Goal: Transaction & Acquisition: Book appointment/travel/reservation

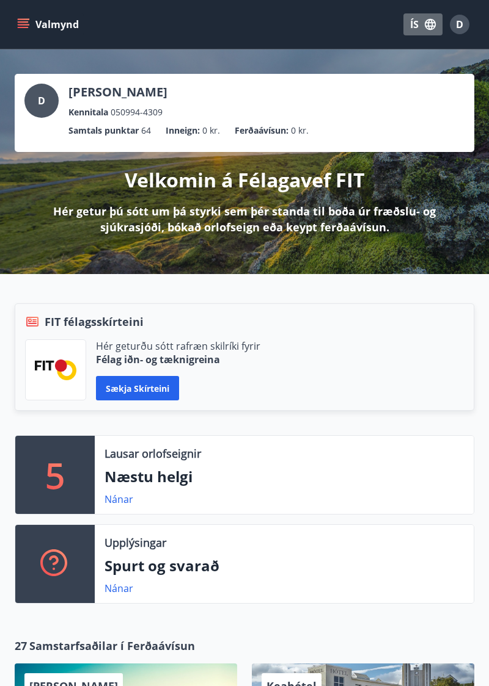
click at [418, 22] on button "ÍS" at bounding box center [422, 24] width 39 height 22
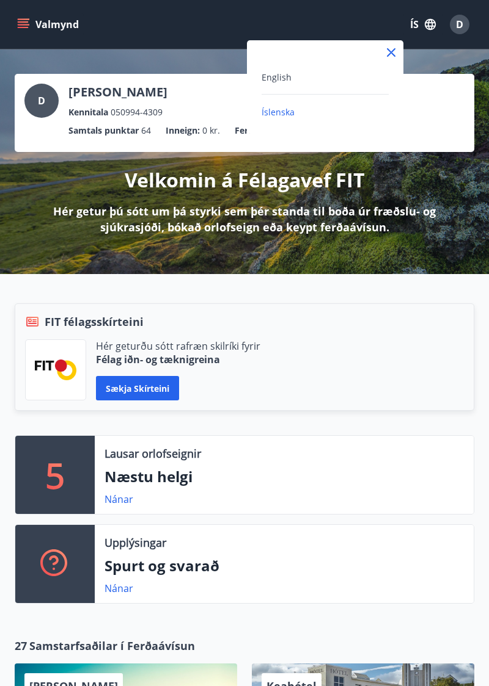
click at [282, 74] on span "English" at bounding box center [276, 77] width 30 height 12
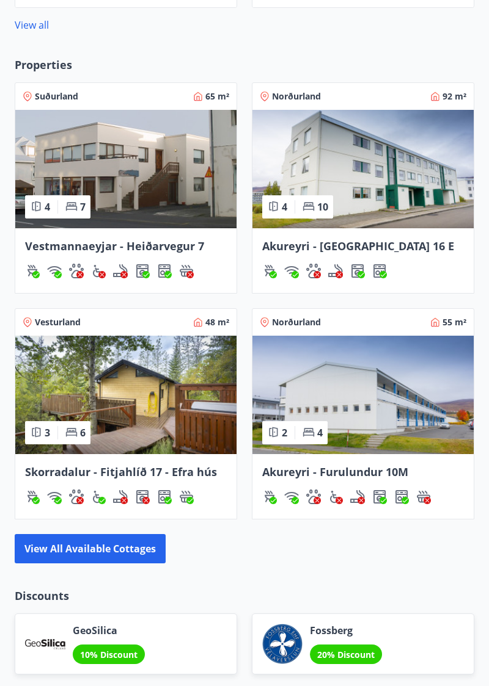
scroll to position [978, 0]
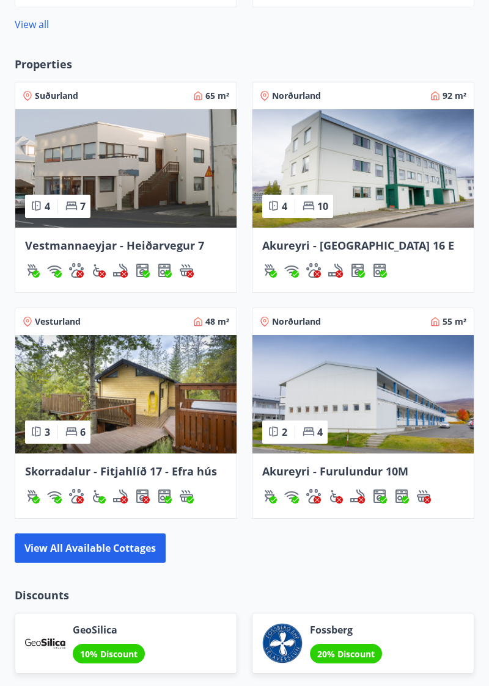
click at [50, 561] on button "View all available cottages" at bounding box center [90, 548] width 151 height 29
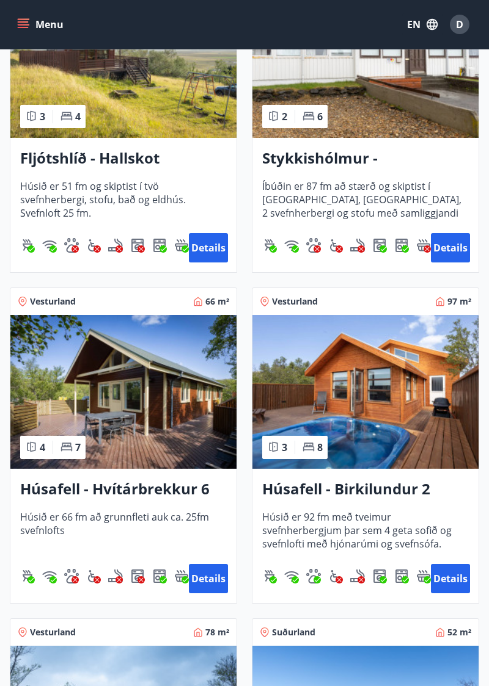
scroll to position [675, 0]
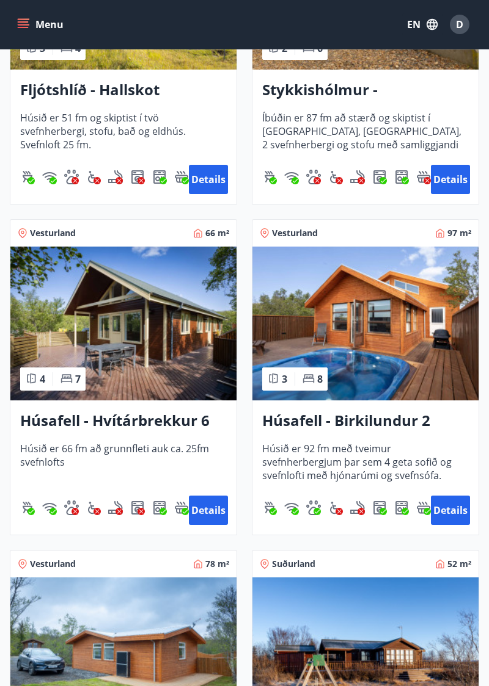
click at [206, 515] on button "Details" at bounding box center [208, 510] width 39 height 29
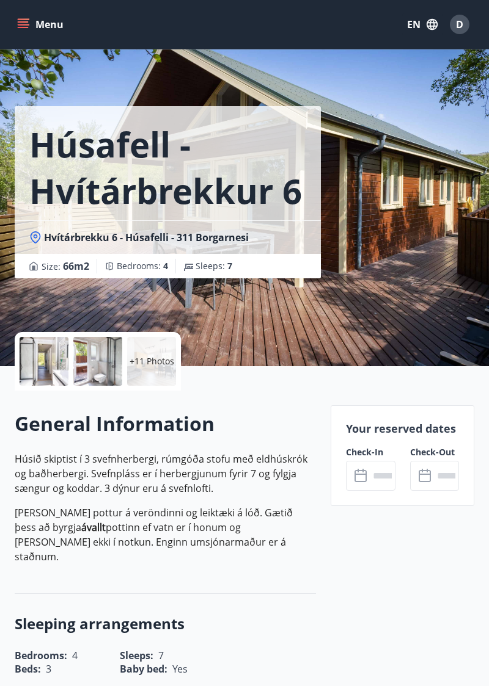
click at [377, 486] on input "text" at bounding box center [382, 476] width 26 height 30
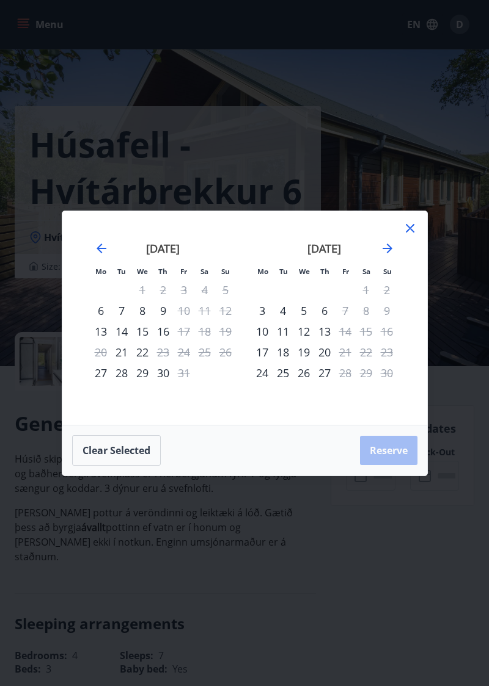
click at [384, 256] on icon "Move forward to switch to the next month." at bounding box center [387, 248] width 15 height 15
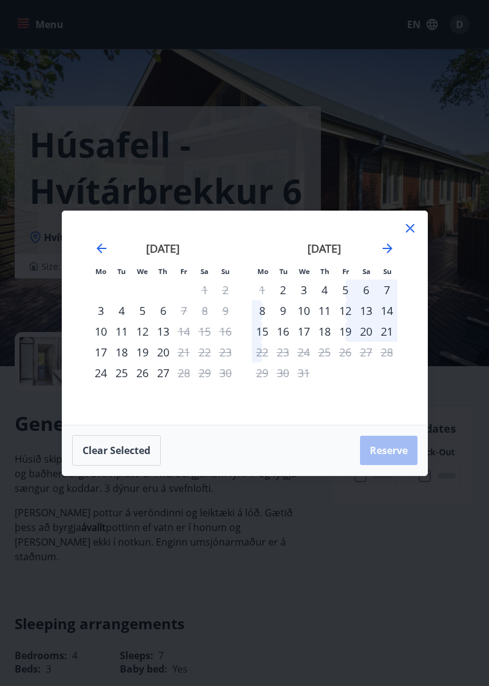
click at [380, 256] on icon "Move forward to switch to the next month." at bounding box center [387, 248] width 15 height 15
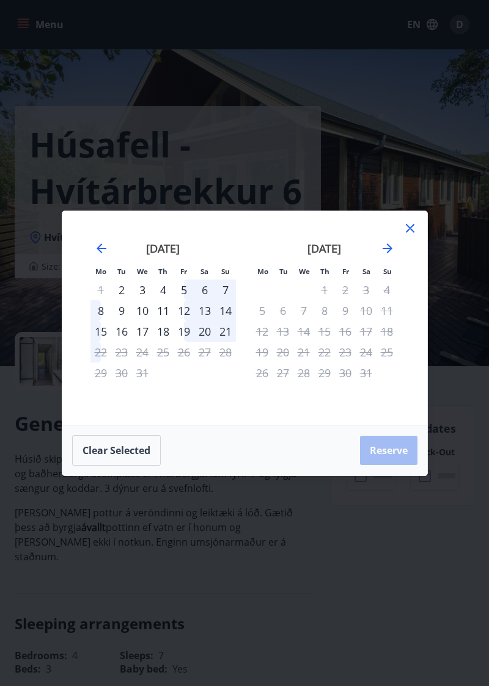
click at [183, 342] on div "19" at bounding box center [183, 331] width 21 height 21
click at [99, 363] on div "22" at bounding box center [100, 352] width 21 height 21
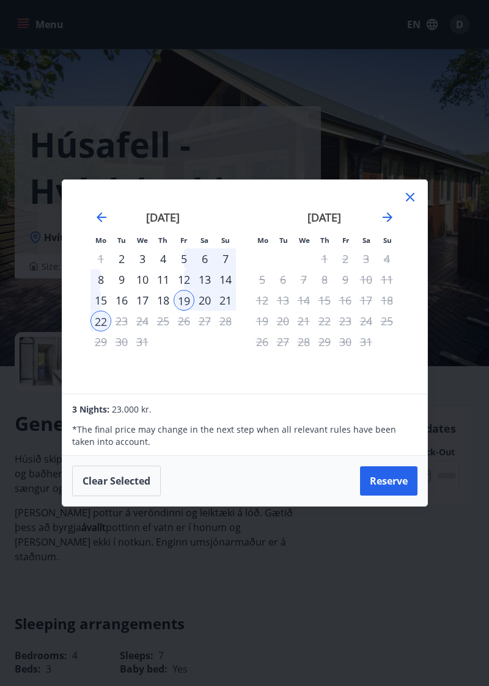
click at [401, 227] on div "[DATE] 1 2 3 4 5 6 7 8 9 10 11 12 13 14 15 16 17 18 19 20 21 22 23 24 25 26 27 …" at bounding box center [324, 295] width 161 height 200
click at [409, 198] on icon at bounding box center [410, 198] width 2 height 2
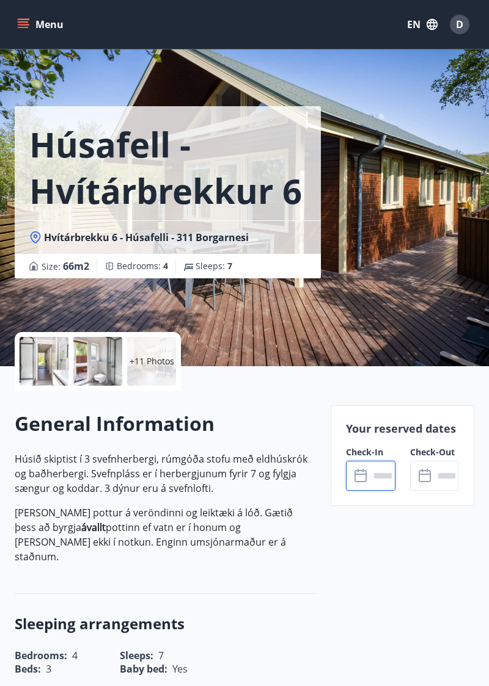
click at [143, 363] on p "+11 Photos" at bounding box center [151, 361] width 45 height 12
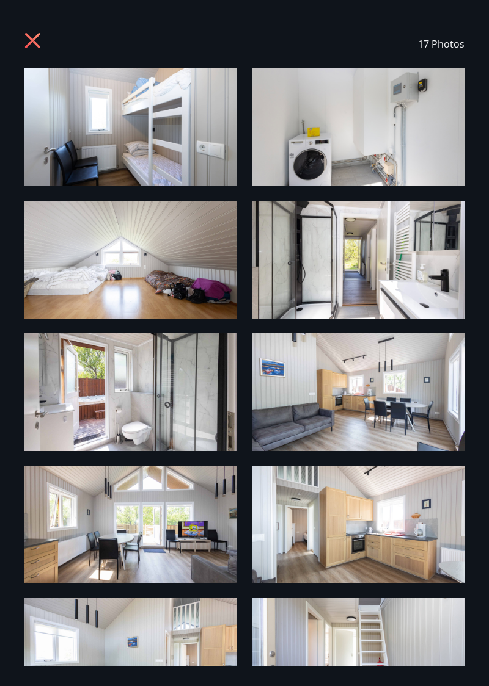
click at [42, 48] on icon at bounding box center [34, 42] width 20 height 20
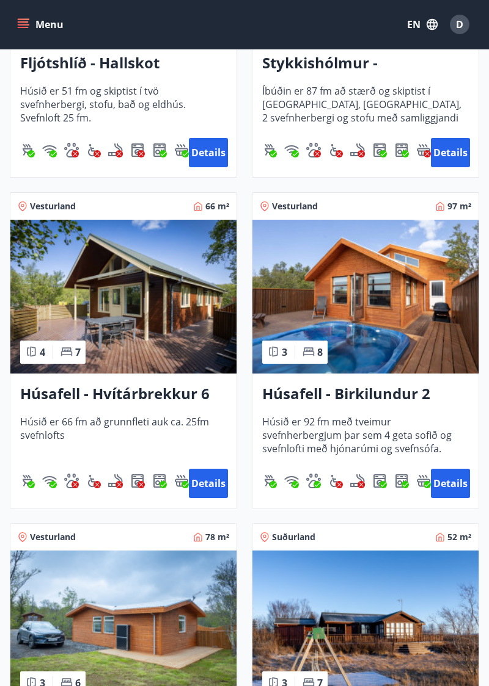
click at [442, 487] on button "Details" at bounding box center [450, 483] width 39 height 29
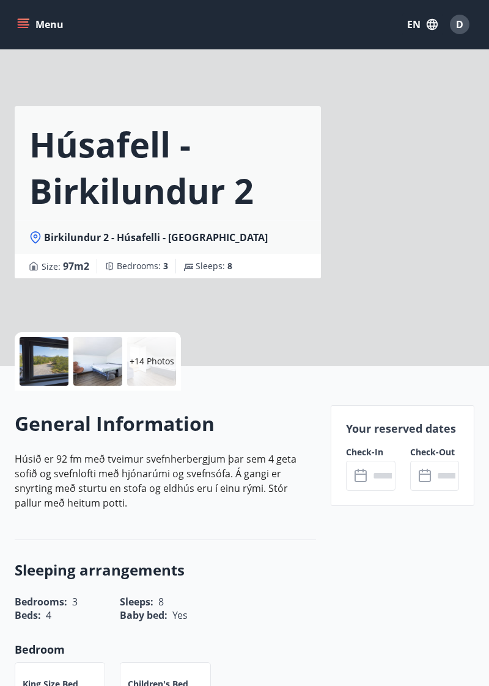
click at [373, 478] on input "text" at bounding box center [382, 476] width 26 height 30
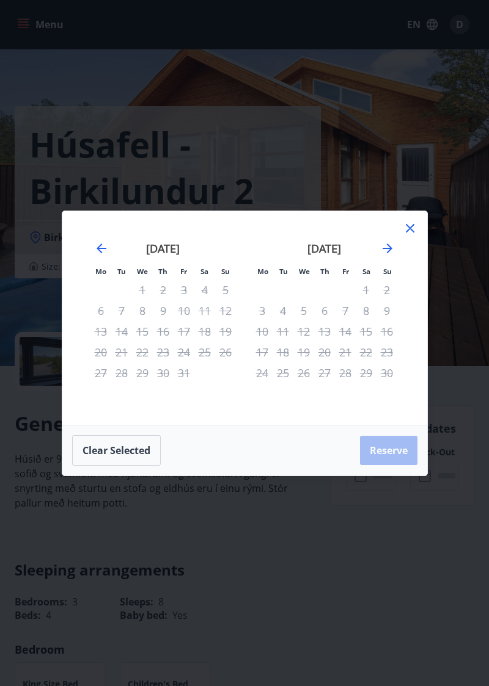
click at [382, 253] on icon "Move forward to switch to the next month." at bounding box center [387, 249] width 10 height 10
click at [382, 256] on icon "Move forward to switch to the next month." at bounding box center [387, 248] width 15 height 15
click at [104, 256] on icon "Move backward to switch to the previous month." at bounding box center [101, 248] width 15 height 15
click at [270, 384] on div "29" at bounding box center [262, 373] width 21 height 21
click at [263, 363] on div "22" at bounding box center [262, 352] width 21 height 21
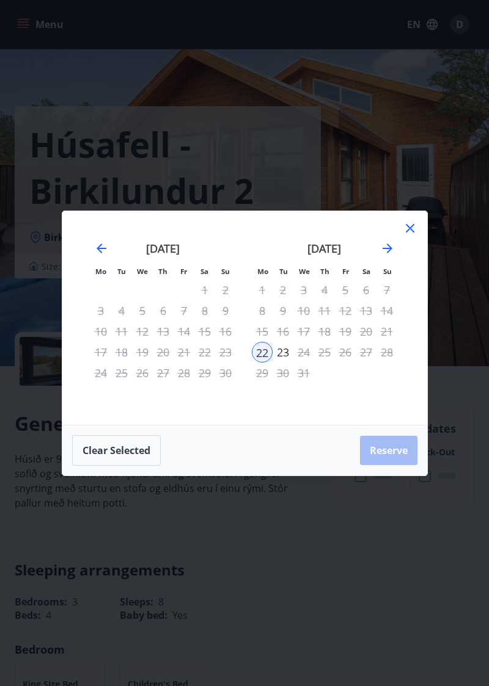
click at [266, 363] on div "22" at bounding box center [262, 352] width 21 height 21
click at [385, 256] on icon "Move forward to switch to the next month." at bounding box center [387, 248] width 15 height 15
click at [126, 363] on div "23" at bounding box center [121, 352] width 21 height 21
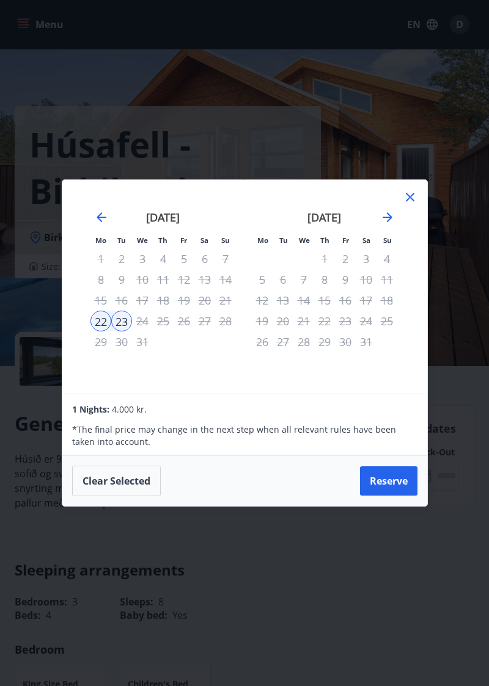
click at [409, 198] on icon at bounding box center [410, 198] width 2 height 2
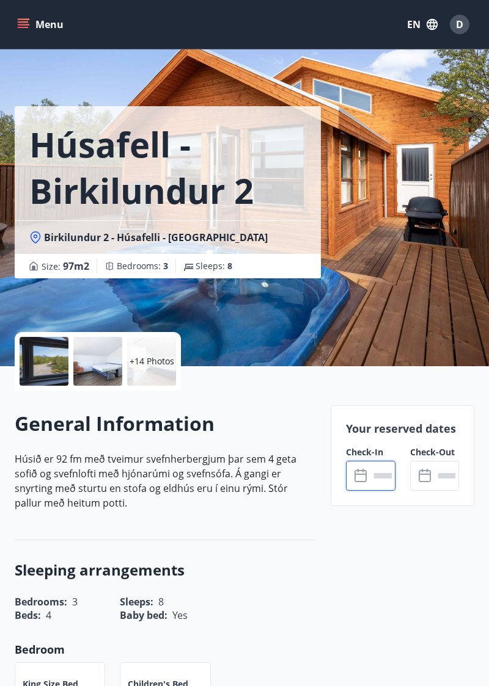
click at [104, 361] on div at bounding box center [97, 361] width 49 height 49
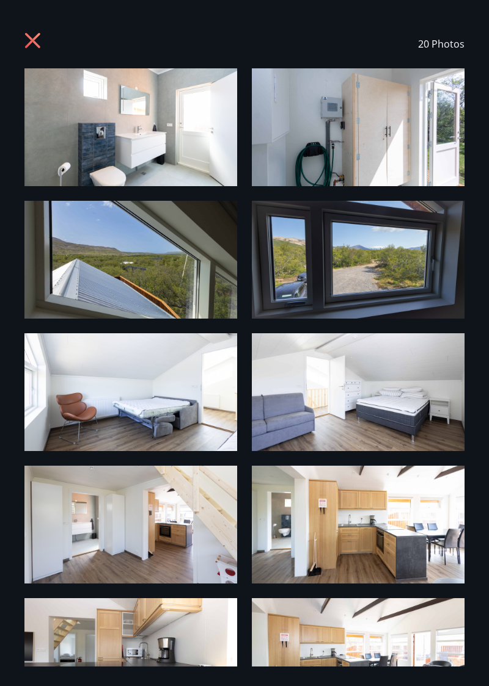
click at [37, 39] on icon at bounding box center [34, 42] width 20 height 20
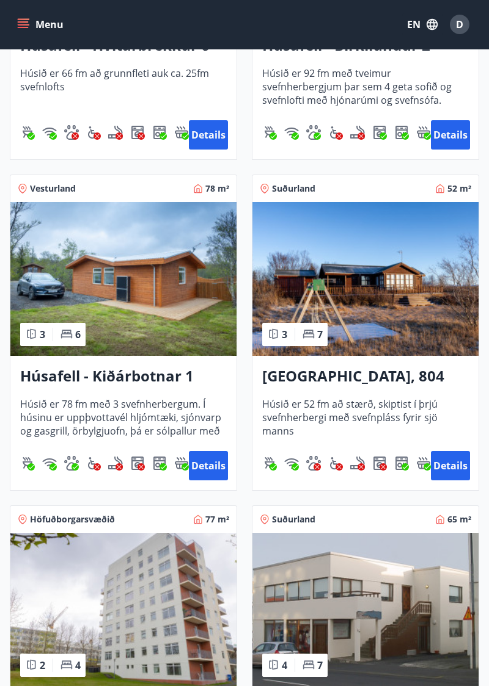
scroll to position [1119, 0]
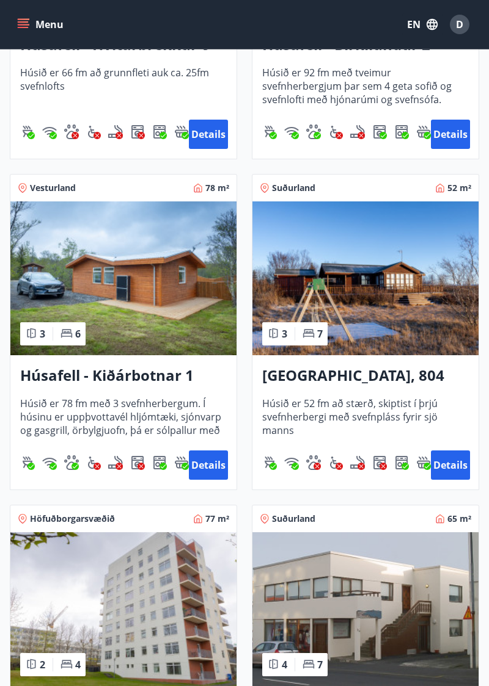
click at [214, 466] on button "Details" at bounding box center [208, 465] width 39 height 29
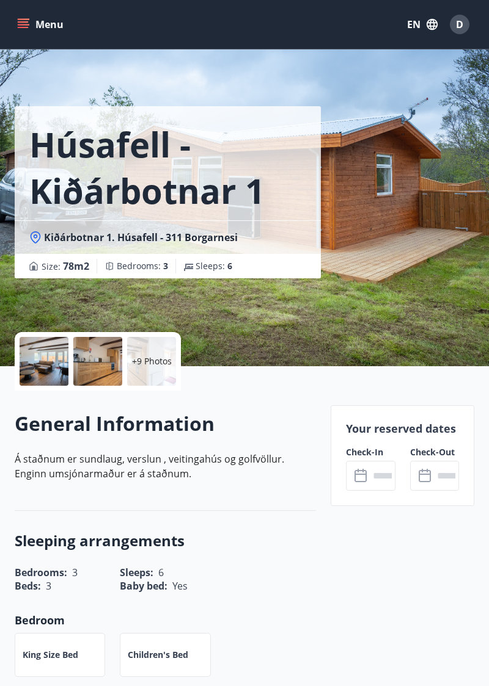
click at [147, 370] on div "+9 Photos" at bounding box center [151, 361] width 49 height 49
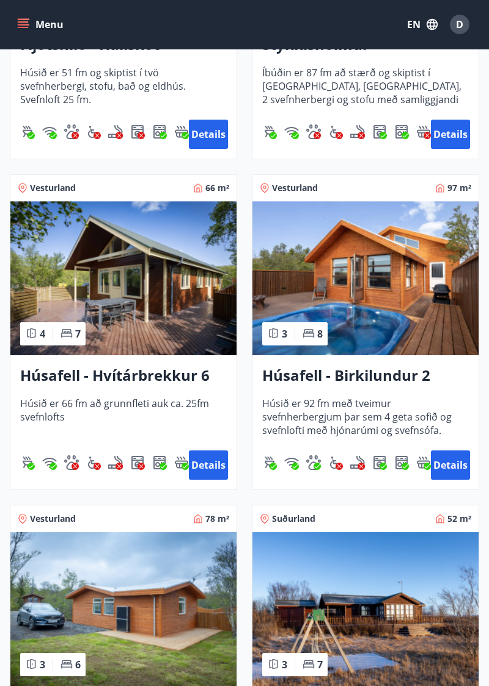
scroll to position [789, 0]
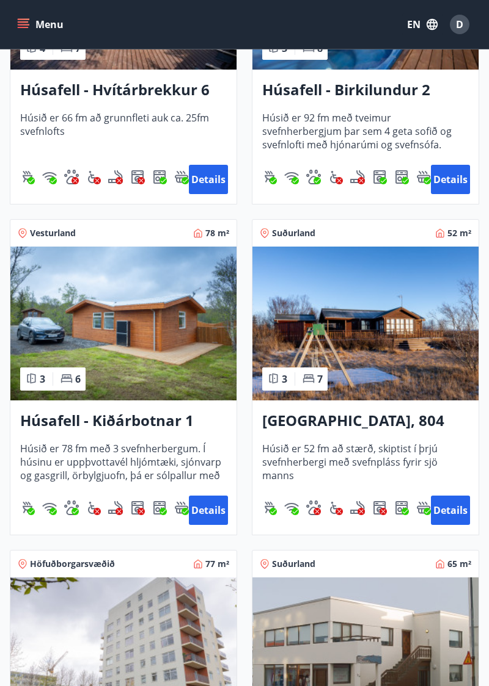
click at [206, 514] on button "Details" at bounding box center [208, 510] width 39 height 29
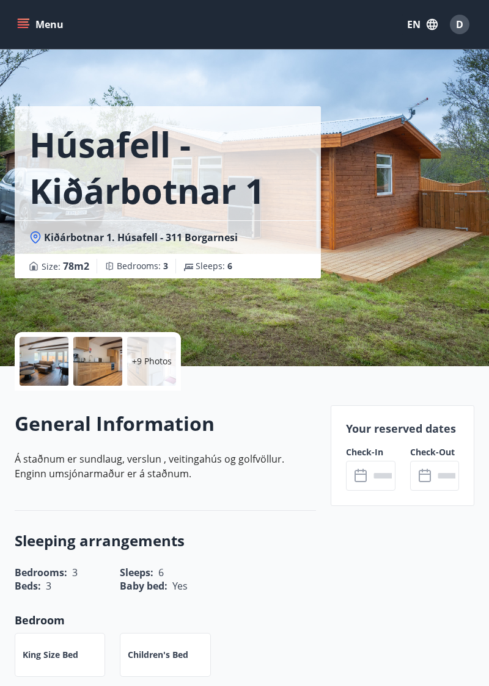
click at [369, 484] on input "text" at bounding box center [382, 476] width 26 height 30
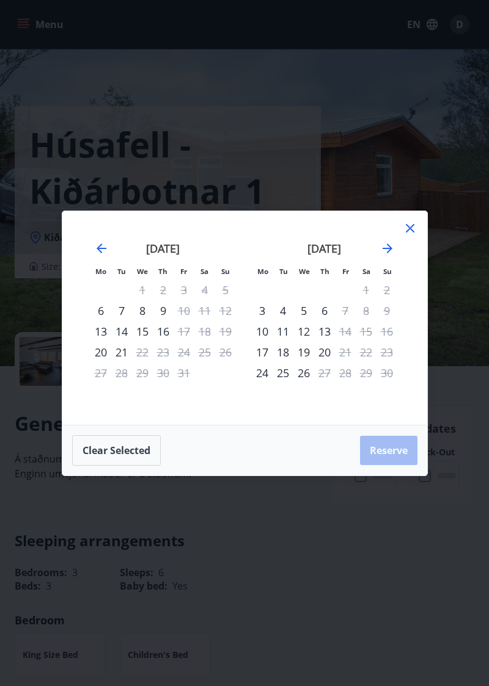
click at [380, 256] on icon "Move forward to switch to the next month." at bounding box center [387, 248] width 15 height 15
click at [382, 256] on icon "Move forward to switch to the next month." at bounding box center [387, 248] width 15 height 15
click at [182, 342] on div "19" at bounding box center [183, 331] width 21 height 21
click at [98, 363] on div "22" at bounding box center [100, 352] width 21 height 21
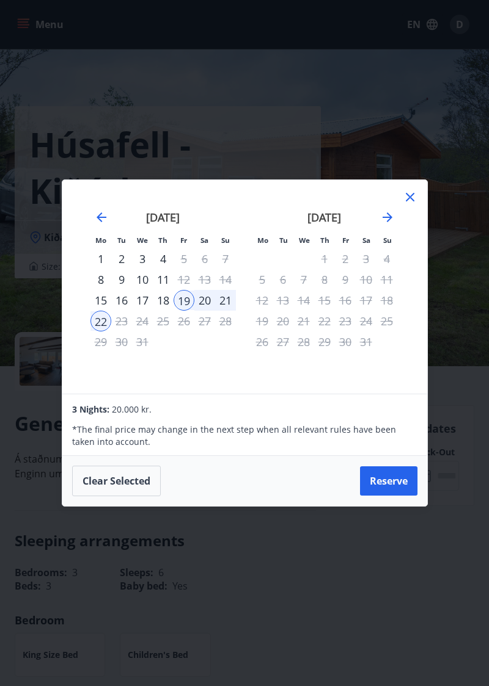
click at [402, 205] on icon at bounding box center [409, 197] width 15 height 15
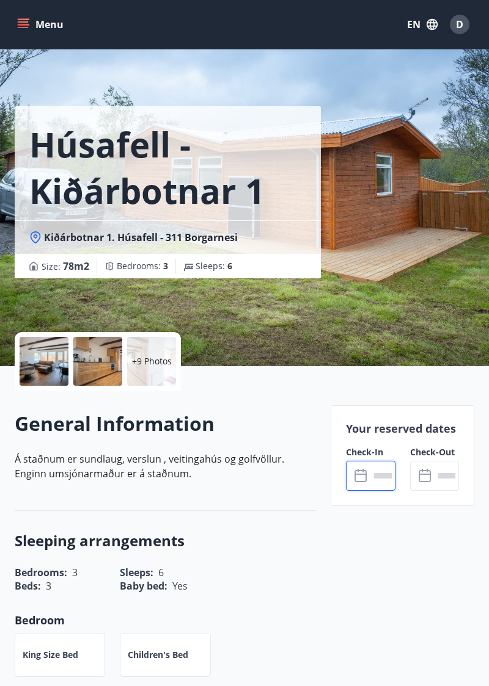
click at [151, 353] on div "+9 Photos" at bounding box center [151, 361] width 49 height 49
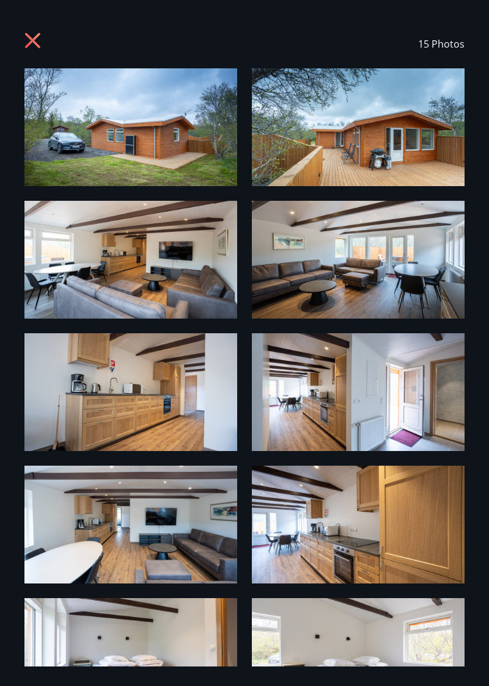
click at [109, 144] on img at bounding box center [130, 127] width 213 height 118
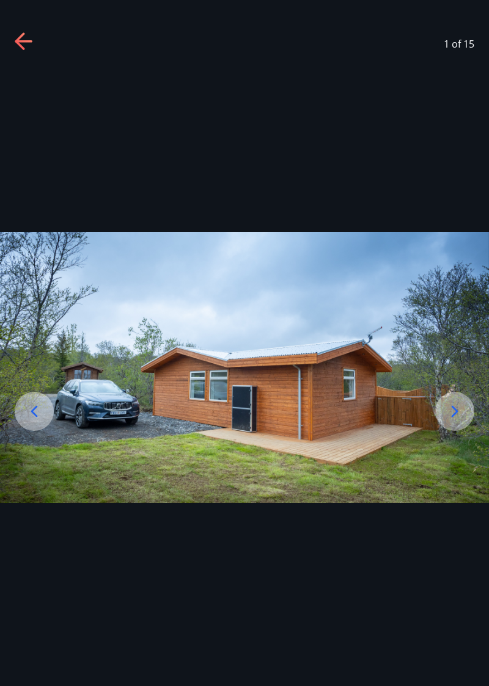
click at [448, 421] on icon at bounding box center [455, 412] width 20 height 20
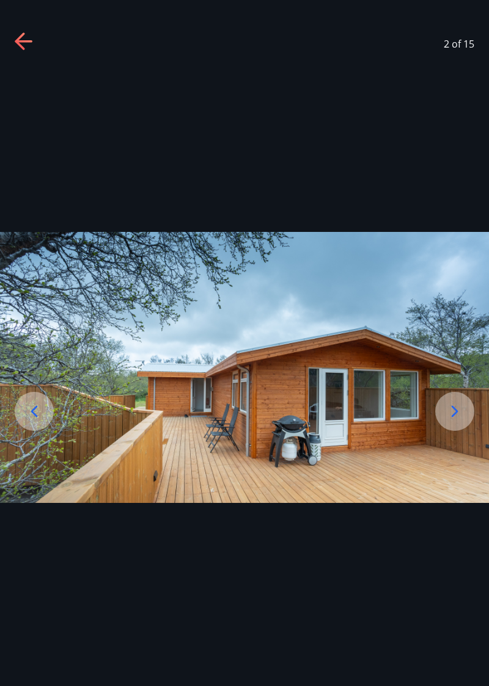
click at [451, 431] on div at bounding box center [454, 411] width 39 height 39
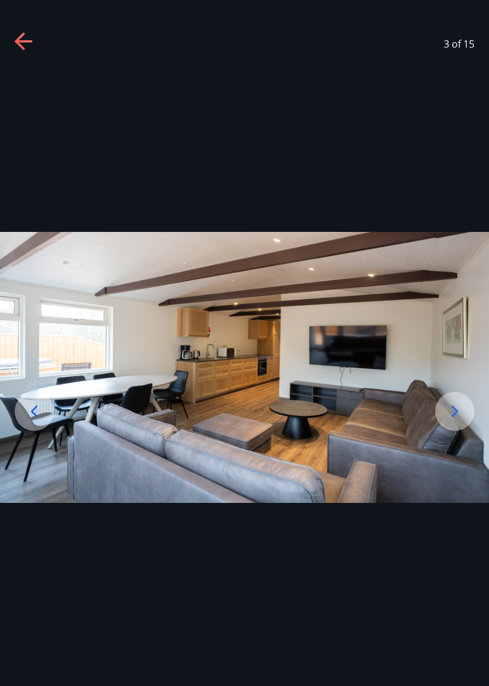
click at [451, 421] on icon at bounding box center [455, 412] width 20 height 20
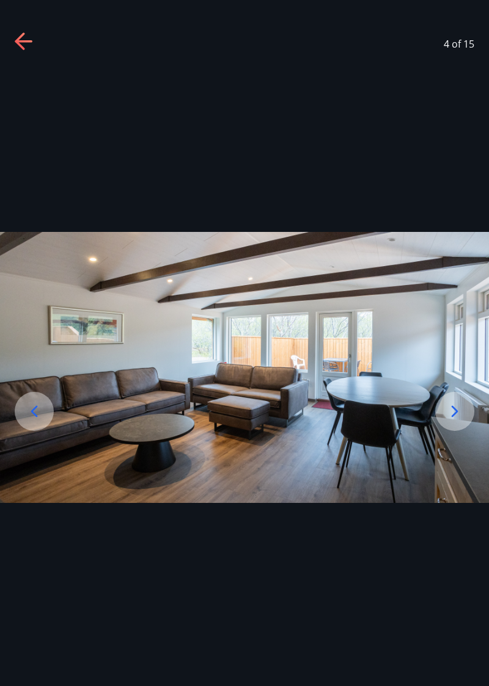
click at [456, 421] on icon at bounding box center [455, 412] width 20 height 20
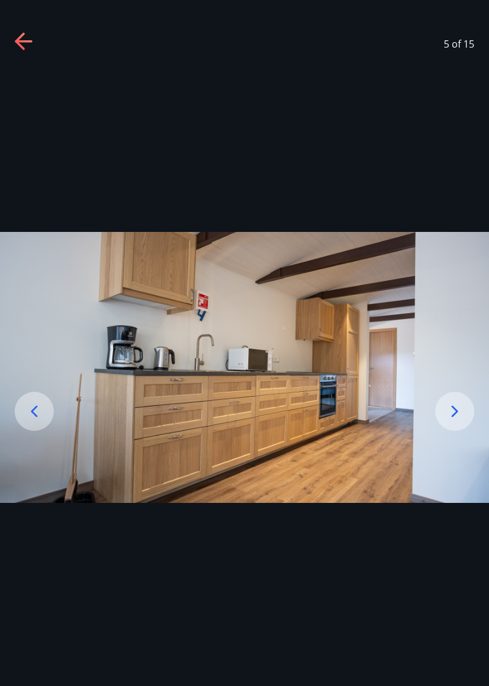
click at [454, 418] on icon at bounding box center [454, 412] width 7 height 12
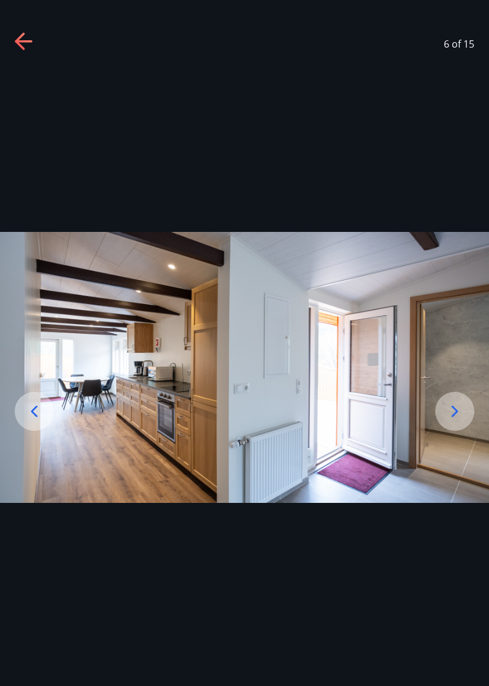
click at [454, 421] on icon at bounding box center [455, 412] width 20 height 20
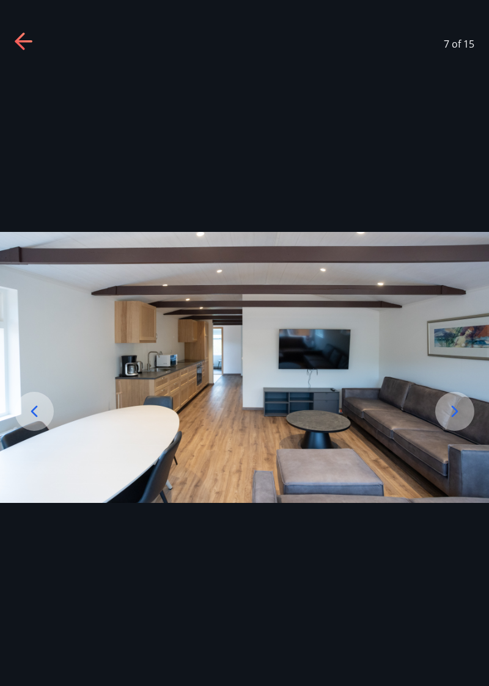
click at [457, 421] on icon at bounding box center [455, 412] width 20 height 20
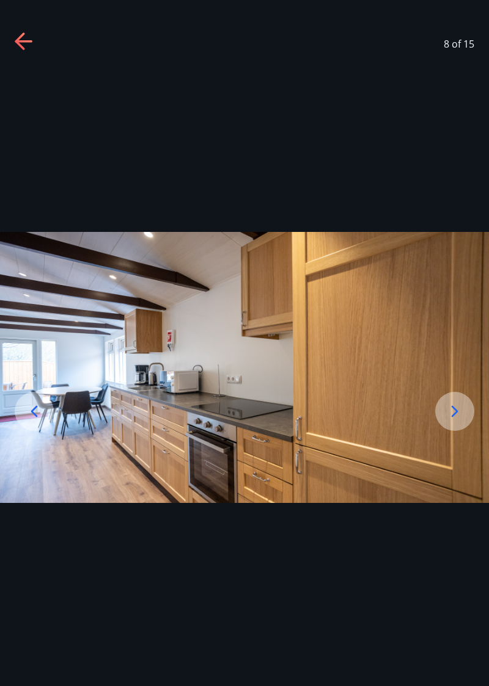
click at [456, 418] on icon at bounding box center [454, 412] width 7 height 12
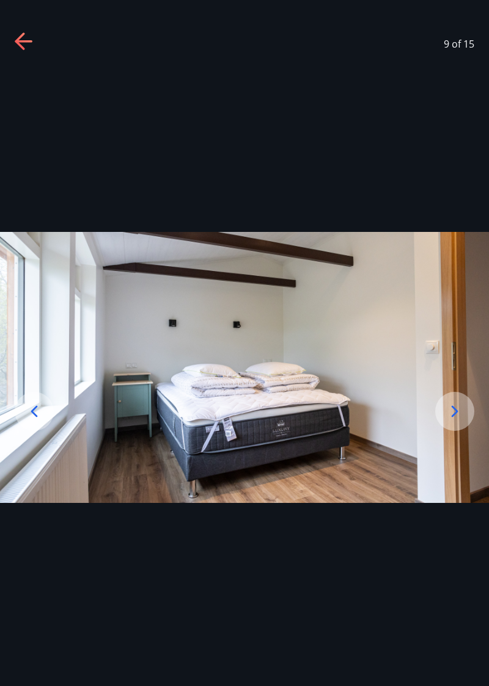
click at [454, 418] on icon at bounding box center [454, 412] width 7 height 12
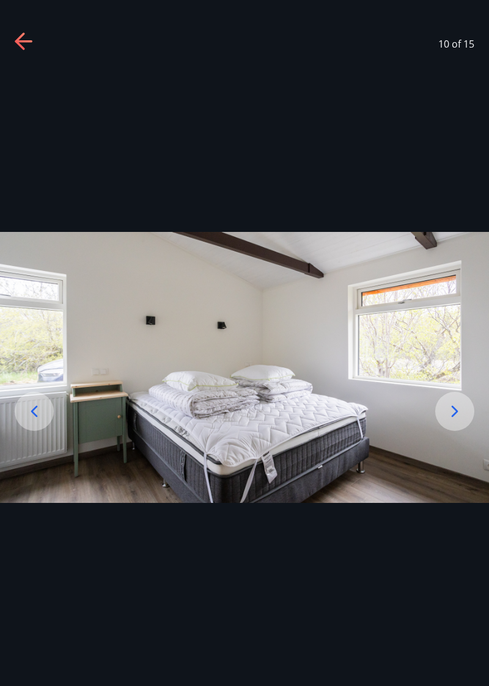
click at [457, 421] on icon at bounding box center [455, 412] width 20 height 20
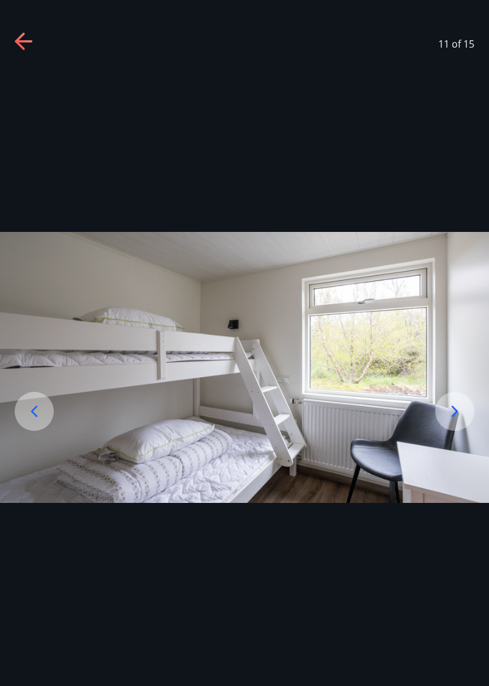
click at [24, 46] on icon at bounding box center [25, 42] width 20 height 20
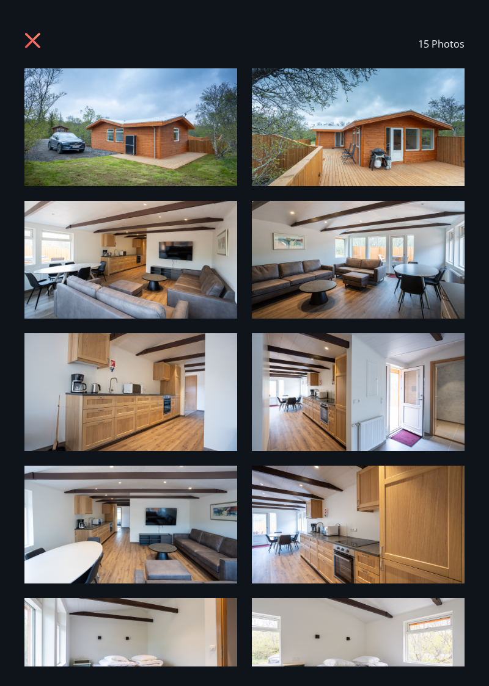
click at [43, 40] on icon at bounding box center [34, 42] width 20 height 20
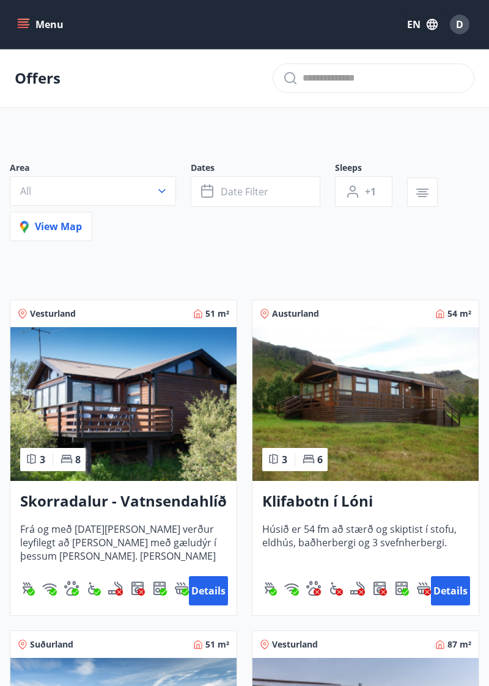
click at [206, 595] on button "Details" at bounding box center [208, 591] width 39 height 29
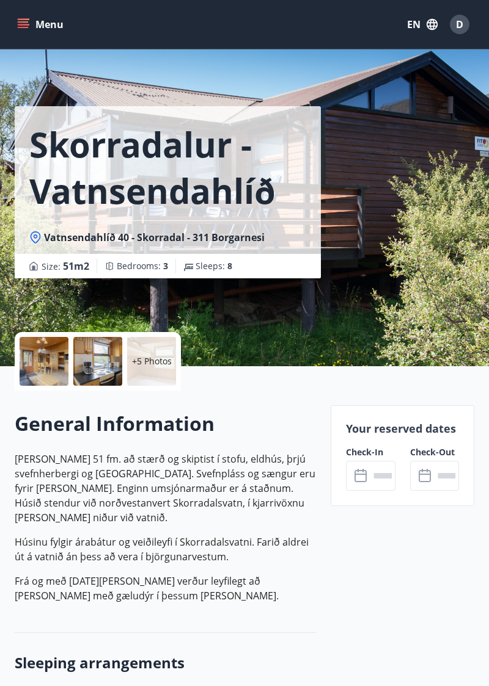
click at [153, 379] on div "+5 Photos" at bounding box center [151, 361] width 49 height 49
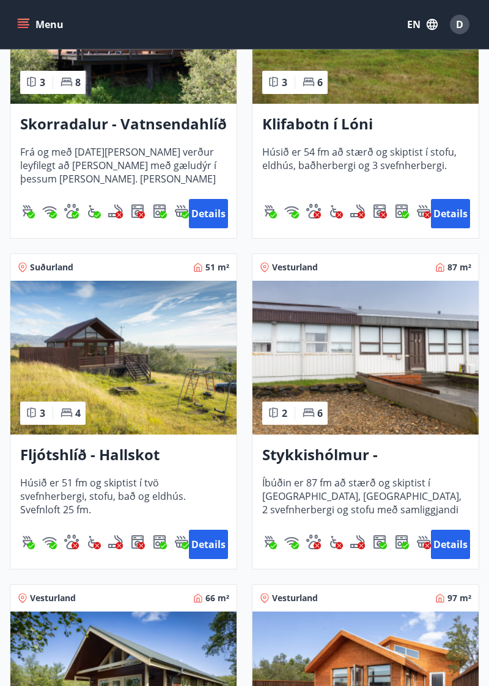
click at [448, 549] on button "Details" at bounding box center [450, 544] width 39 height 29
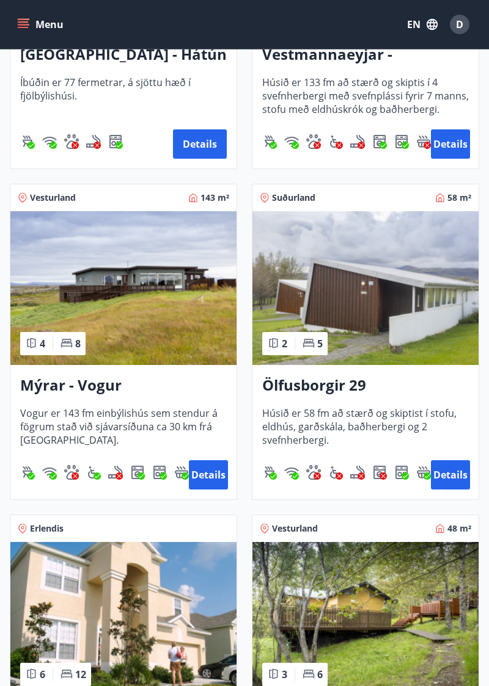
scroll to position [1772, 0]
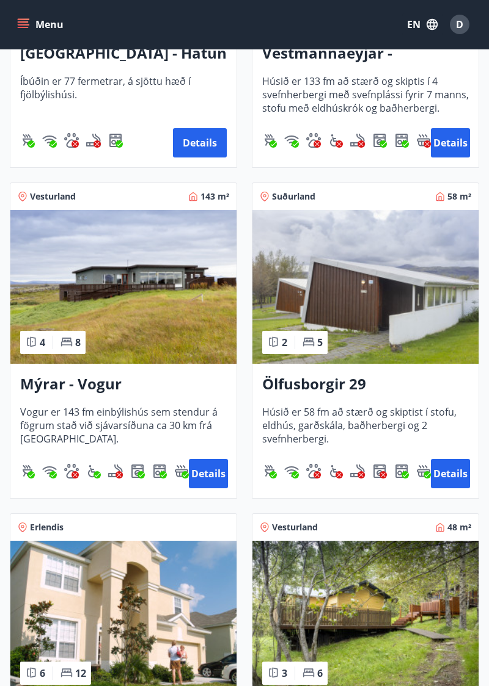
click at [208, 477] on button "Details" at bounding box center [208, 473] width 39 height 29
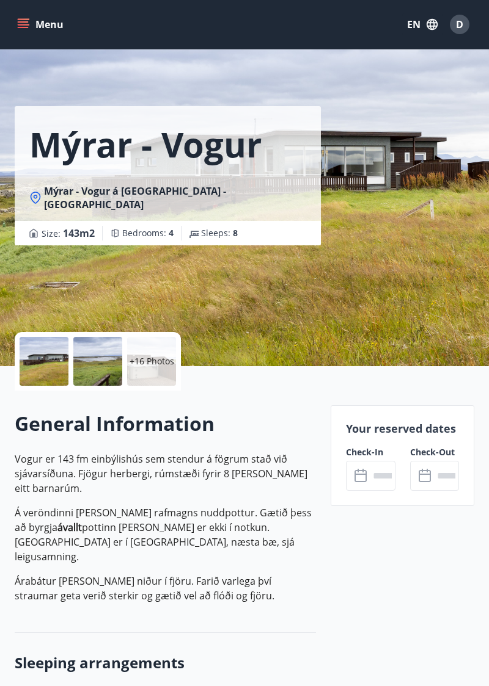
click at [374, 478] on input "text" at bounding box center [382, 476] width 26 height 30
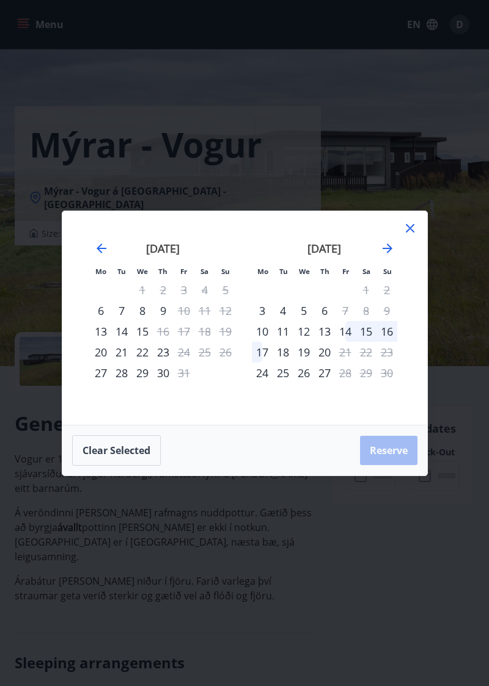
click at [380, 256] on icon "Move forward to switch to the next month." at bounding box center [387, 248] width 15 height 15
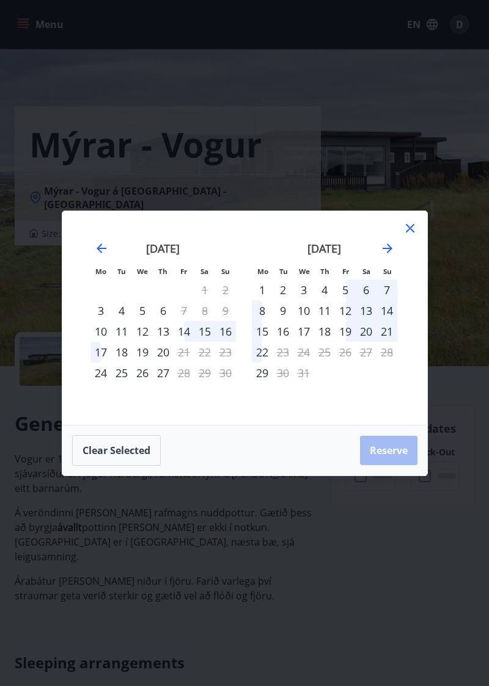
click at [382, 256] on icon "Move forward to switch to the next month." at bounding box center [387, 248] width 15 height 15
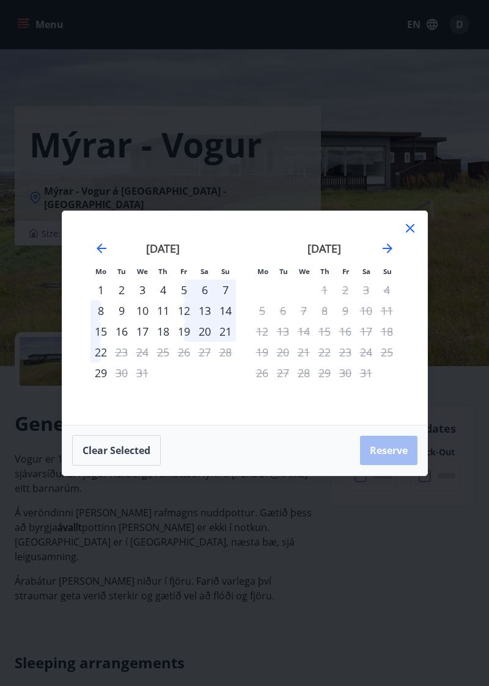
click at [369, 602] on div "Mo Tu We Th Fr Sa Su Mo Tu We Th Fr Sa Su [DATE] 1 2 3 4 5 6 7 8 9 10 11 12 13 …" at bounding box center [244, 343] width 489 height 686
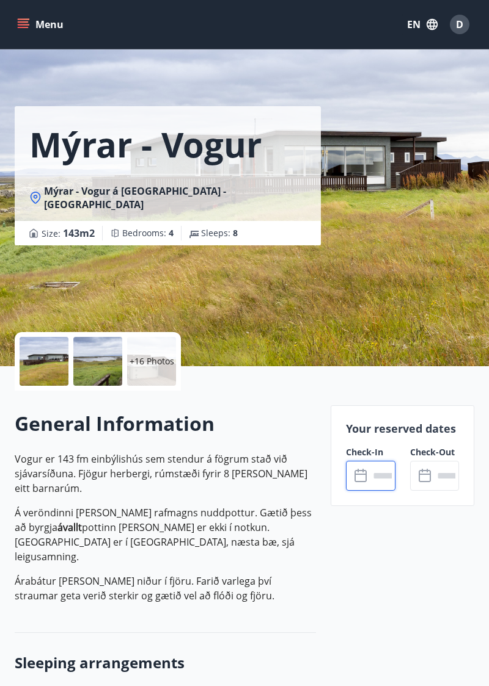
click at [145, 362] on p "+16 Photos" at bounding box center [151, 361] width 45 height 12
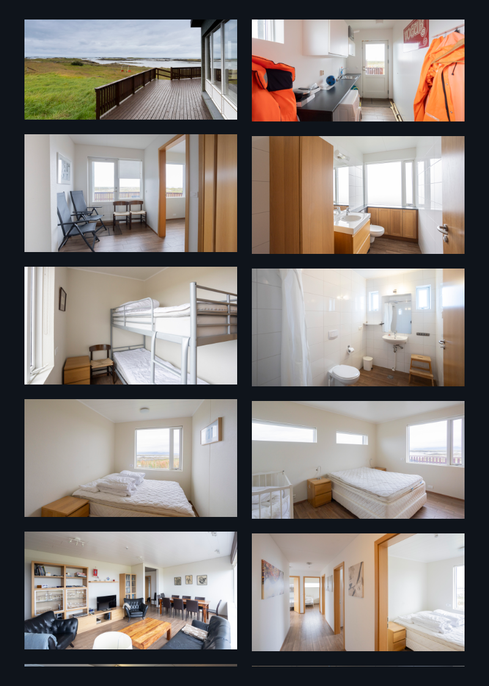
scroll to position [463, 0]
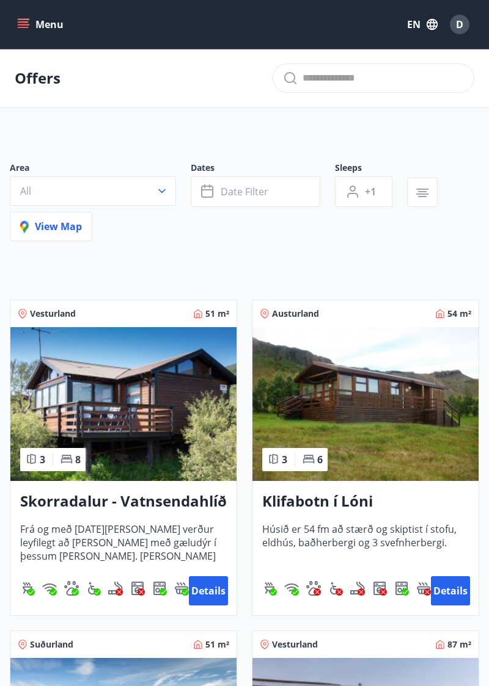
click at [365, 195] on span "+1" at bounding box center [370, 191] width 11 height 13
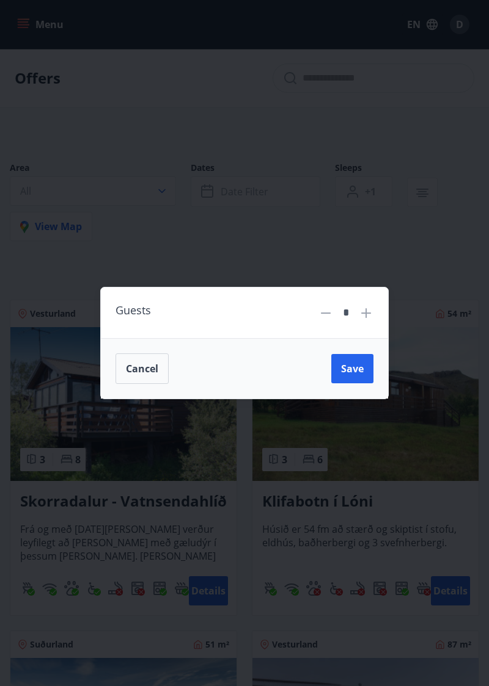
click at [366, 314] on icon at bounding box center [365, 313] width 1 height 1
type input "*"
click at [355, 376] on span "Save" at bounding box center [352, 368] width 23 height 13
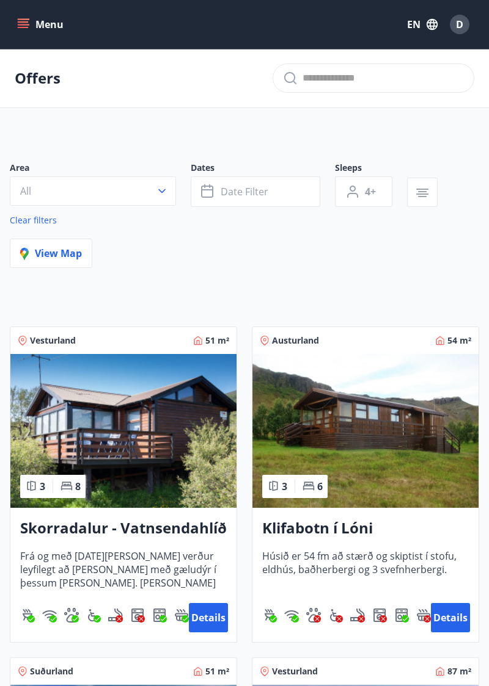
click at [36, 187] on button "All" at bounding box center [93, 190] width 166 height 29
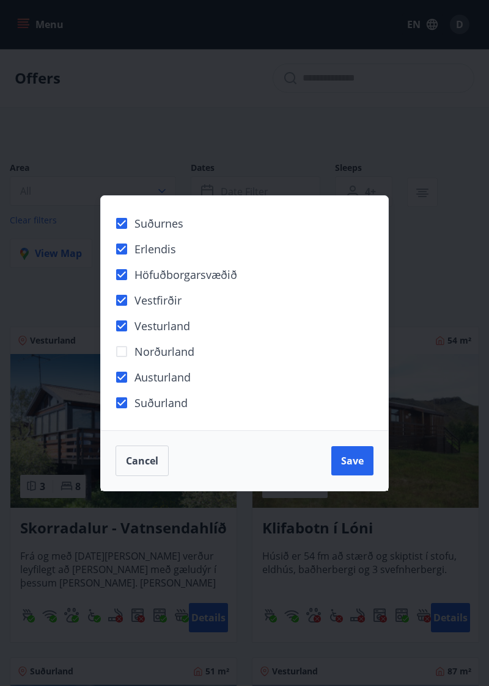
click at [346, 468] on span "Save" at bounding box center [352, 460] width 23 height 13
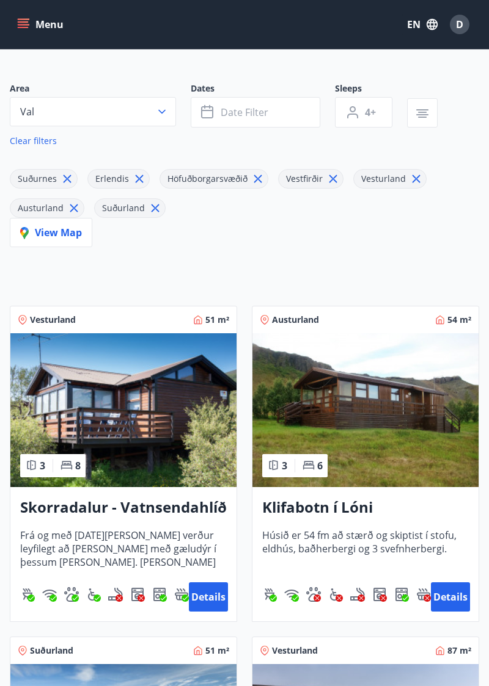
scroll to position [80, 0]
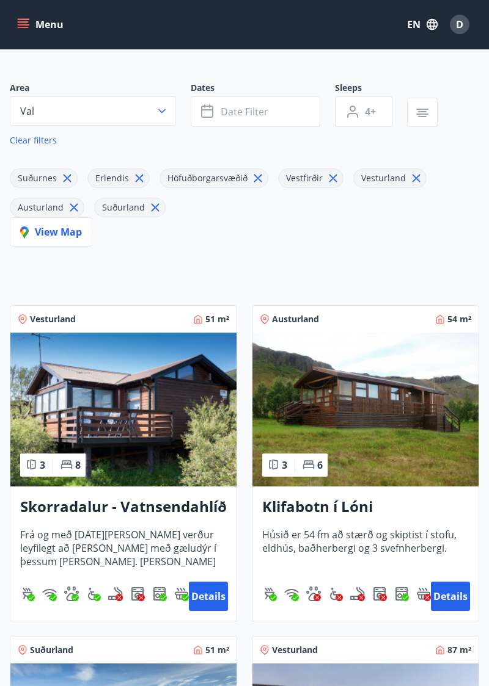
click at [244, 111] on span "Date filter" at bounding box center [244, 111] width 48 height 13
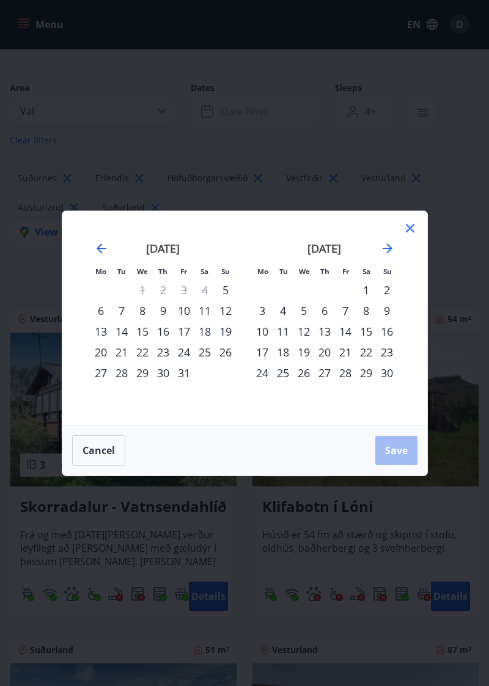
click at [385, 256] on icon "Move forward to switch to the next month." at bounding box center [387, 248] width 15 height 15
click at [389, 256] on icon "Move forward to switch to the next month." at bounding box center [387, 248] width 15 height 15
click at [321, 342] on div "15" at bounding box center [324, 331] width 21 height 21
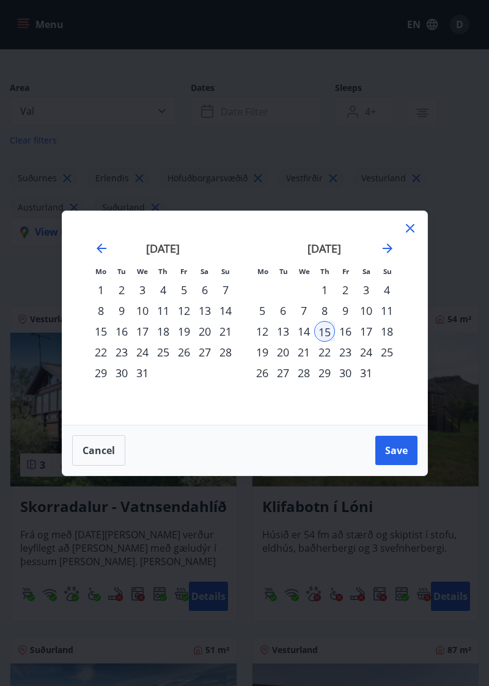
click at [261, 363] on div "19" at bounding box center [262, 352] width 21 height 21
click at [385, 457] on span "Save" at bounding box center [396, 450] width 23 height 13
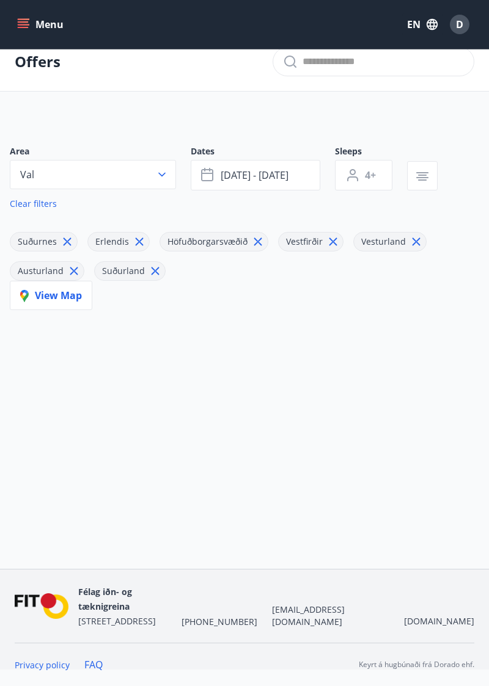
scroll to position [1, 0]
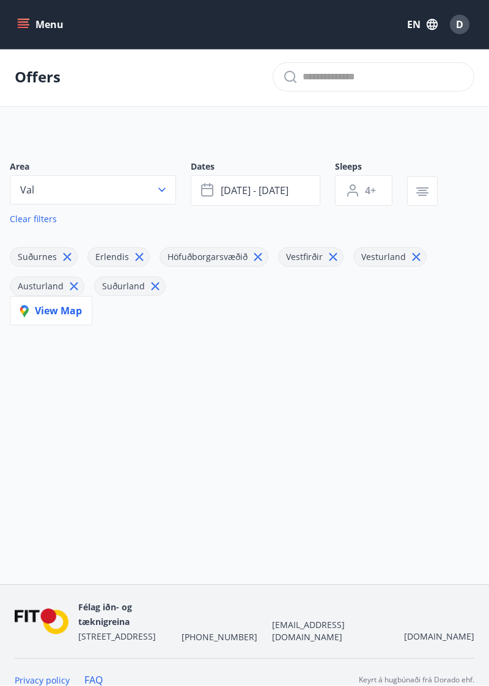
click at [243, 186] on span "[DATE] - [DATE]" at bounding box center [254, 190] width 68 height 13
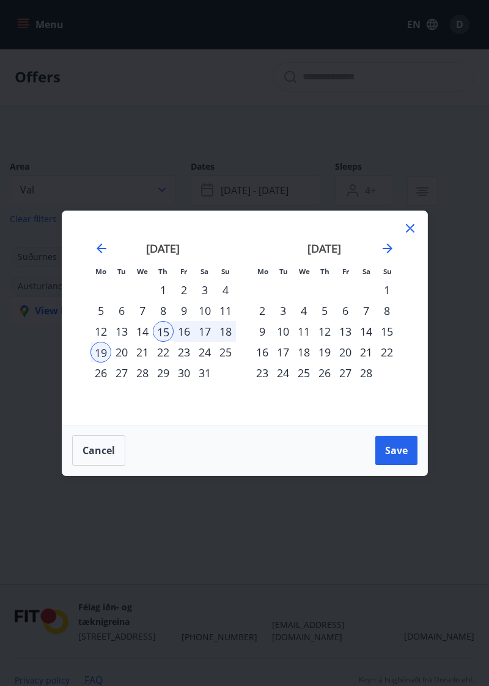
click at [194, 342] on div "17" at bounding box center [204, 331] width 21 height 21
click at [180, 342] on div "16" at bounding box center [183, 331] width 21 height 21
click at [381, 465] on button "Save" at bounding box center [396, 450] width 42 height 29
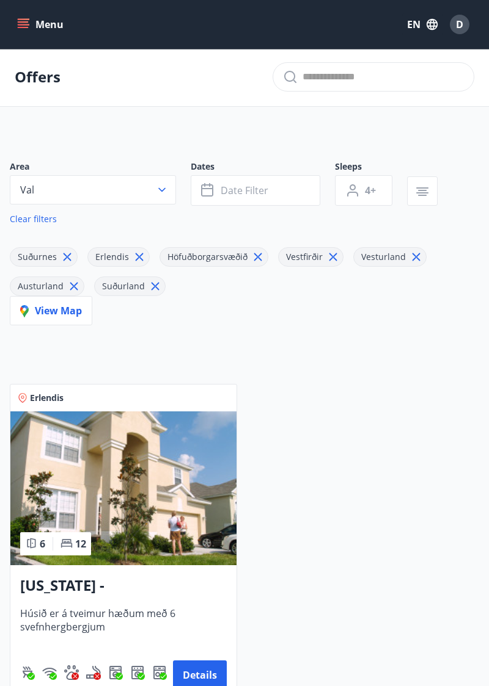
click at [254, 178] on button "Date filter" at bounding box center [255, 190] width 129 height 31
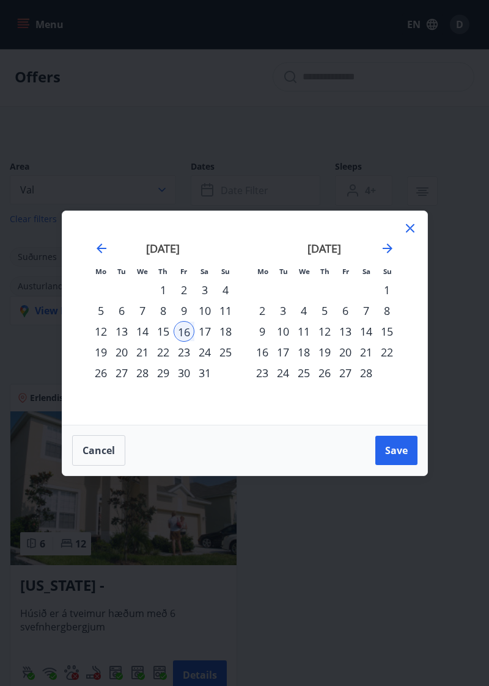
click at [101, 466] on button "Cancel" at bounding box center [98, 450] width 53 height 31
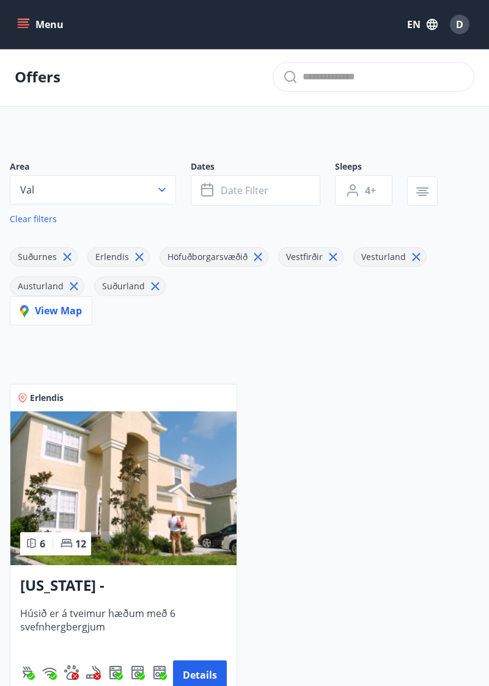
click at [194, 676] on button "Details" at bounding box center [200, 675] width 54 height 29
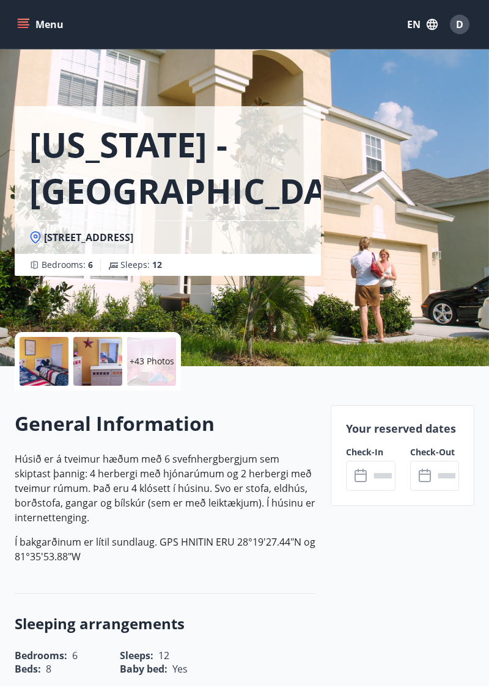
click at [139, 355] on p "+43 Photos" at bounding box center [151, 361] width 45 height 12
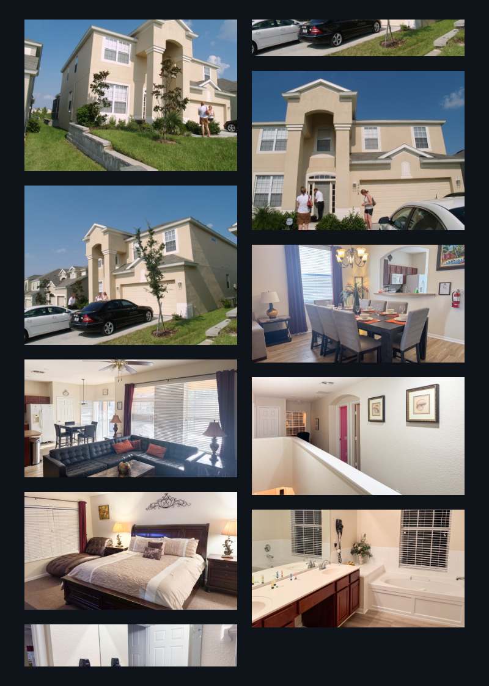
scroll to position [2945, 0]
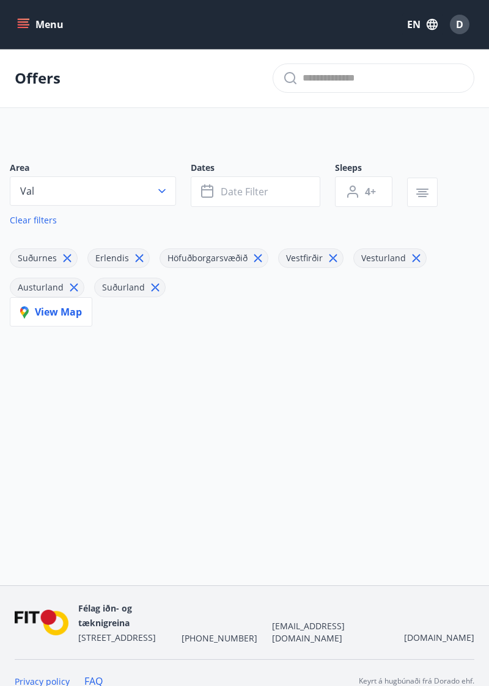
type input "*"
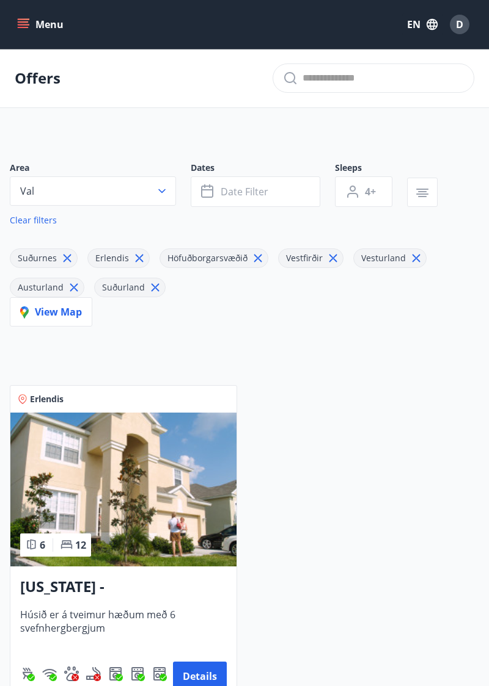
click at [199, 682] on button "Details" at bounding box center [200, 676] width 54 height 29
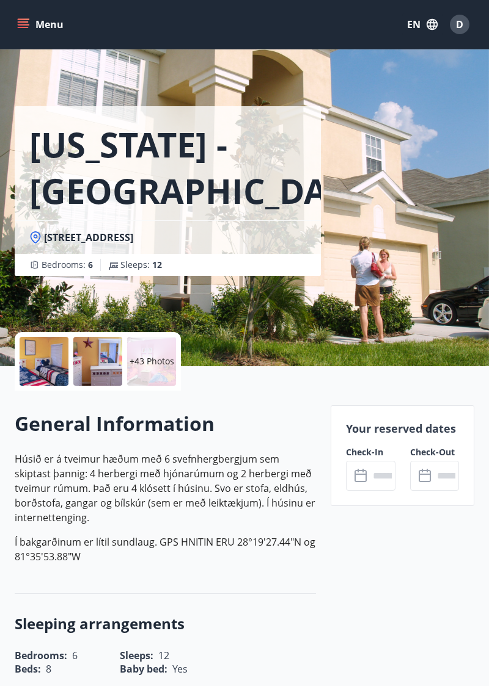
click at [374, 486] on input "text" at bounding box center [382, 476] width 26 height 30
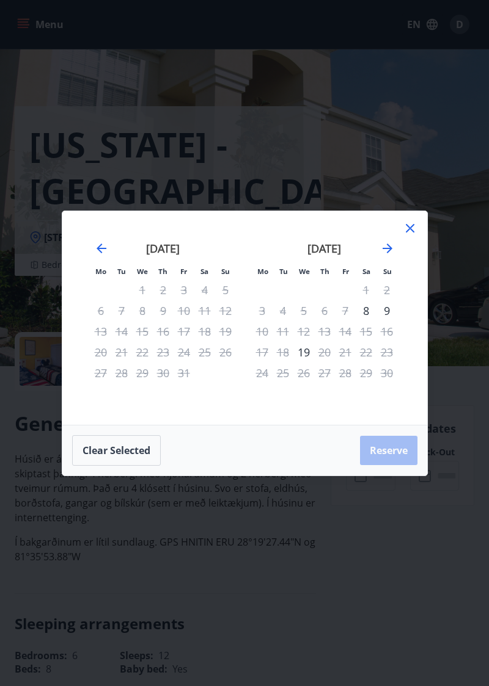
click at [392, 256] on icon "Move forward to switch to the next month." at bounding box center [387, 248] width 15 height 15
click at [382, 253] on icon "Move forward to switch to the next month." at bounding box center [387, 249] width 10 height 10
click at [384, 253] on icon "Move forward to switch to the next month." at bounding box center [387, 249] width 10 height 10
click at [386, 256] on icon "Move forward to switch to the next month." at bounding box center [387, 248] width 15 height 15
click at [383, 256] on icon "Move forward to switch to the next month." at bounding box center [387, 248] width 15 height 15
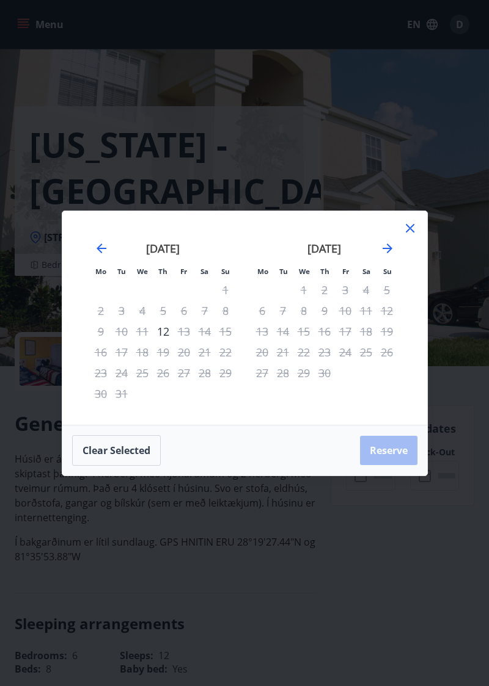
click at [381, 256] on icon "Move forward to switch to the next month." at bounding box center [387, 248] width 15 height 15
click at [382, 256] on icon "Move forward to switch to the next month." at bounding box center [387, 248] width 15 height 15
click at [384, 256] on icon "Move forward to switch to the next month." at bounding box center [387, 248] width 15 height 15
click at [95, 260] on div "[DATE]" at bounding box center [162, 253] width 145 height 54
click at [98, 256] on icon "Move backward to switch to the previous month." at bounding box center [101, 248] width 15 height 15
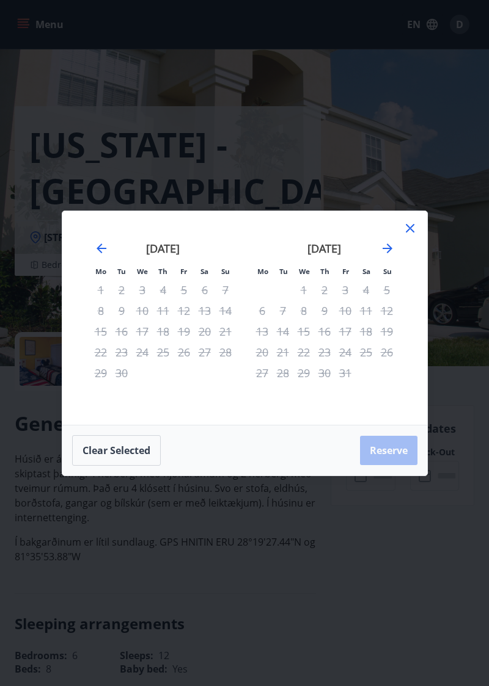
click at [100, 256] on icon "Move backward to switch to the previous month." at bounding box center [101, 248] width 15 height 15
click at [100, 253] on icon "Move backward to switch to the previous month." at bounding box center [101, 249] width 10 height 10
click at [101, 256] on icon "Move backward to switch to the previous month." at bounding box center [101, 248] width 15 height 15
click at [100, 253] on icon "Move backward to switch to the previous month." at bounding box center [101, 249] width 10 height 10
click at [99, 253] on icon "Move backward to switch to the previous month." at bounding box center [101, 249] width 10 height 10
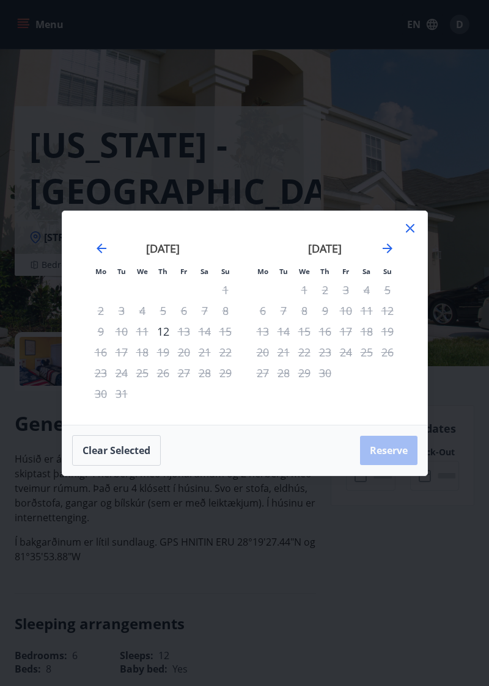
click at [98, 253] on icon "Move backward to switch to the previous month." at bounding box center [101, 249] width 10 height 10
click at [96, 253] on icon "Move backward to switch to the previous month." at bounding box center [101, 249] width 10 height 10
click at [257, 384] on div "23" at bounding box center [262, 373] width 21 height 21
click at [363, 384] on div "28" at bounding box center [365, 373] width 21 height 21
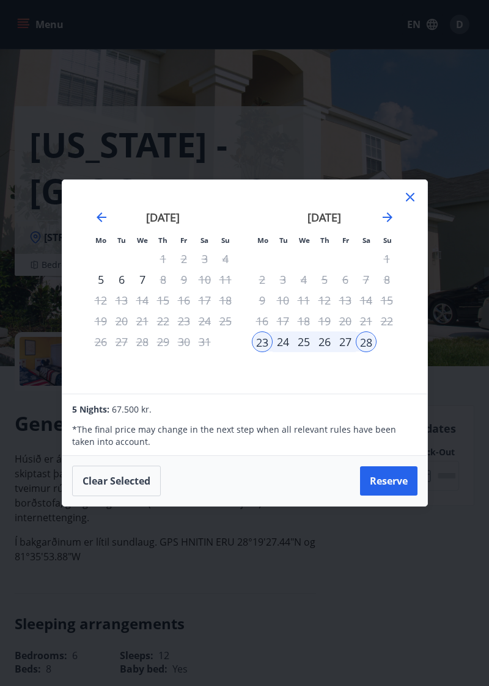
click at [404, 205] on icon at bounding box center [409, 197] width 15 height 15
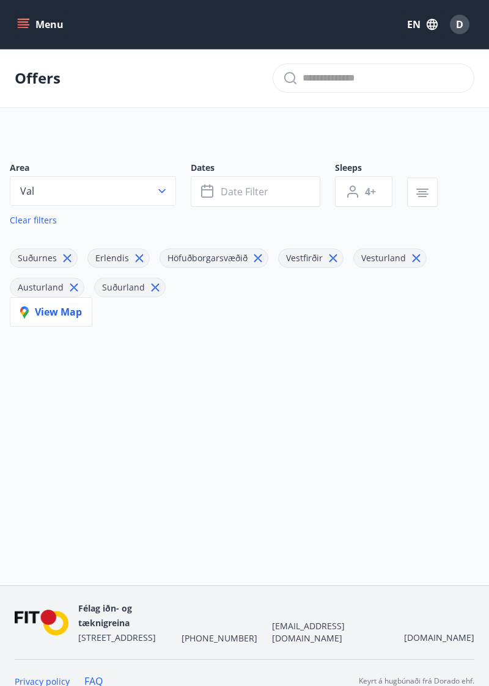
type input "*"
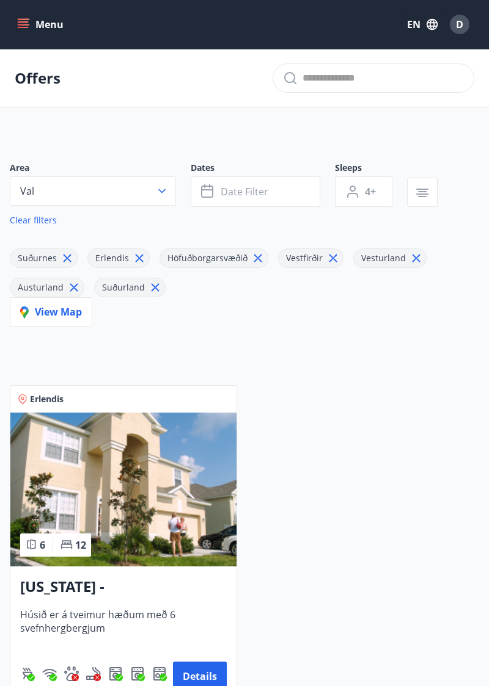
click at [77, 187] on button "Val" at bounding box center [93, 190] width 166 height 29
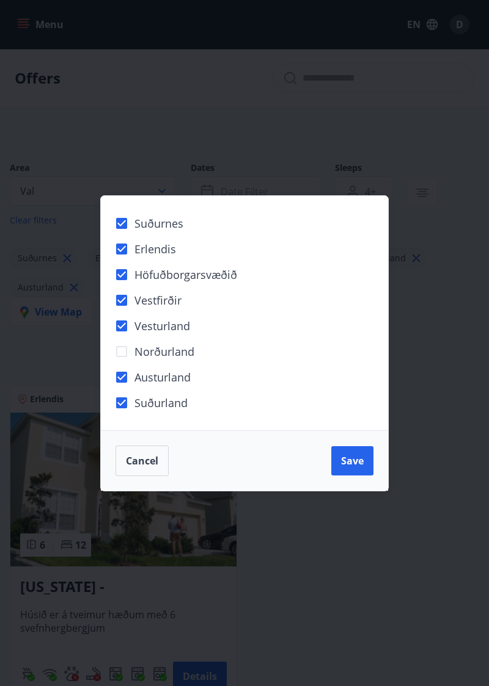
click at [435, 598] on div "Suðurnes Erlendis Höfuðborgarsvæðið [GEOGRAPHIC_DATA] [GEOGRAPHIC_DATA] [GEOGRA…" at bounding box center [244, 343] width 489 height 686
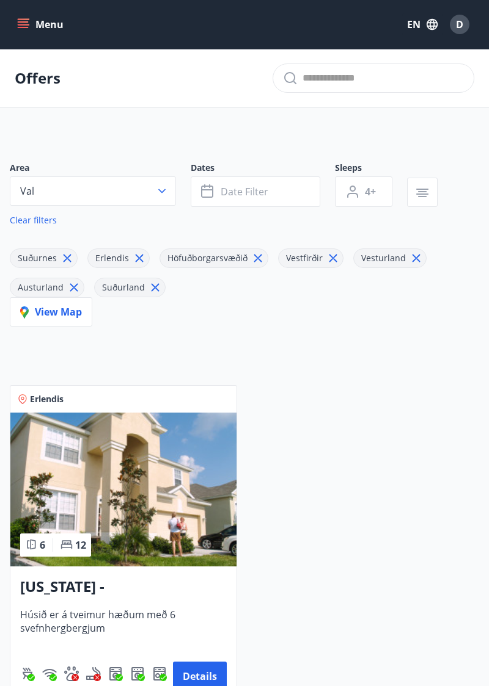
click at [57, 194] on button "Val" at bounding box center [93, 190] width 166 height 29
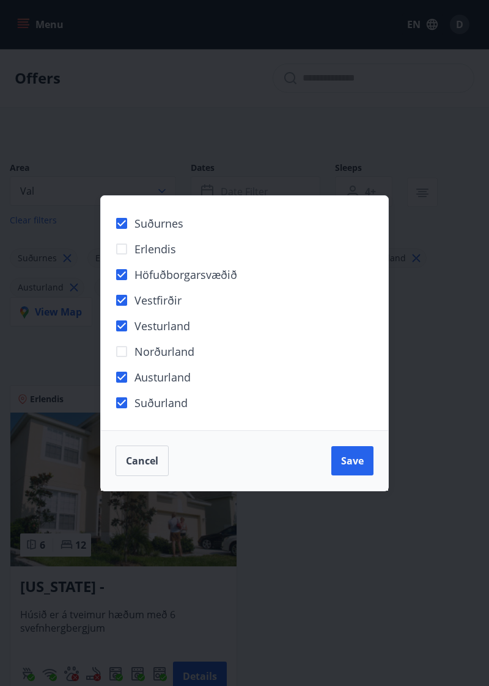
click at [358, 468] on span "Save" at bounding box center [352, 460] width 23 height 13
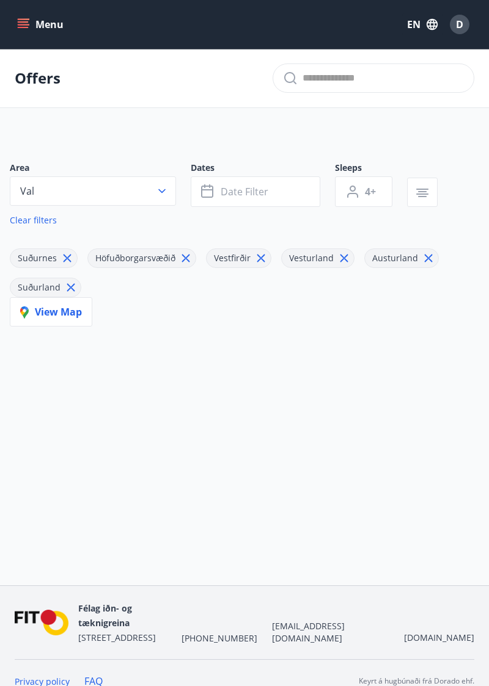
click at [275, 204] on button "Date filter" at bounding box center [255, 191] width 129 height 31
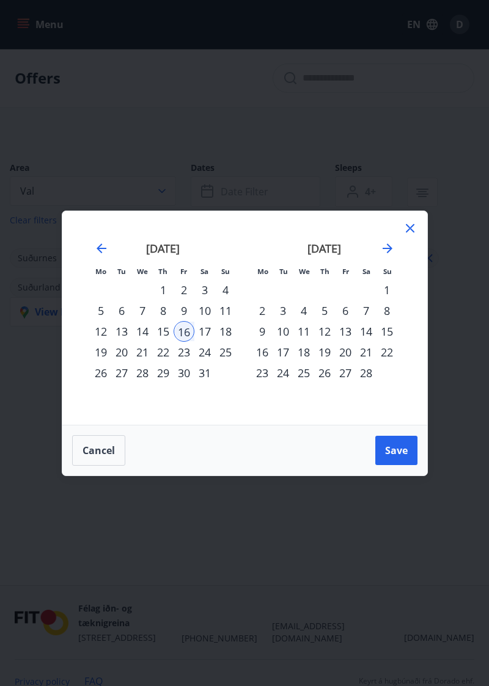
click at [181, 321] on div "9" at bounding box center [183, 310] width 21 height 21
click at [399, 457] on span "Save" at bounding box center [396, 450] width 23 height 13
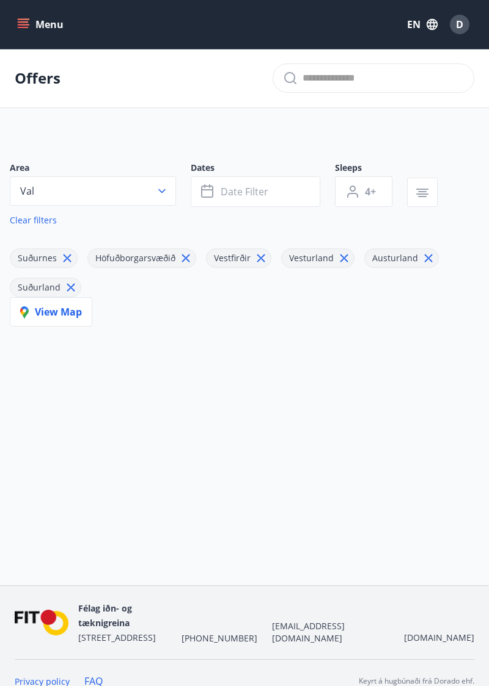
click at [211, 189] on icon "button" at bounding box center [207, 189] width 12 height 1
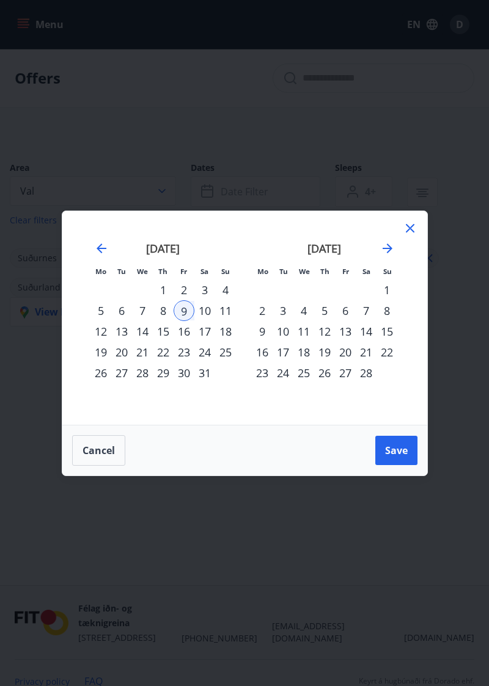
click at [104, 342] on div "12" at bounding box center [100, 331] width 21 height 21
click at [396, 457] on span "Save" at bounding box center [396, 450] width 23 height 13
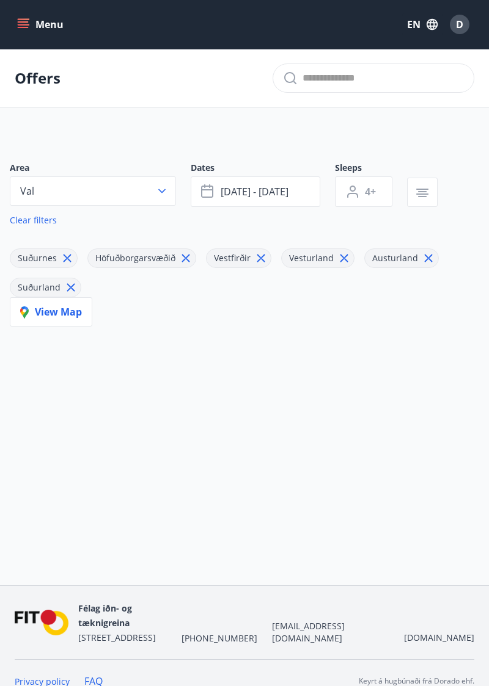
click at [219, 183] on button "[DATE] - [DATE]" at bounding box center [255, 191] width 129 height 31
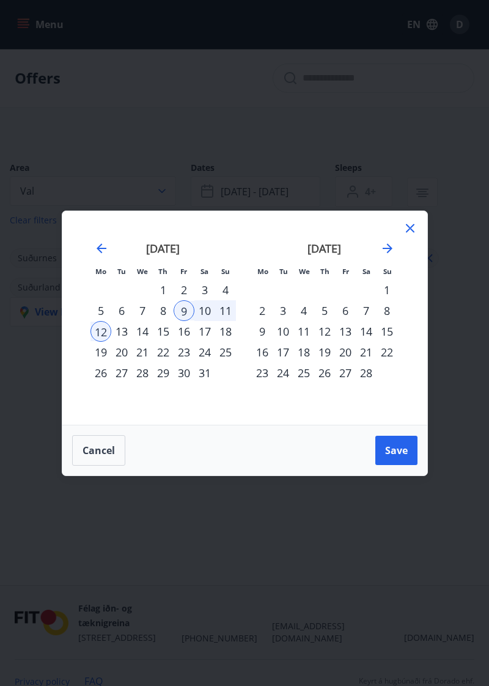
click at [160, 321] on div "8" at bounding box center [163, 310] width 21 height 21
click at [399, 457] on span "Save" at bounding box center [396, 450] width 23 height 13
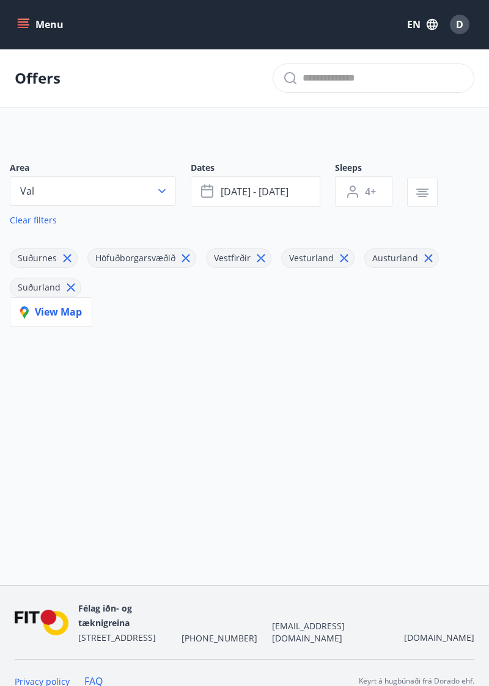
click at [224, 185] on span "[DATE] - [DATE]" at bounding box center [254, 191] width 68 height 13
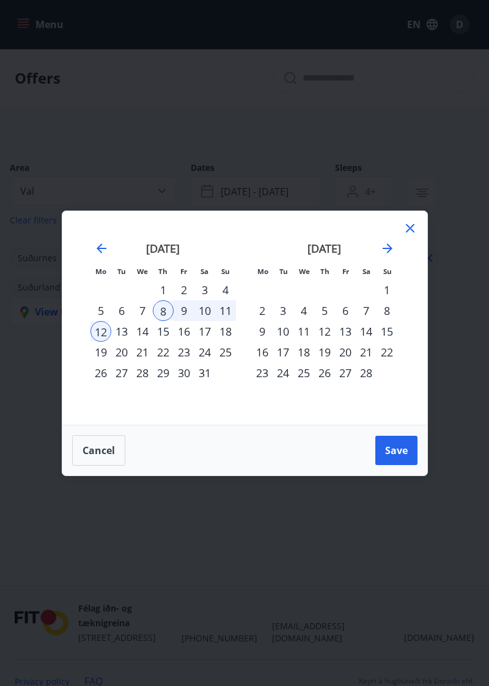
click at [163, 342] on div "15" at bounding box center [163, 331] width 21 height 21
click at [104, 363] on div "19" at bounding box center [100, 352] width 21 height 21
click at [185, 342] on div "16" at bounding box center [183, 331] width 21 height 21
click at [186, 363] on div "23" at bounding box center [183, 352] width 21 height 21
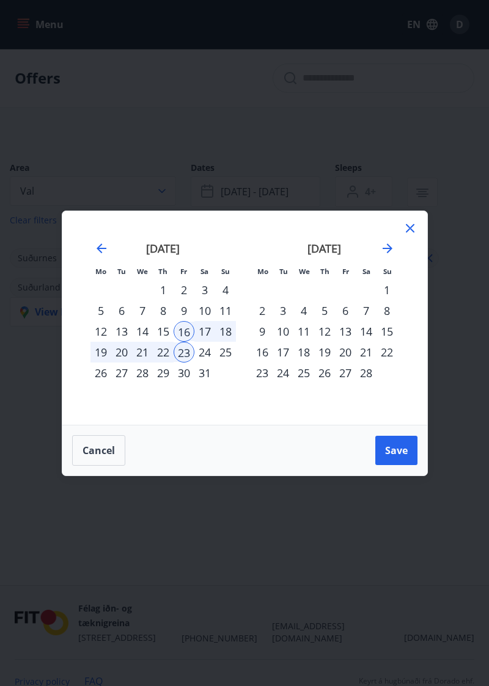
click at [94, 384] on div "26" at bounding box center [100, 373] width 21 height 21
click at [186, 363] on div "23" at bounding box center [183, 352] width 21 height 21
click at [93, 384] on div "26" at bounding box center [100, 373] width 21 height 21
click at [399, 457] on span "Save" at bounding box center [396, 450] width 23 height 13
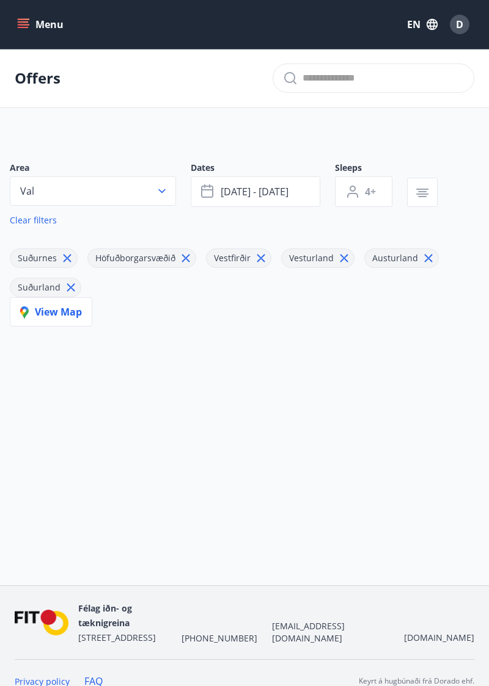
click at [231, 189] on span "[DATE] - [DATE]" at bounding box center [254, 191] width 68 height 13
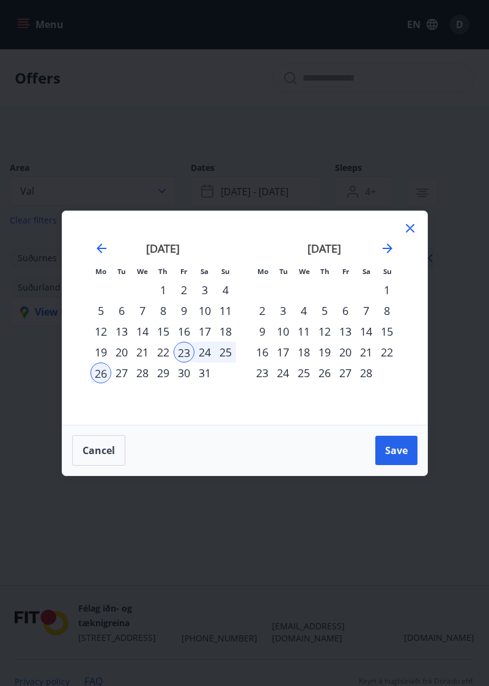
click at [204, 363] on div "24" at bounding box center [204, 352] width 21 height 21
click at [393, 457] on span "Save" at bounding box center [396, 450] width 23 height 13
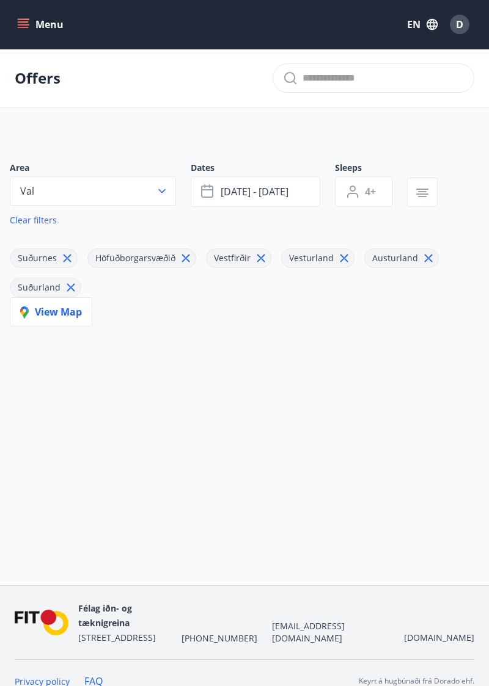
click at [222, 188] on span "[DATE] - [DATE]" at bounding box center [254, 191] width 68 height 13
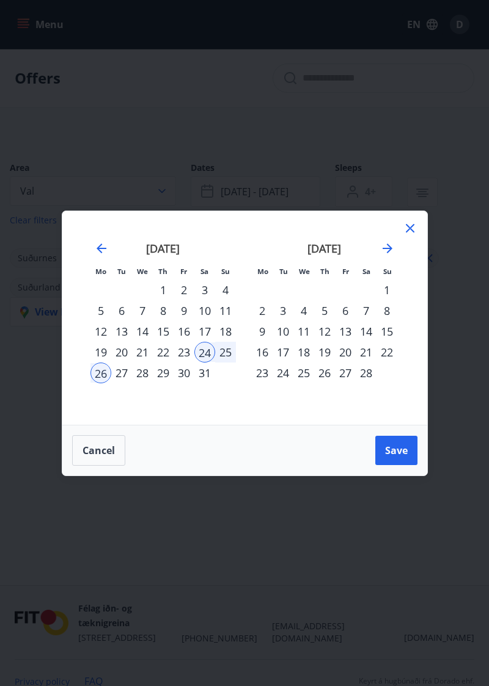
click at [159, 363] on div "22" at bounding box center [163, 352] width 21 height 21
click at [103, 384] on div "26" at bounding box center [100, 373] width 21 height 21
click at [399, 457] on span "Save" at bounding box center [396, 450] width 23 height 13
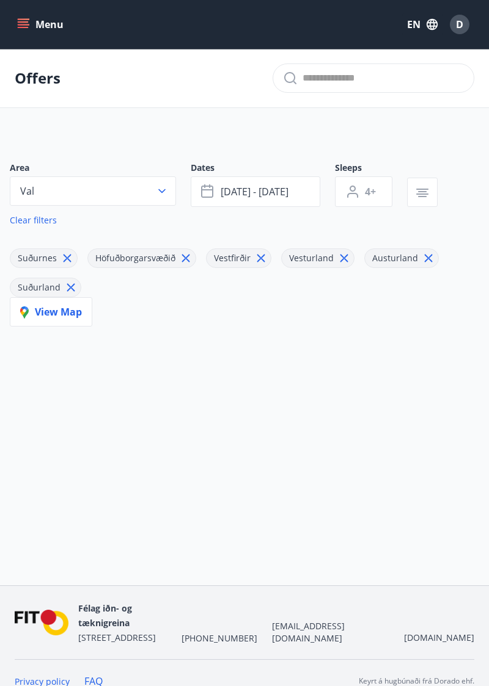
click at [224, 186] on span "[DATE] - [DATE]" at bounding box center [254, 191] width 68 height 13
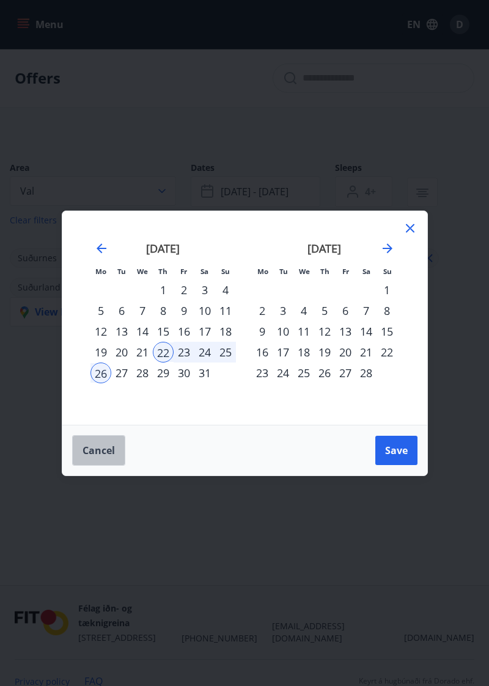
click at [89, 457] on span "Cancel" at bounding box center [98, 450] width 32 height 13
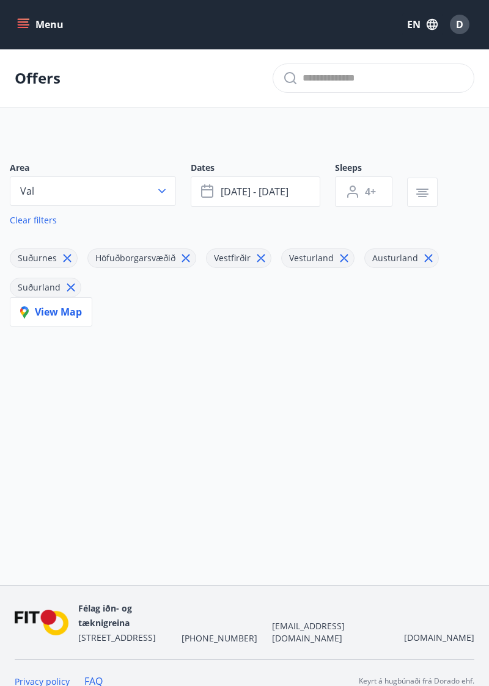
click at [223, 188] on span "[DATE] - [DATE]" at bounding box center [254, 191] width 68 height 13
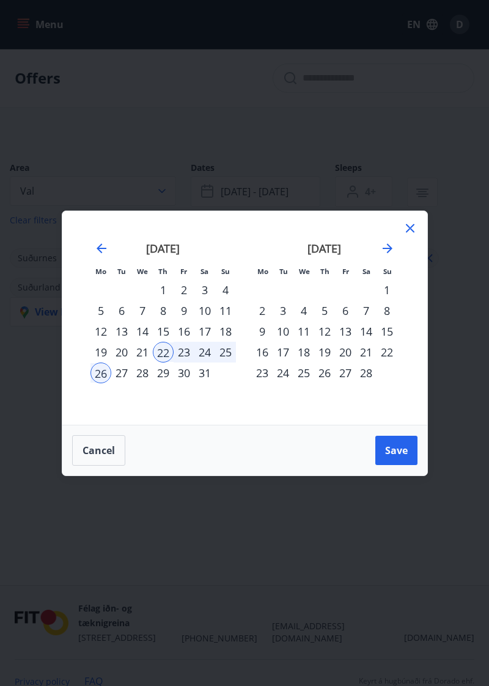
click at [167, 363] on div "22" at bounding box center [163, 352] width 21 height 21
click at [166, 363] on div "22" at bounding box center [163, 352] width 21 height 21
click at [100, 384] on div "26" at bounding box center [100, 373] width 21 height 21
click at [95, 384] on div "26" at bounding box center [100, 373] width 21 height 21
click at [104, 363] on div "19" at bounding box center [100, 352] width 21 height 21
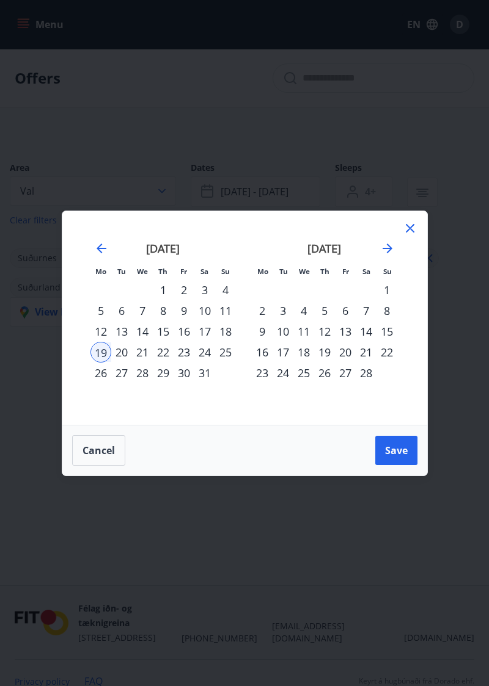
click at [100, 321] on div "5" at bounding box center [100, 310] width 21 height 21
click at [98, 342] on div "12" at bounding box center [100, 331] width 21 height 21
click at [98, 321] on div "5" at bounding box center [100, 310] width 21 height 21
click at [96, 342] on div "12" at bounding box center [100, 331] width 21 height 21
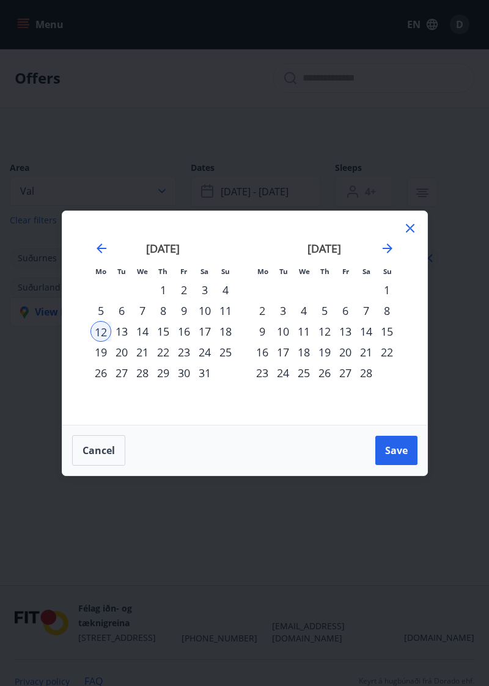
click at [399, 457] on span "Save" at bounding box center [396, 450] width 23 height 13
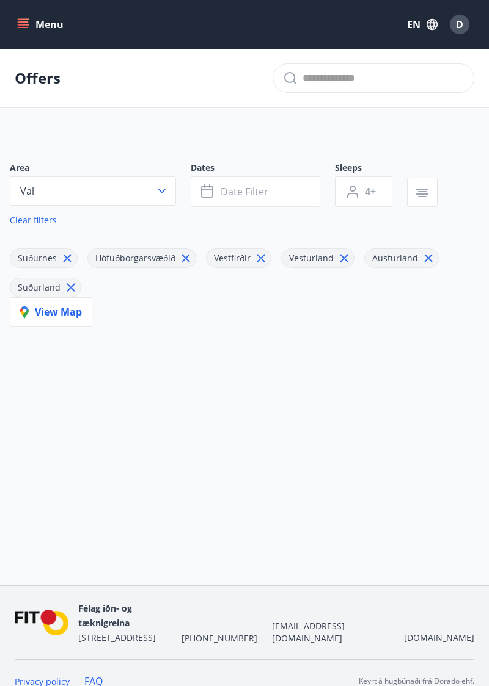
click at [415, 187] on icon "button" at bounding box center [422, 193] width 15 height 15
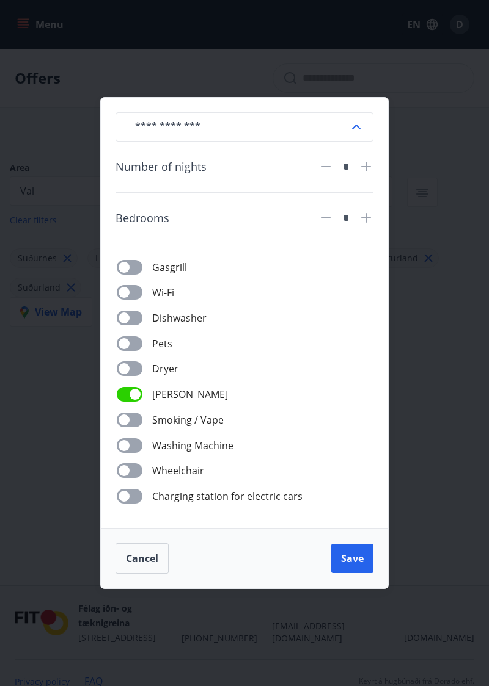
click at [357, 134] on icon at bounding box center [356, 127] width 15 height 15
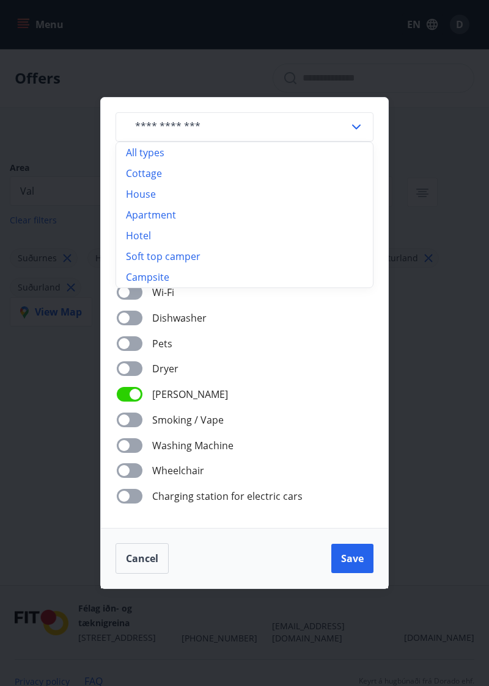
click at [363, 351] on div "Pets" at bounding box center [251, 343] width 243 height 16
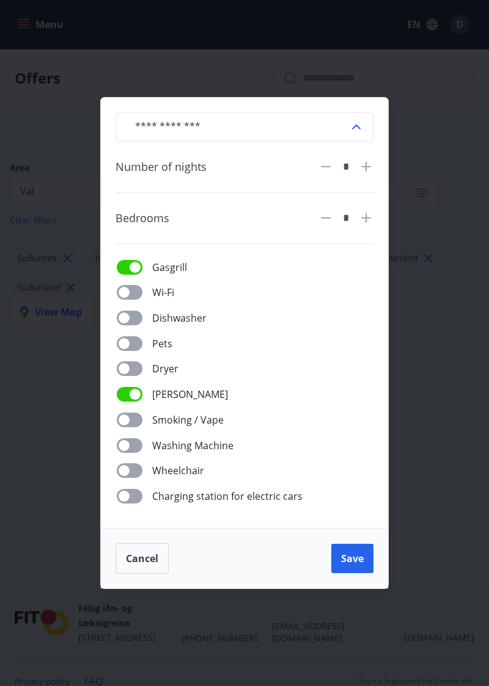
click at [366, 219] on icon at bounding box center [365, 217] width 1 height 1
type input "*"
click at [357, 573] on button "Save" at bounding box center [352, 558] width 42 height 29
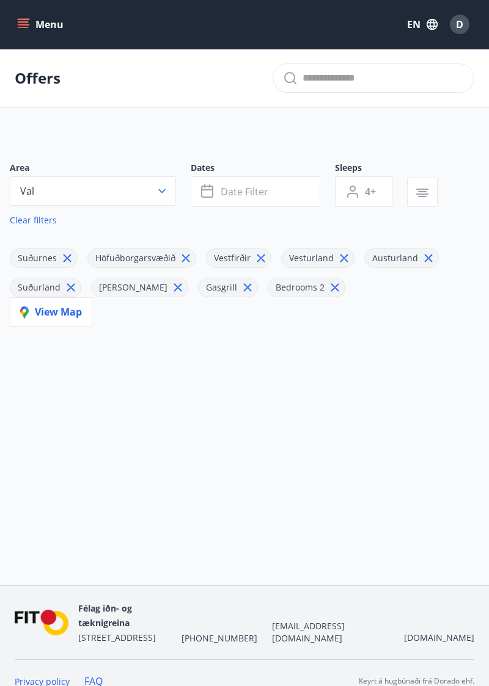
click at [28, 222] on link "Clear filters" at bounding box center [33, 220] width 47 height 27
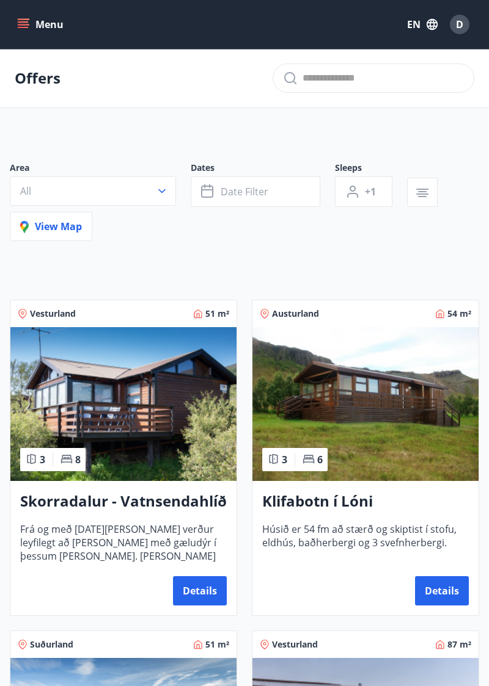
type input "*"
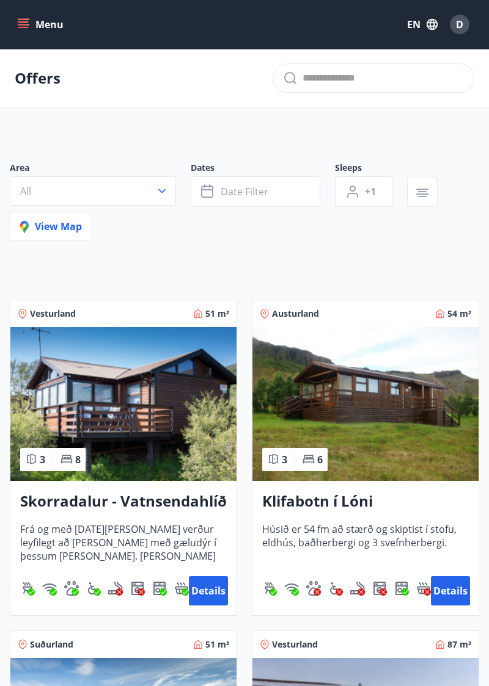
click at [414, 189] on button "button" at bounding box center [422, 192] width 31 height 29
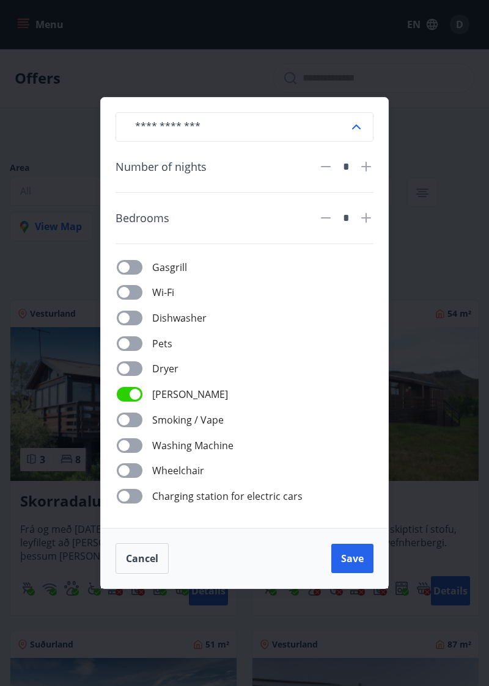
click at [358, 225] on icon at bounding box center [365, 218] width 15 height 15
click at [366, 219] on icon at bounding box center [365, 217] width 1 height 1
type input "*"
click at [358, 573] on button "Save" at bounding box center [352, 558] width 42 height 29
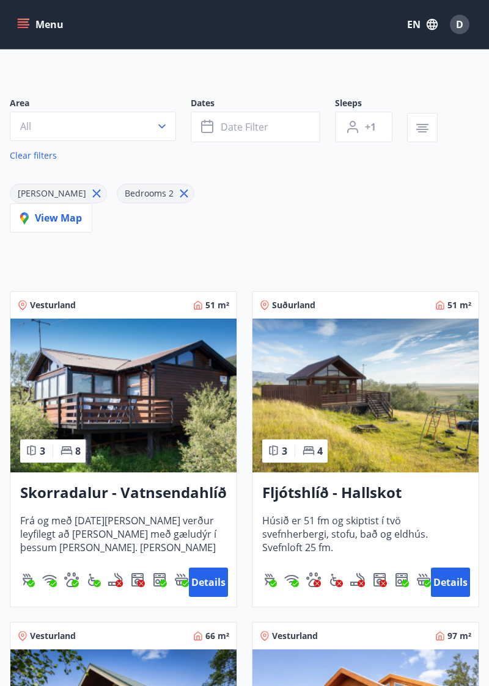
scroll to position [86, 0]
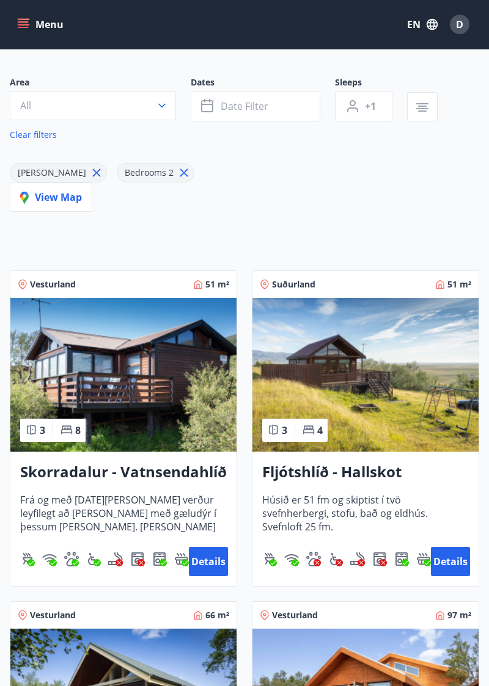
click at [446, 566] on button "Details" at bounding box center [450, 561] width 39 height 29
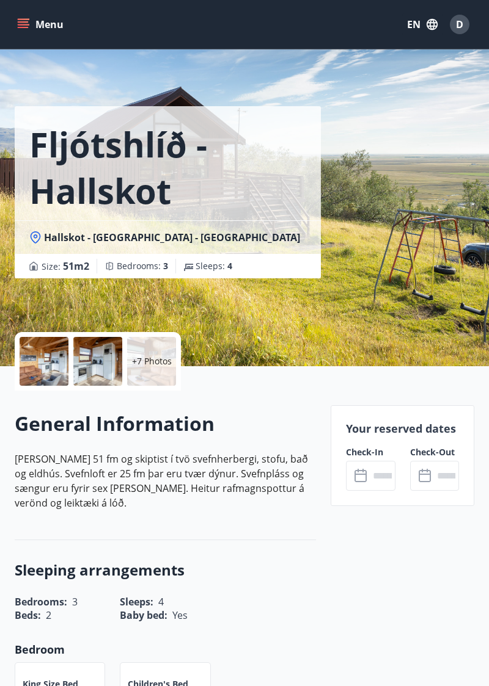
click at [153, 368] on div "+7 Photos" at bounding box center [151, 361] width 49 height 49
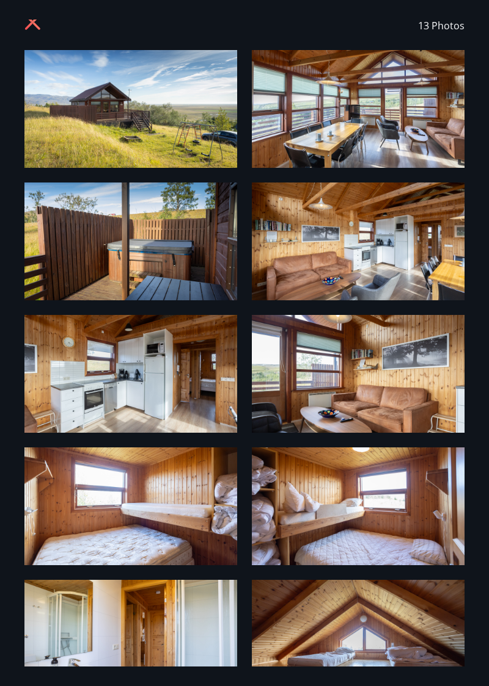
scroll to position [17, 0]
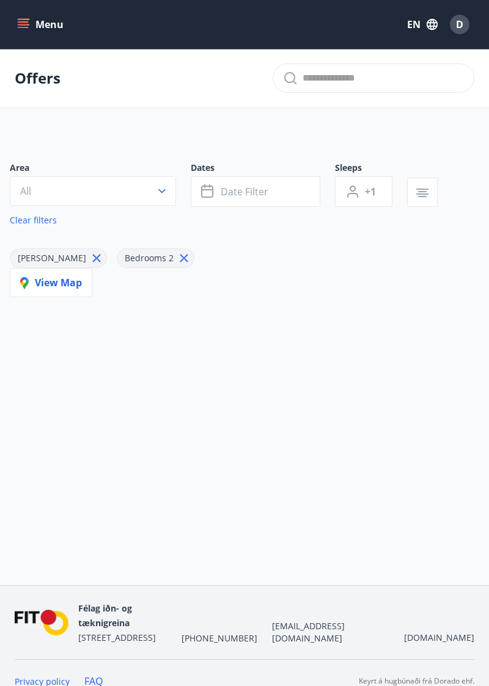
type input "*"
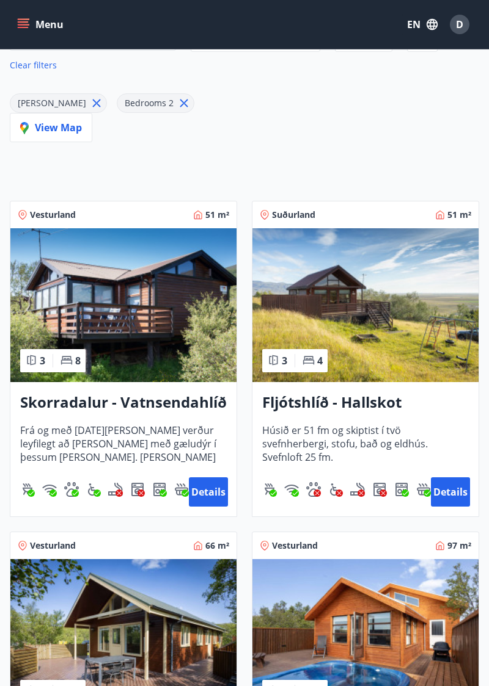
scroll to position [182, 0]
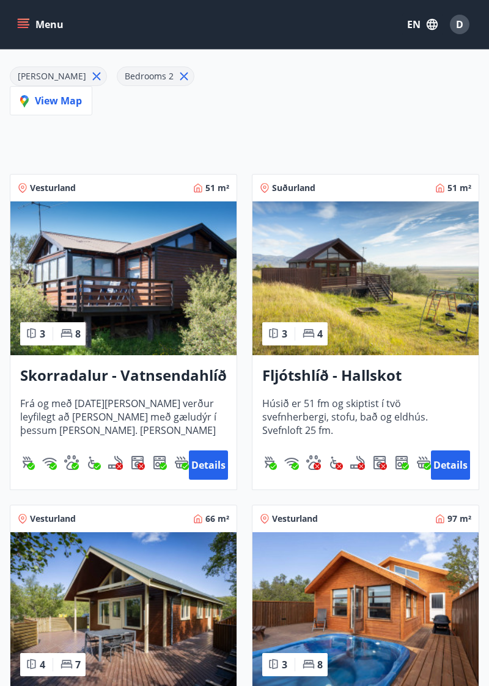
click at [205, 470] on button "Details" at bounding box center [208, 465] width 39 height 29
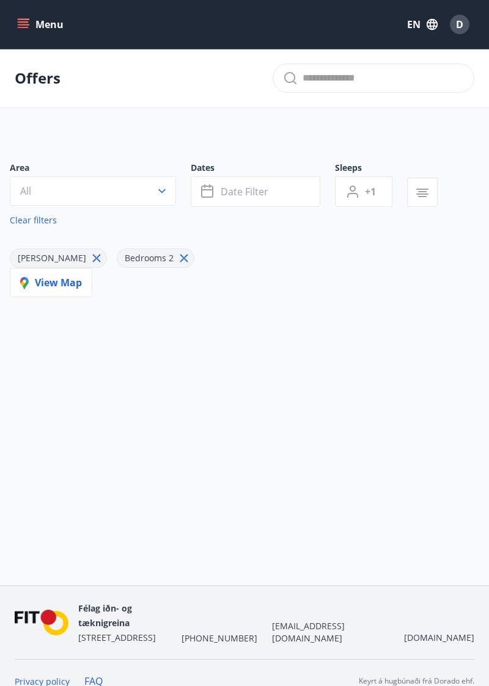
type input "*"
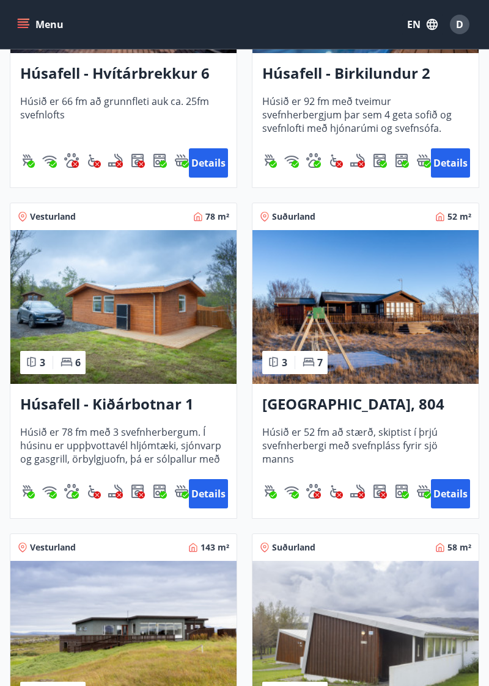
click at [450, 494] on button "Details" at bounding box center [450, 493] width 39 height 29
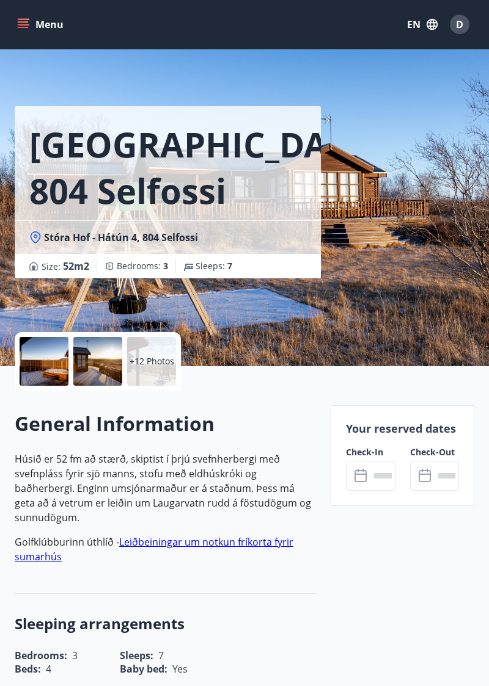
click at [154, 367] on p "+12 Photos" at bounding box center [151, 361] width 45 height 12
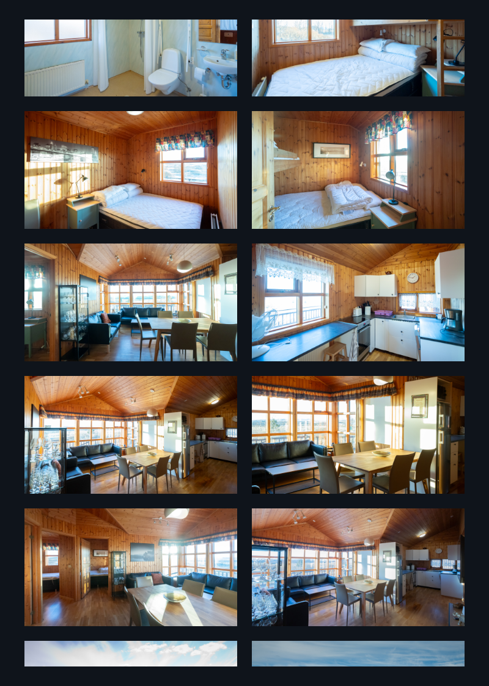
scroll to position [533, 0]
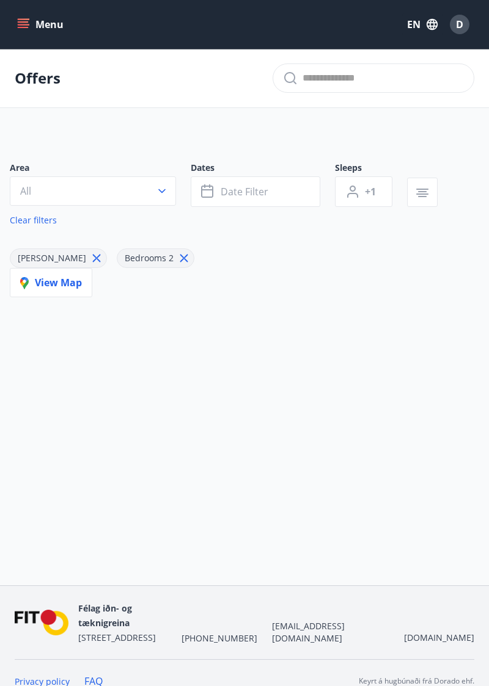
type input "*"
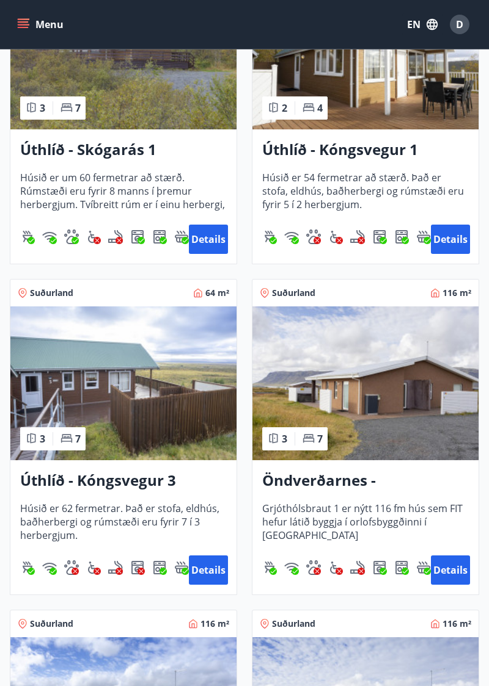
scroll to position [2072, 0]
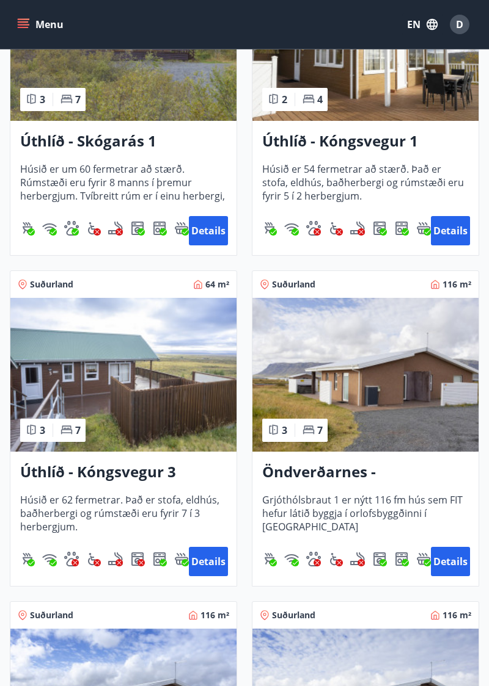
click at [445, 559] on button "Details" at bounding box center [450, 561] width 39 height 29
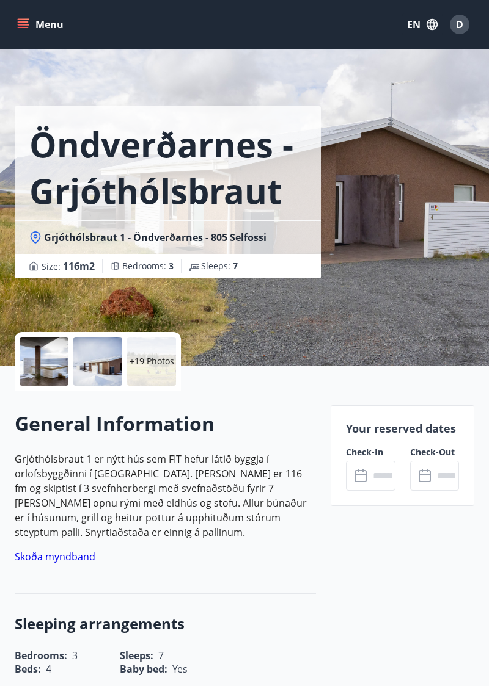
click at [111, 374] on div at bounding box center [97, 361] width 49 height 49
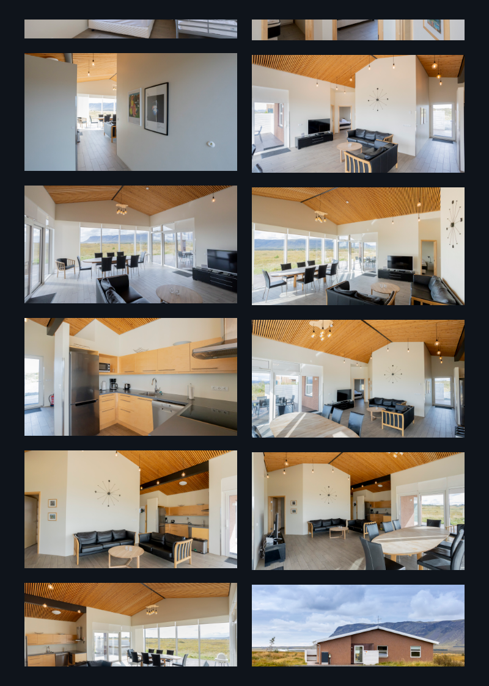
scroll to position [1063, 0]
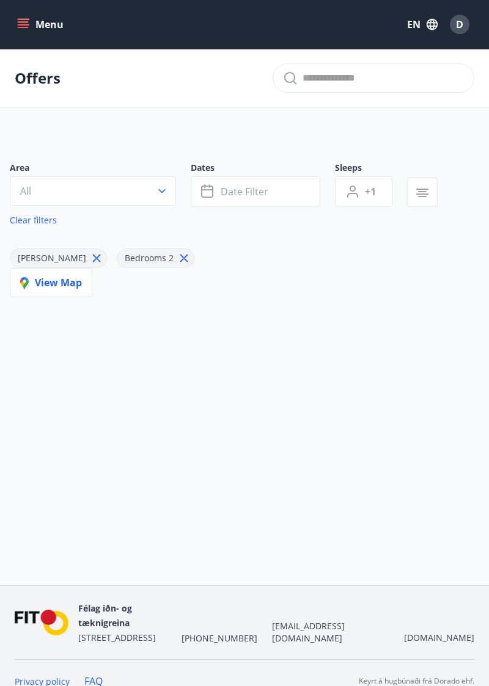
type input "*"
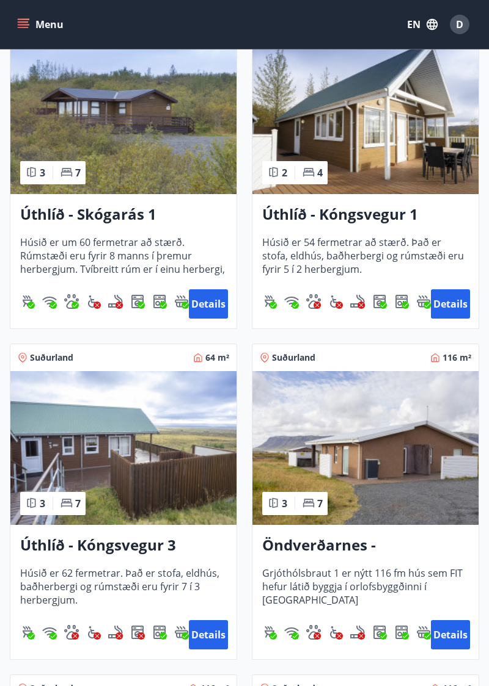
scroll to position [1999, 0]
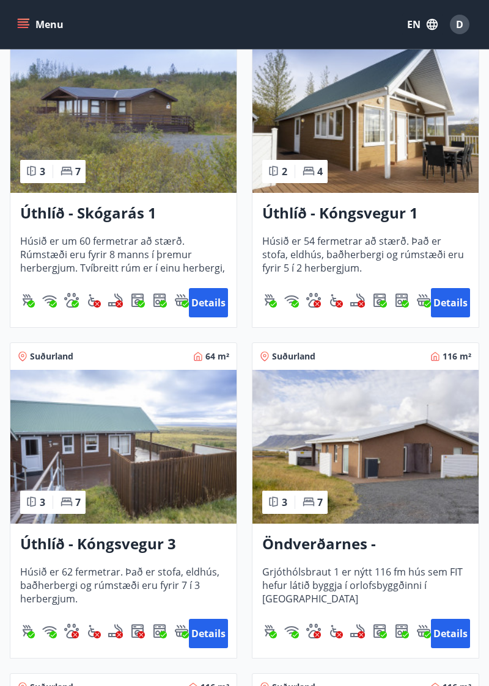
click at [431, 566] on span "Grjóthólsbraut 1 er nýtt 116 fm hús sem FIT hefur látið byggja í orlofsbyggðinn…" at bounding box center [365, 586] width 206 height 40
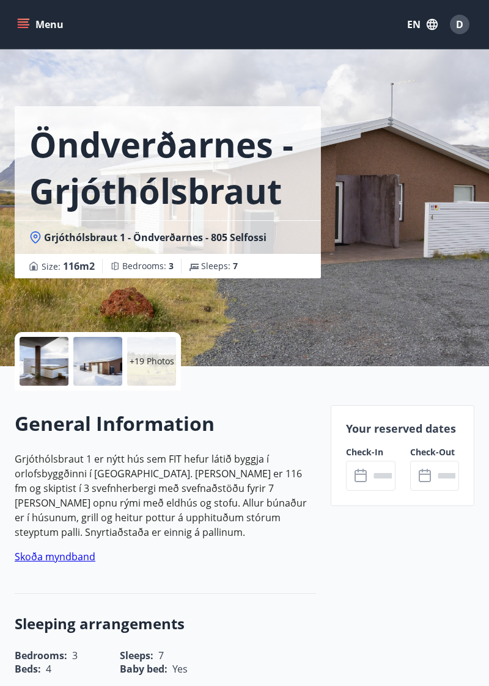
click at [373, 475] on input "text" at bounding box center [382, 476] width 26 height 30
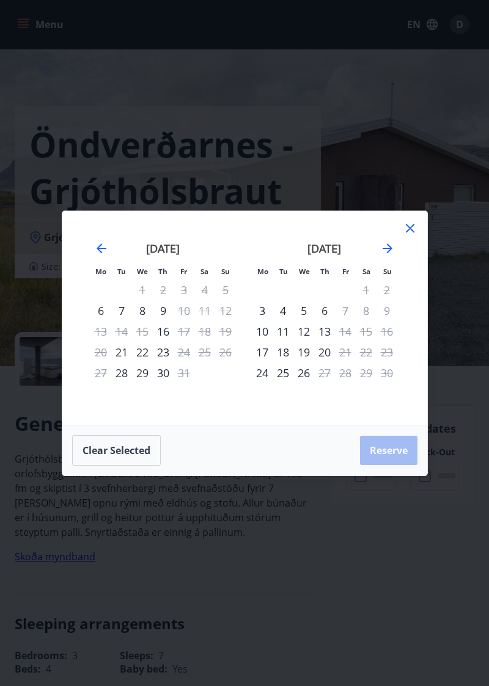
click at [393, 256] on icon "Move forward to switch to the next month." at bounding box center [387, 248] width 15 height 15
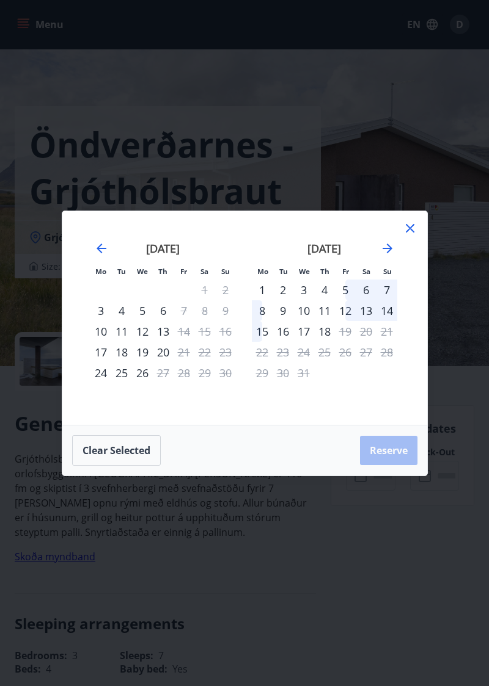
click at [388, 253] on icon "Move forward to switch to the next month." at bounding box center [387, 249] width 10 height 10
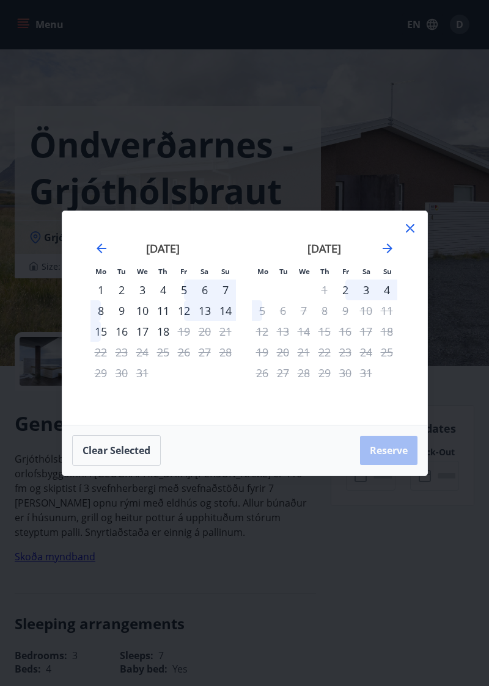
click at [350, 300] on div "2" at bounding box center [345, 290] width 21 height 21
click at [346, 300] on div "2" at bounding box center [345, 290] width 21 height 21
click at [105, 256] on icon "Move backward to switch to the previous month." at bounding box center [101, 248] width 15 height 15
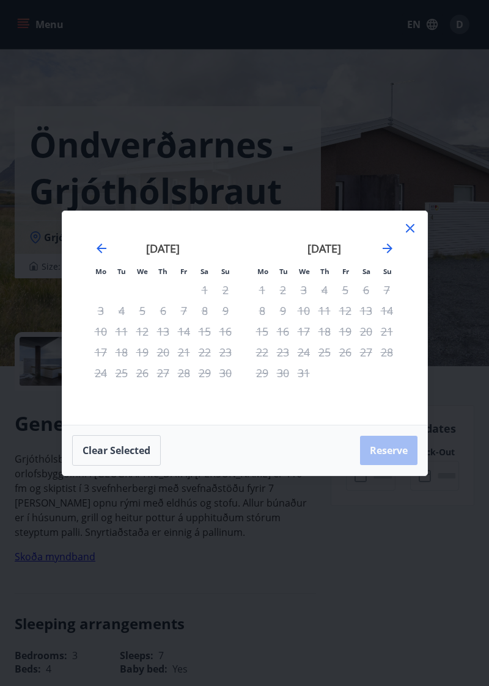
click at [340, 342] on div "19" at bounding box center [345, 331] width 21 height 21
click at [104, 466] on button "Clear selected" at bounding box center [116, 450] width 89 height 31
click at [348, 300] on div "5" at bounding box center [345, 290] width 21 height 21
click at [264, 321] on div "8" at bounding box center [262, 310] width 21 height 21
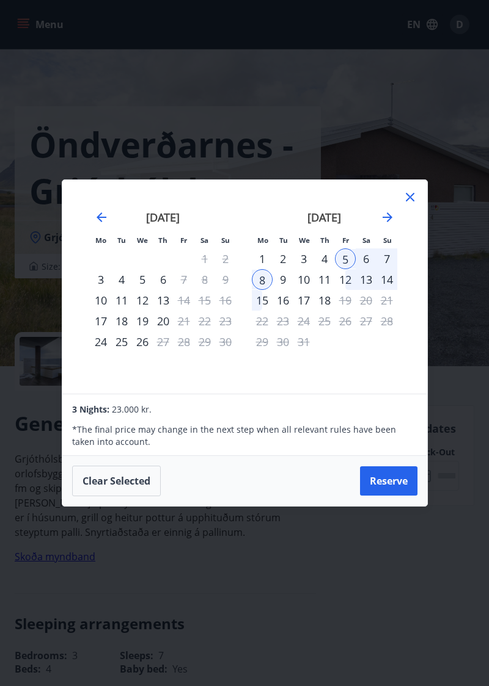
click at [113, 497] on button "Clear selected" at bounding box center [116, 481] width 89 height 31
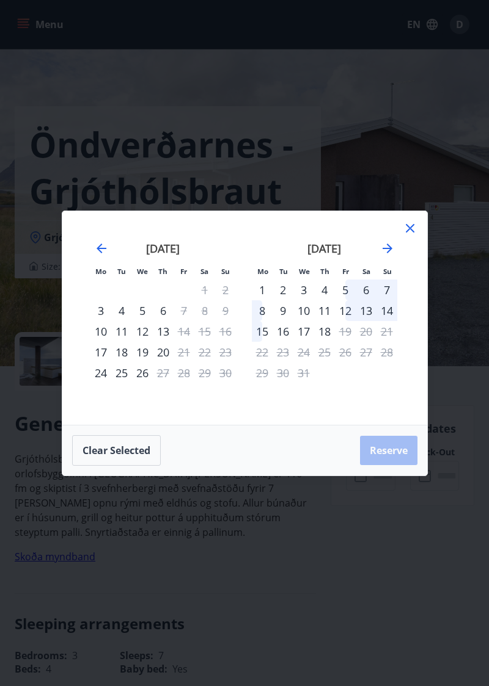
click at [335, 321] on div "12" at bounding box center [345, 310] width 21 height 21
click at [264, 342] on div "15" at bounding box center [262, 331] width 21 height 21
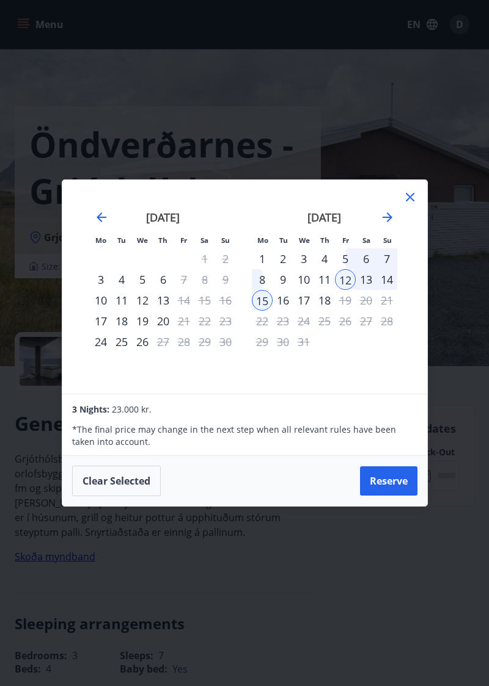
click at [102, 497] on button "Clear selected" at bounding box center [116, 481] width 89 height 31
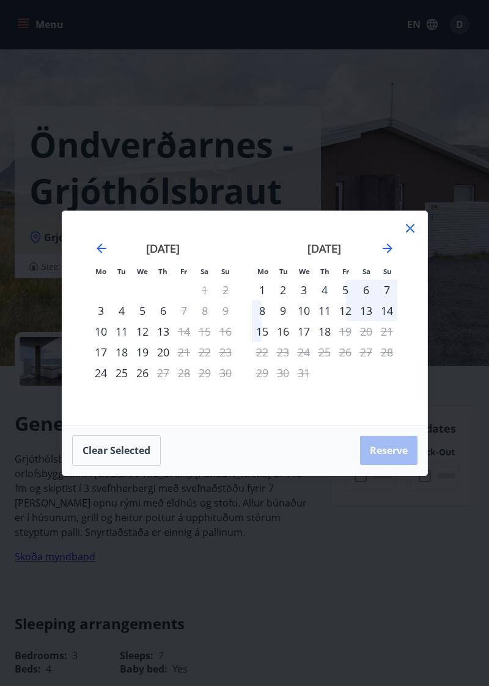
click at [330, 321] on div "11" at bounding box center [324, 310] width 21 height 21
click at [345, 321] on div "12" at bounding box center [345, 310] width 21 height 21
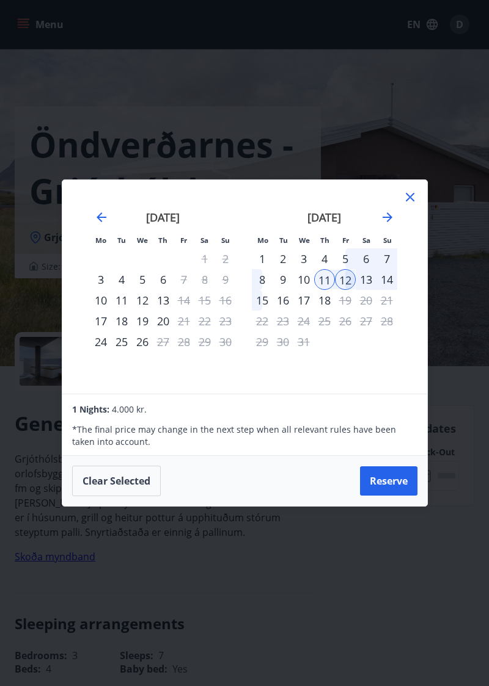
click at [343, 290] on div "12" at bounding box center [345, 279] width 21 height 21
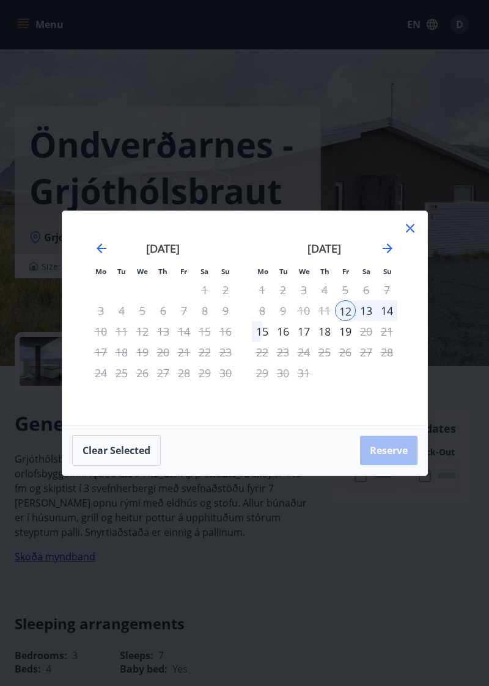
click at [265, 342] on div "15" at bounding box center [262, 331] width 21 height 21
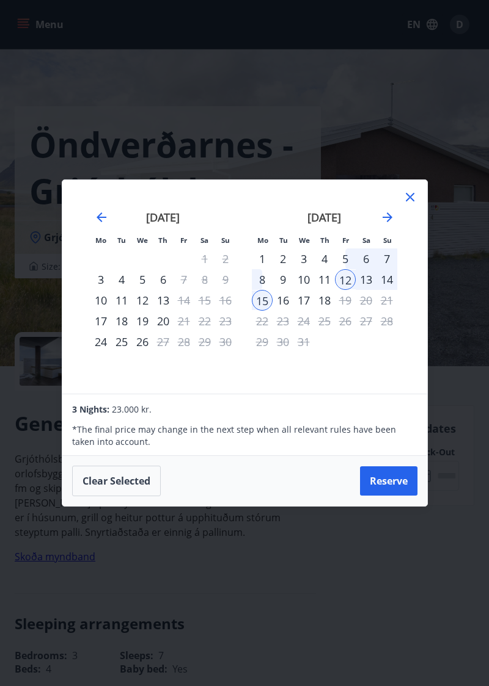
click at [101, 497] on button "Clear selected" at bounding box center [116, 481] width 89 height 31
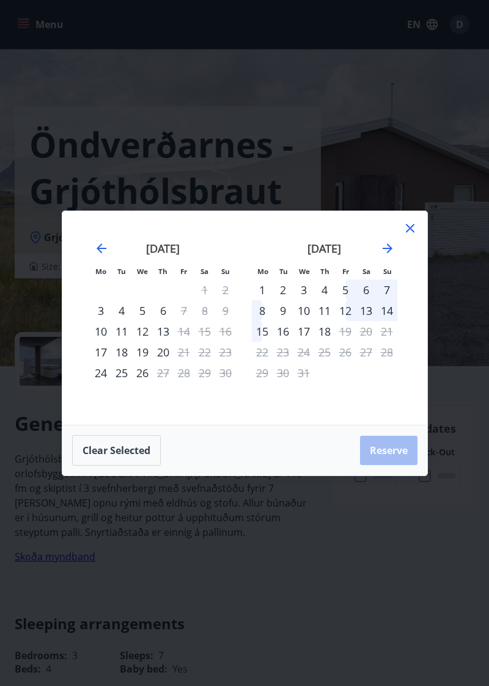
click at [112, 466] on button "Clear selected" at bounding box center [116, 450] width 89 height 31
click at [404, 236] on icon at bounding box center [409, 228] width 15 height 15
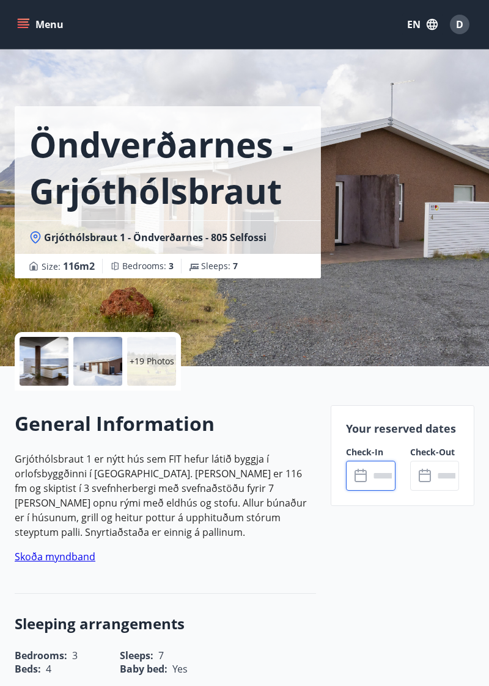
click at [104, 367] on div at bounding box center [97, 361] width 49 height 49
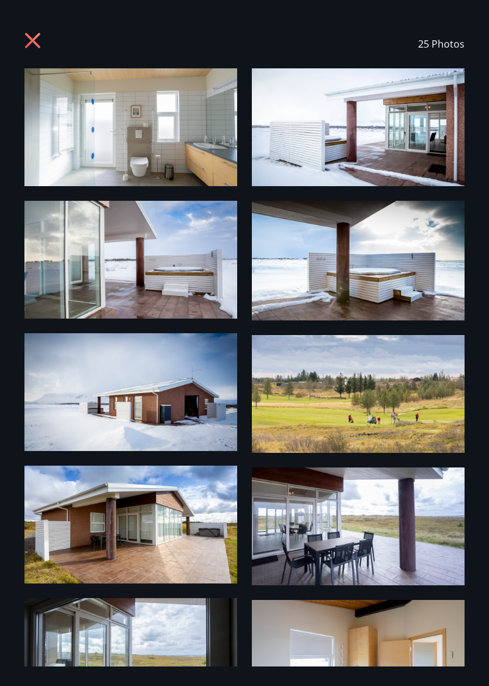
click at [65, 151] on img at bounding box center [130, 127] width 213 height 118
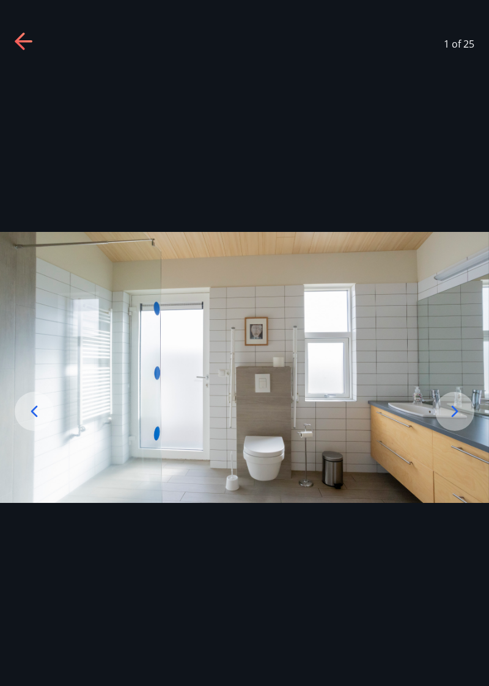
click at [450, 421] on icon at bounding box center [455, 412] width 20 height 20
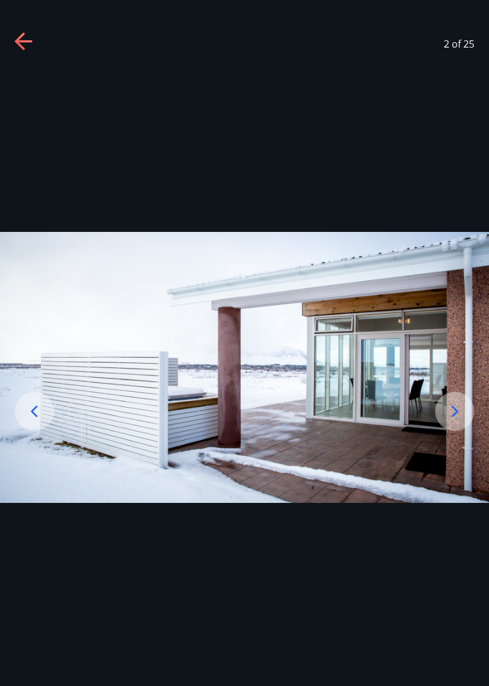
click at [454, 421] on icon at bounding box center [455, 412] width 20 height 20
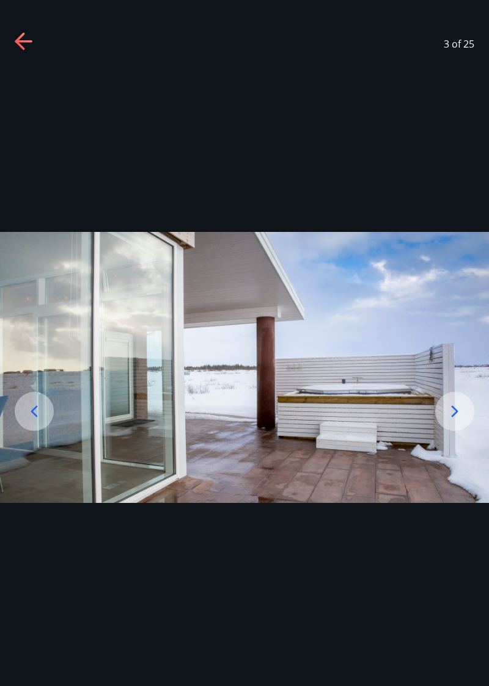
click at [450, 431] on div at bounding box center [454, 411] width 39 height 39
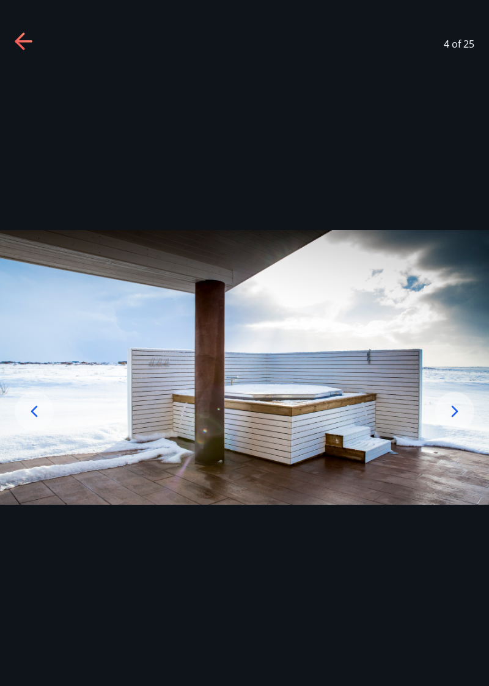
click at [452, 421] on icon at bounding box center [455, 412] width 20 height 20
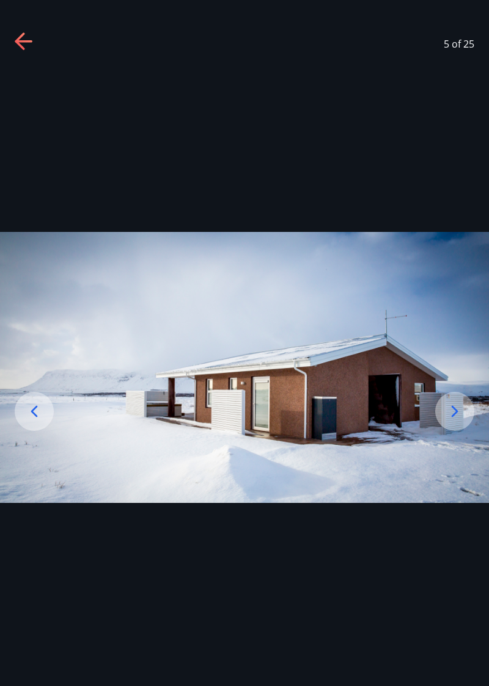
click at [451, 431] on div at bounding box center [454, 411] width 39 height 39
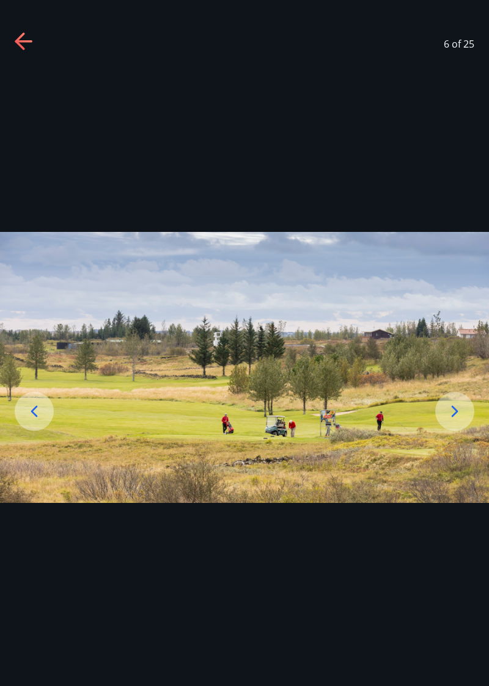
click at [451, 421] on icon at bounding box center [455, 412] width 20 height 20
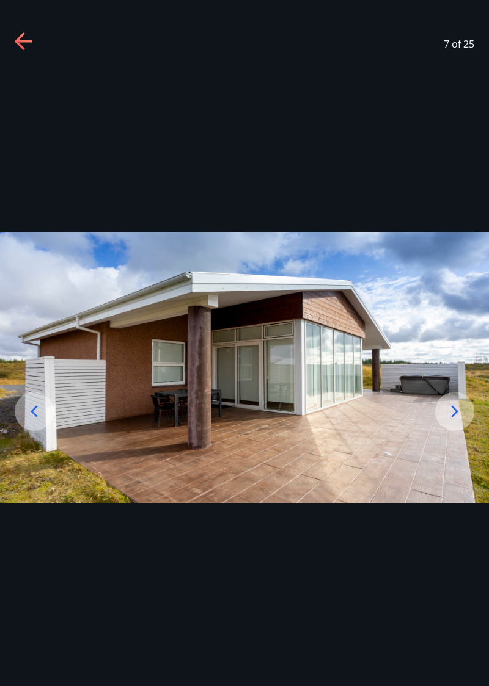
click at [452, 421] on icon at bounding box center [455, 412] width 20 height 20
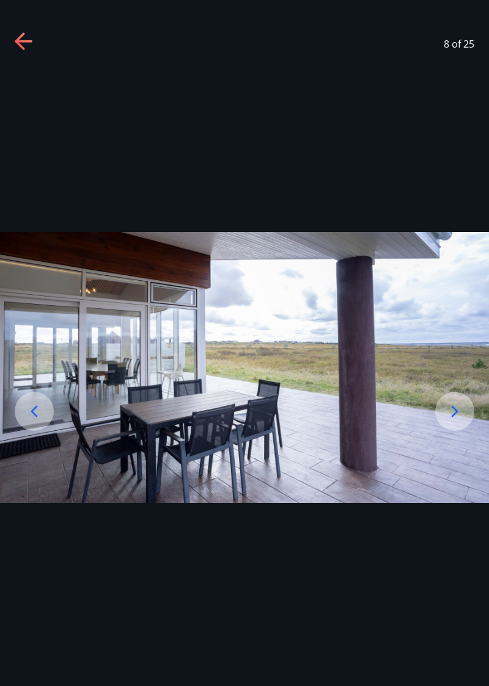
click at [452, 431] on div at bounding box center [454, 411] width 39 height 39
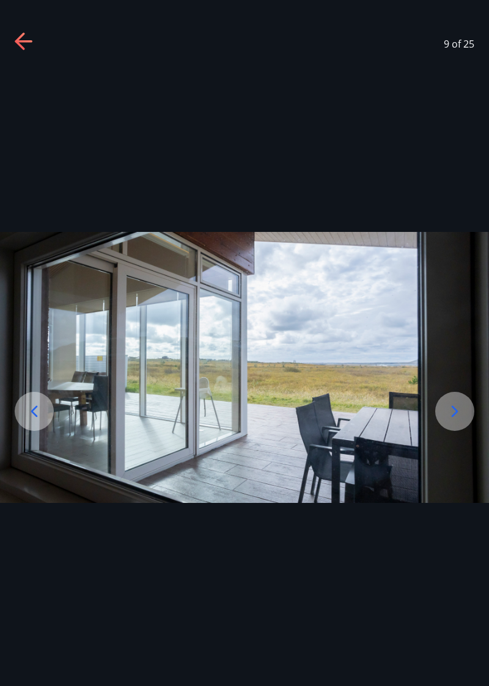
click at [452, 431] on div at bounding box center [454, 411] width 39 height 39
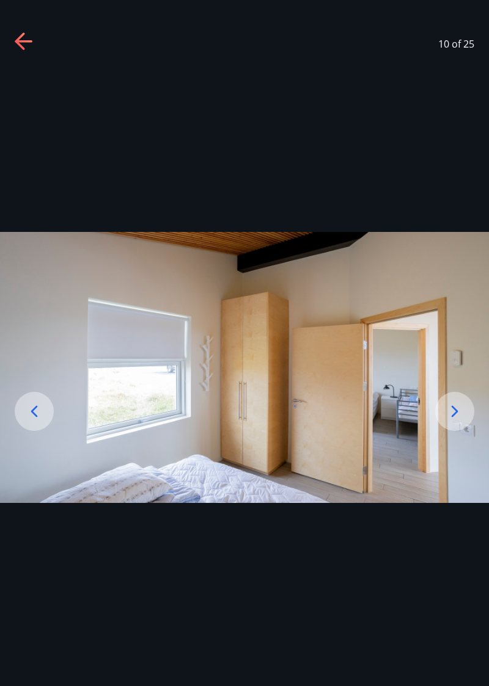
click at [452, 431] on div at bounding box center [454, 411] width 39 height 39
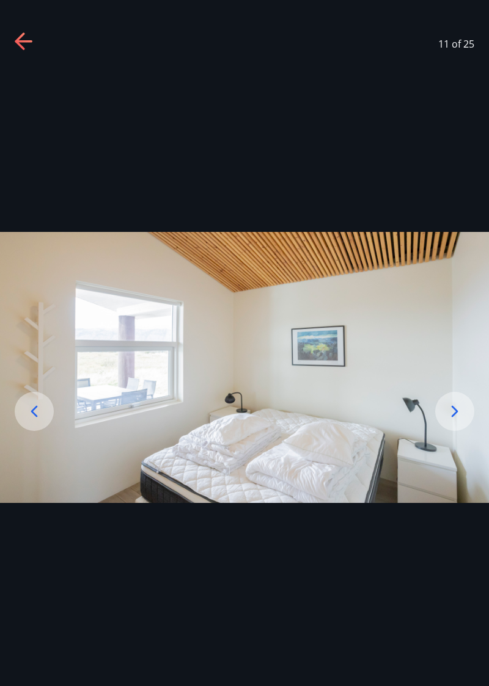
click at [452, 431] on div at bounding box center [454, 411] width 39 height 39
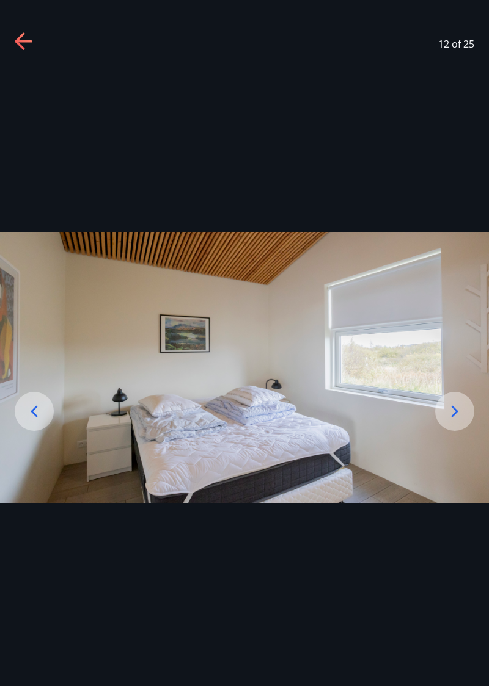
click at [451, 431] on div at bounding box center [454, 411] width 39 height 39
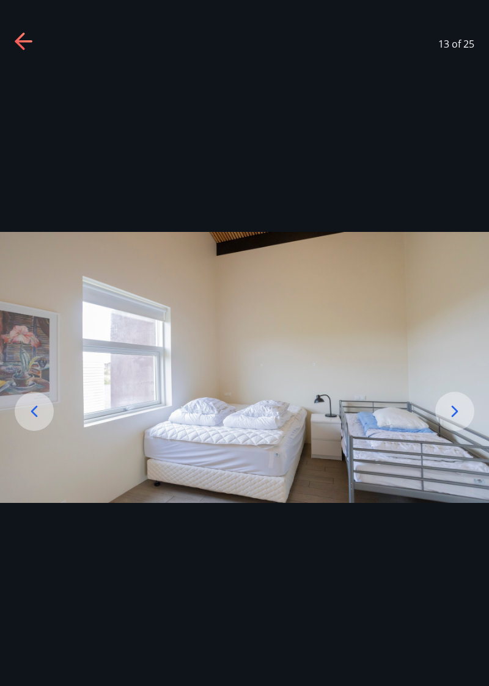
click at [452, 431] on div at bounding box center [454, 411] width 39 height 39
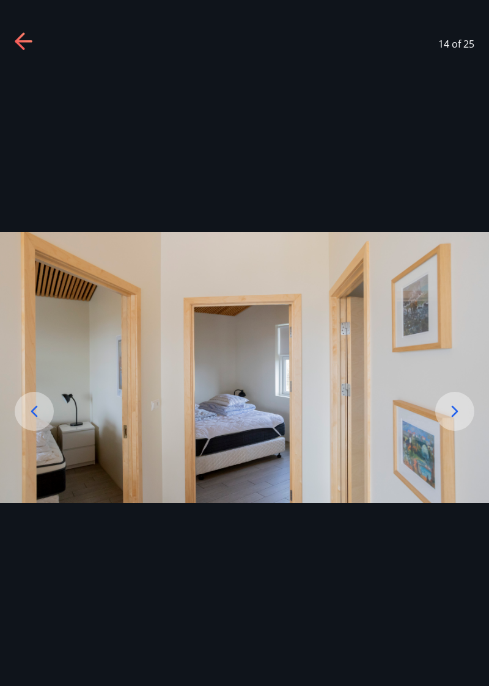
click at [453, 421] on icon at bounding box center [455, 412] width 20 height 20
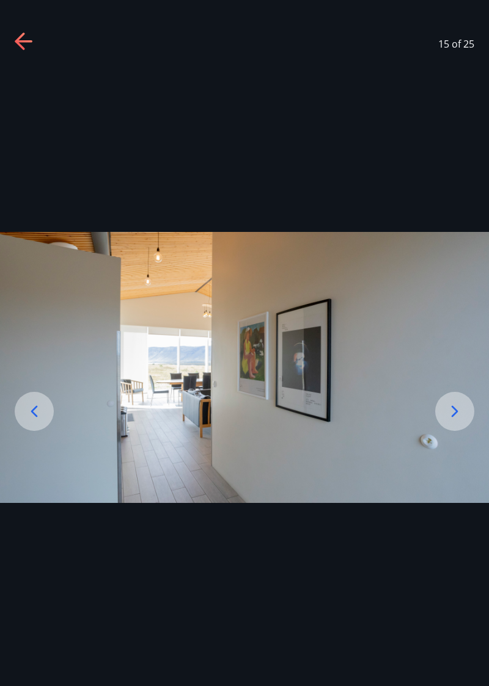
click at [31, 39] on icon at bounding box center [25, 42] width 20 height 20
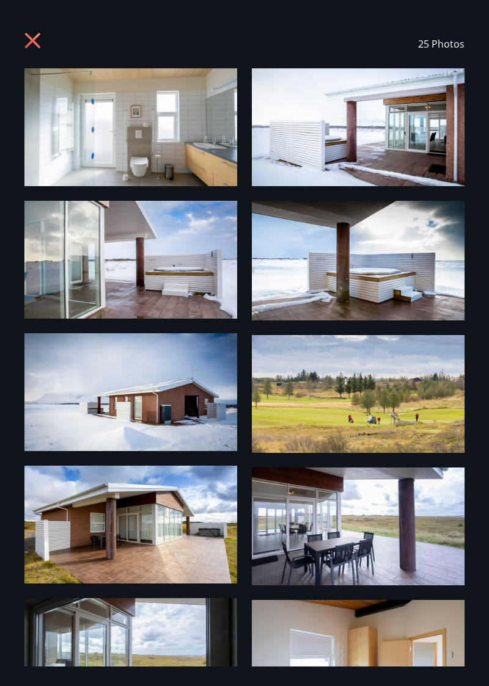
click at [35, 45] on icon at bounding box center [34, 42] width 20 height 20
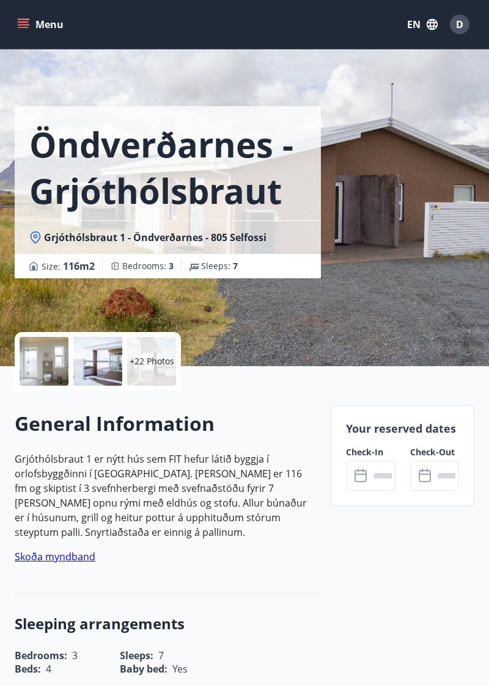
click at [369, 486] on input "text" at bounding box center [382, 476] width 26 height 30
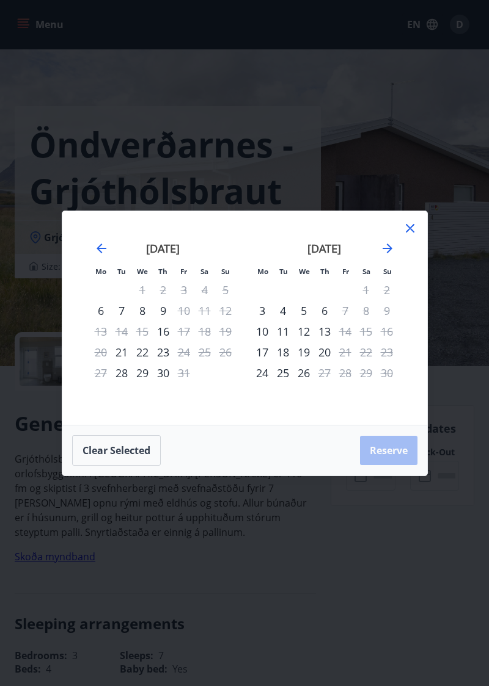
click at [385, 256] on icon "Move forward to switch to the next month." at bounding box center [387, 248] width 15 height 15
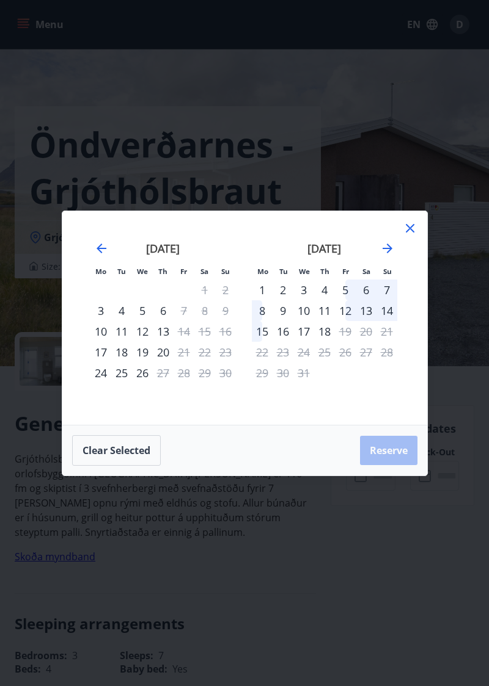
click at [390, 256] on icon "Move forward to switch to the next month." at bounding box center [387, 248] width 15 height 15
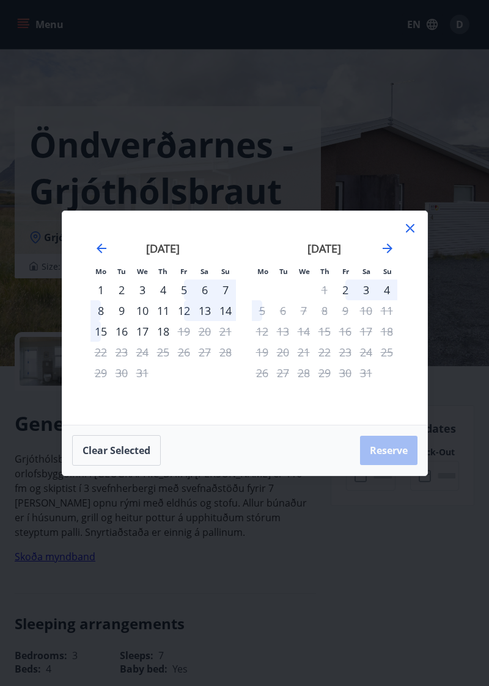
click at [391, 256] on icon "Move forward to switch to the next month." at bounding box center [387, 248] width 15 height 15
click at [387, 253] on icon "Move forward to switch to the next month." at bounding box center [387, 249] width 10 height 10
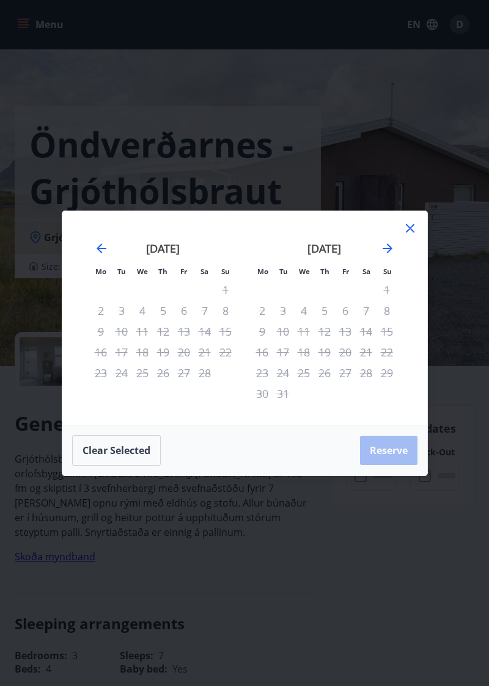
click at [388, 256] on icon "Move forward to switch to the next month." at bounding box center [387, 248] width 15 height 15
click at [387, 256] on icon "Move forward to switch to the next month." at bounding box center [387, 248] width 15 height 15
click at [391, 256] on icon "Move forward to switch to the next month." at bounding box center [387, 248] width 15 height 15
click at [388, 256] on icon "Move forward to switch to the next month." at bounding box center [387, 248] width 15 height 15
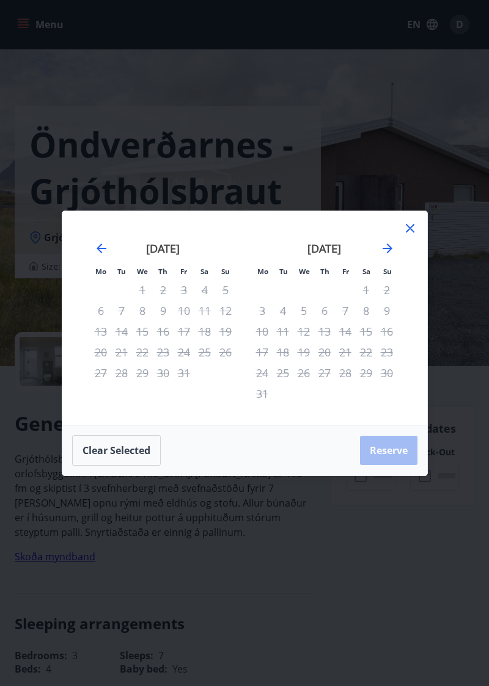
click at [393, 256] on icon "Move forward to switch to the next month." at bounding box center [387, 248] width 15 height 15
click at [390, 256] on icon "Move forward to switch to the next month." at bounding box center [387, 248] width 15 height 15
click at [404, 236] on icon at bounding box center [409, 228] width 15 height 15
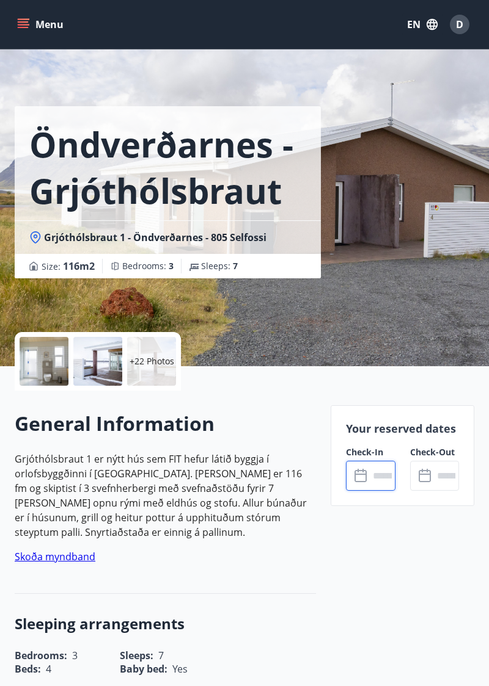
click at [369, 473] on input "text" at bounding box center [382, 476] width 26 height 30
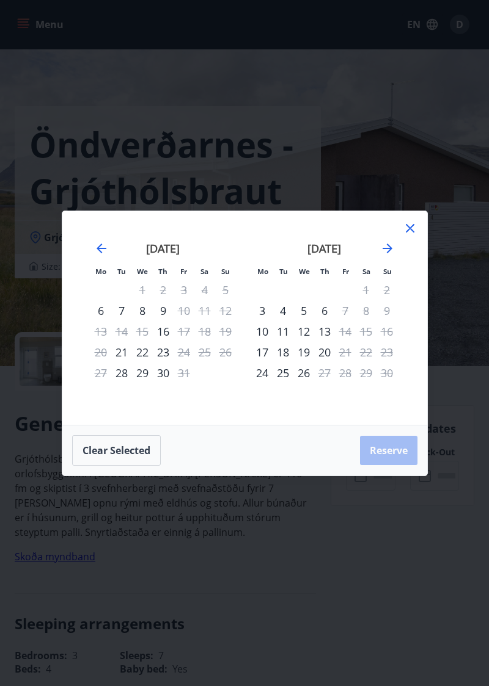
click at [380, 256] on icon "Move forward to switch to the next month." at bounding box center [387, 248] width 15 height 15
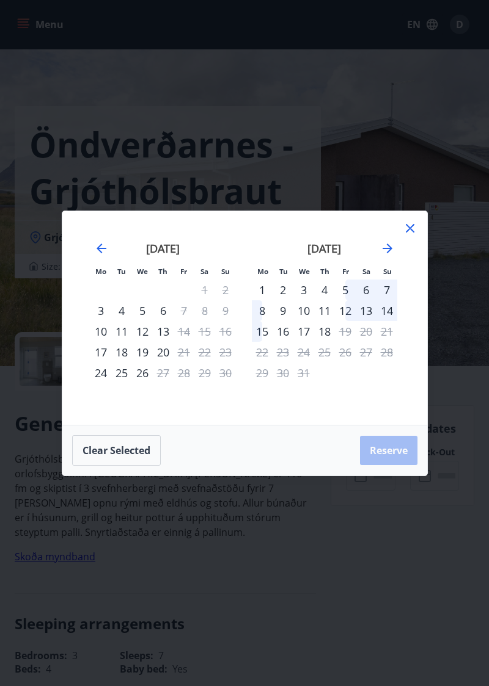
click at [382, 256] on icon "Move forward to switch to the next month." at bounding box center [387, 248] width 15 height 15
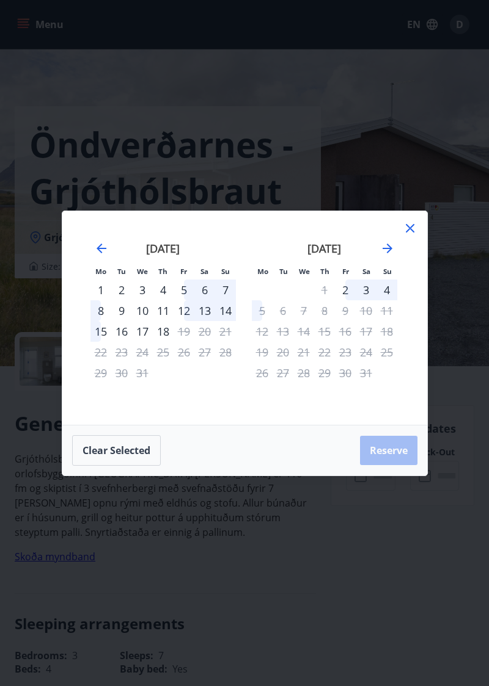
click at [409, 229] on icon at bounding box center [410, 228] width 2 height 2
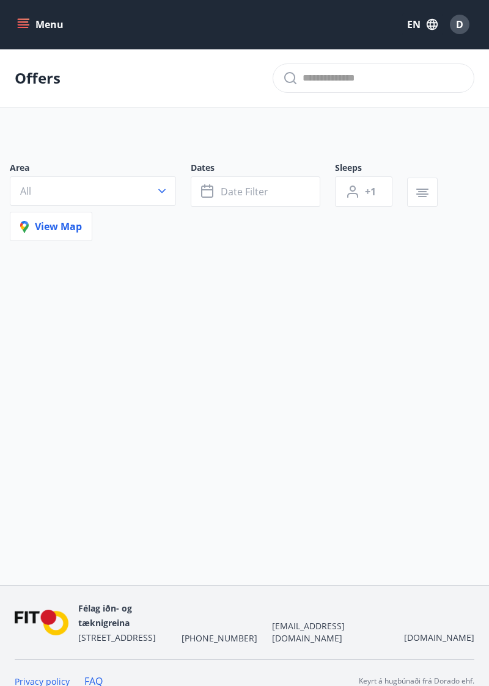
type input "*"
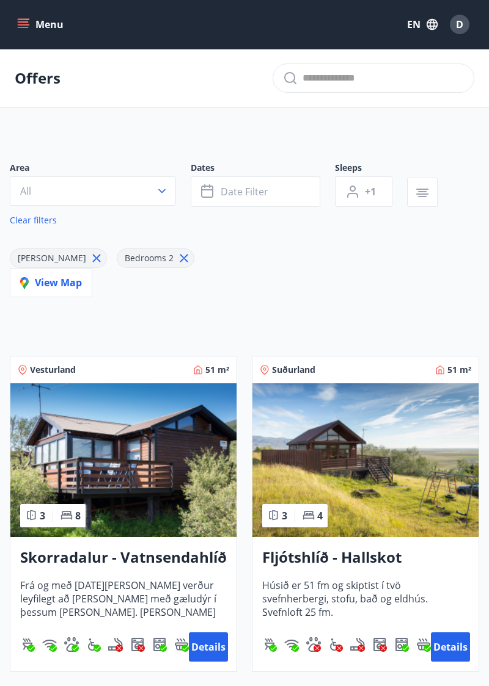
click at [410, 189] on button "button" at bounding box center [422, 192] width 31 height 29
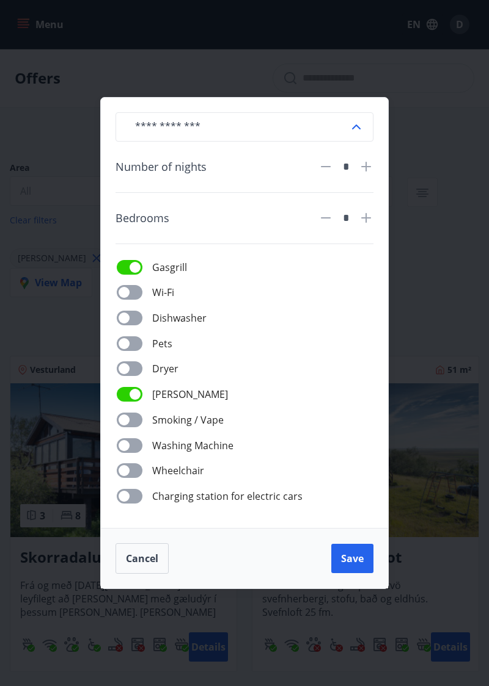
click at [348, 142] on input "text" at bounding box center [237, 127] width 224 height 30
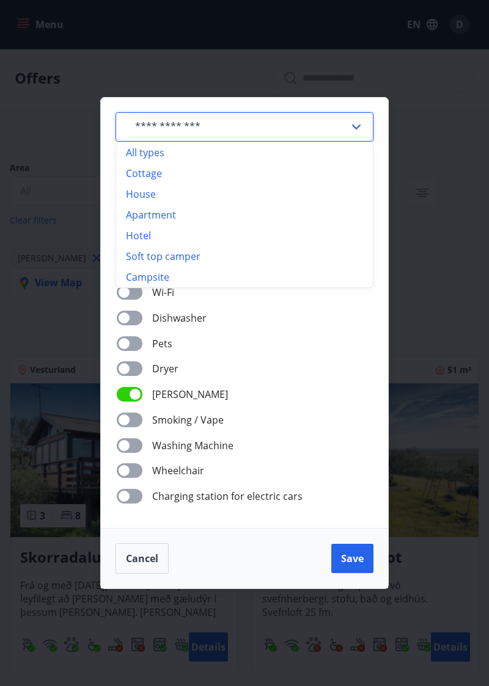
click at [338, 142] on input "text" at bounding box center [237, 127] width 224 height 30
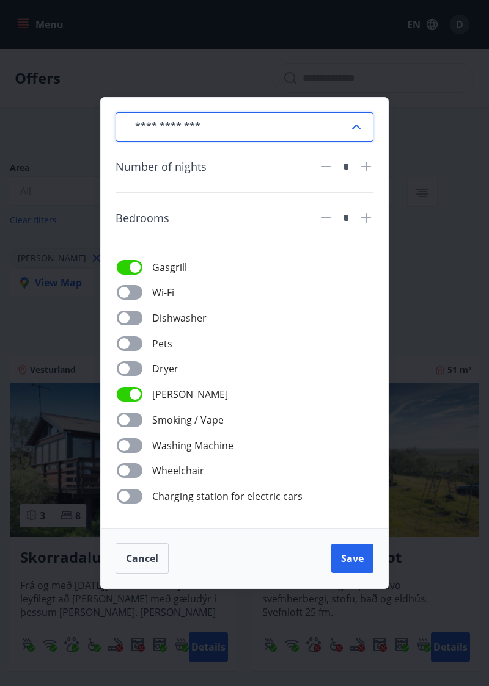
click at [347, 142] on input "text" at bounding box center [237, 127] width 224 height 30
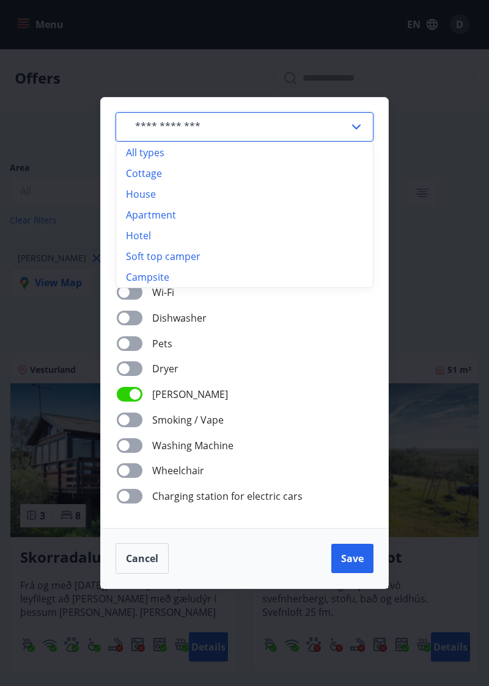
click at [329, 163] on li "All types" at bounding box center [244, 152] width 257 height 21
type input "*********"
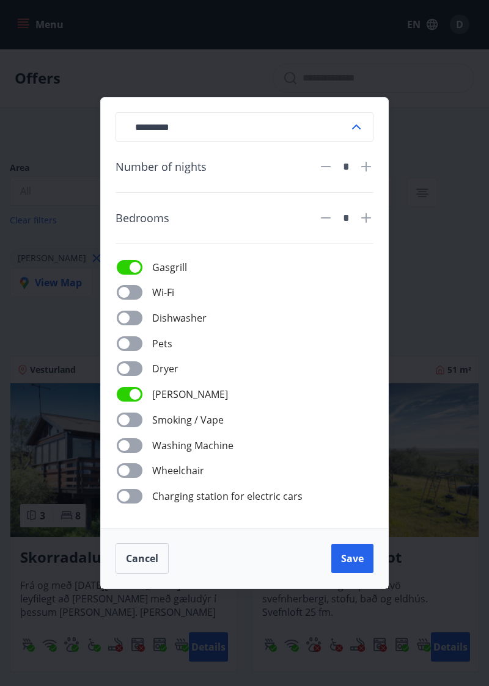
click at [354, 573] on button "Save" at bounding box center [352, 558] width 42 height 29
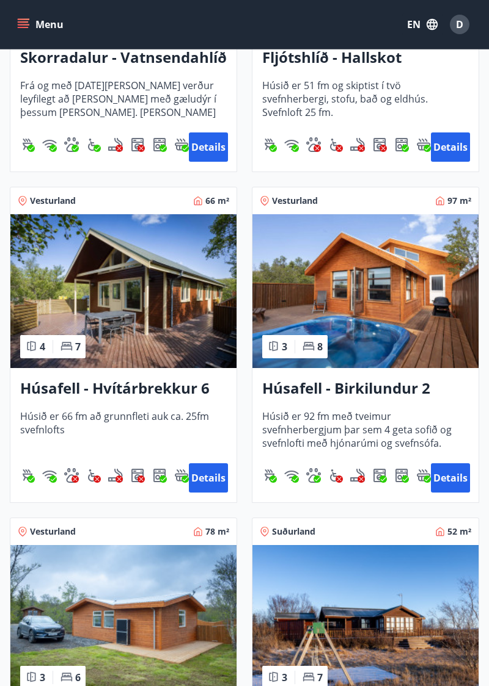
scroll to position [518, 0]
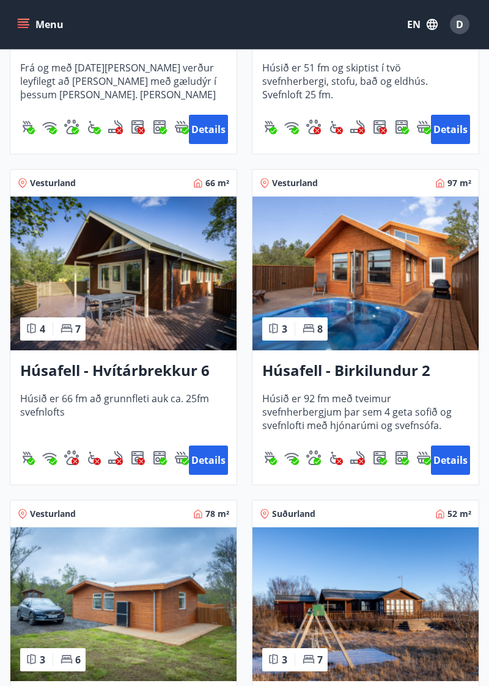
click at [445, 465] on button "Details" at bounding box center [450, 460] width 39 height 29
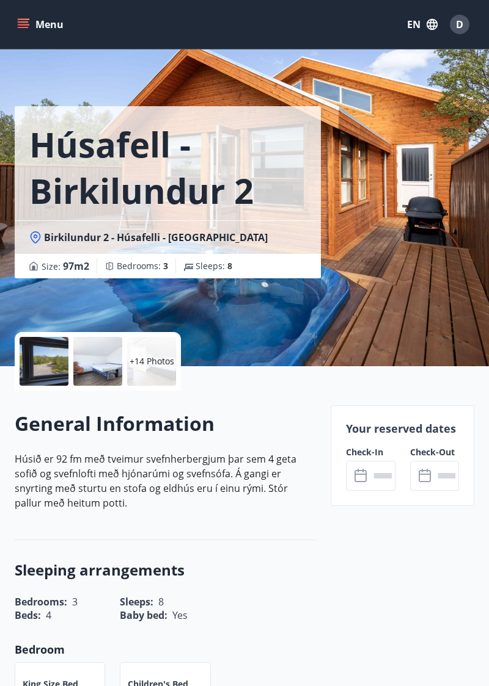
click at [374, 487] on input "text" at bounding box center [382, 476] width 26 height 30
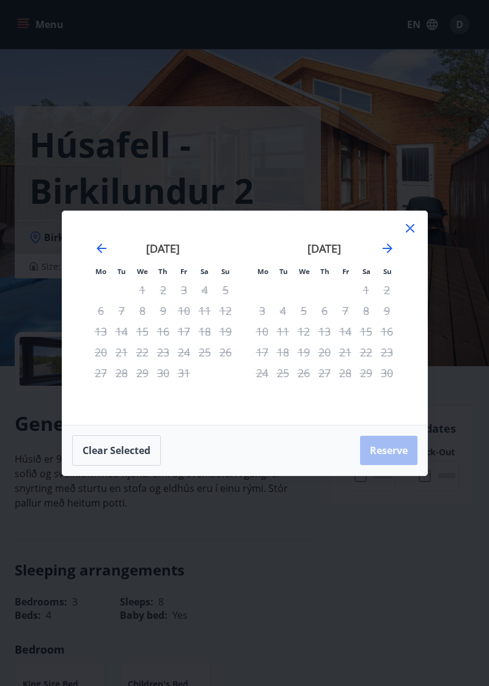
click at [401, 259] on div "[DATE] 1 2 3 4 5 6 7 8 9 10 11 12 13 14 15 16 17 18 19 20 21 22 23 24 25 26 27 …" at bounding box center [324, 326] width 161 height 200
click at [385, 256] on icon "Move forward to switch to the next month." at bounding box center [387, 248] width 15 height 15
click at [383, 256] on icon "Move forward to switch to the next month." at bounding box center [387, 248] width 15 height 15
click at [381, 256] on icon "Move forward to switch to the next month." at bounding box center [387, 248] width 15 height 15
click at [383, 256] on icon "Move forward to switch to the next month." at bounding box center [387, 248] width 15 height 15
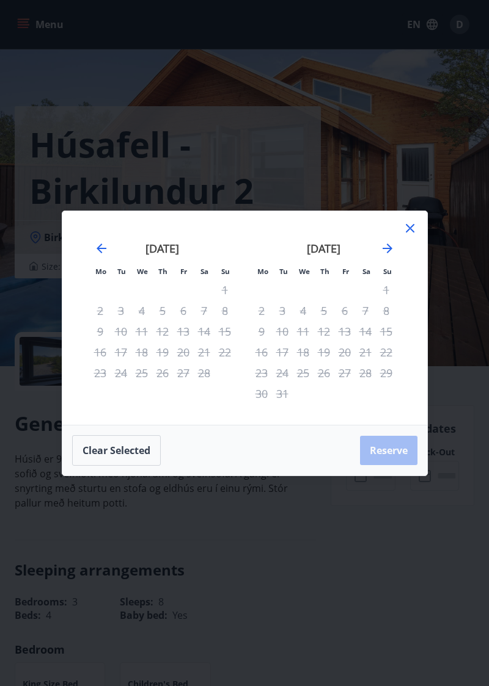
click at [384, 256] on icon "Move forward to switch to the next month." at bounding box center [387, 248] width 15 height 15
click at [385, 256] on icon "Move forward to switch to the next month." at bounding box center [387, 248] width 15 height 15
click at [382, 256] on icon "Move forward to switch to the next month." at bounding box center [387, 248] width 15 height 15
click at [380, 615] on div "Mo Tu We Th Fr Sa Su Mo Tu We Th Fr Sa Su [DATE] 1 2 3 4 5 6 7 8 9 10 11 12 13 …" at bounding box center [244, 343] width 489 height 686
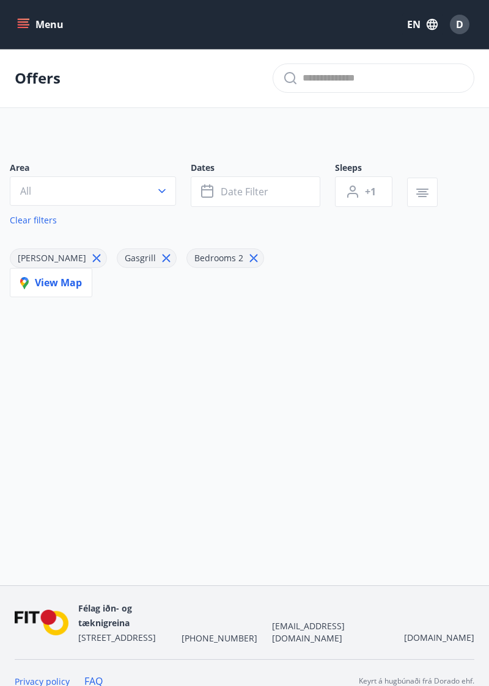
type input "*"
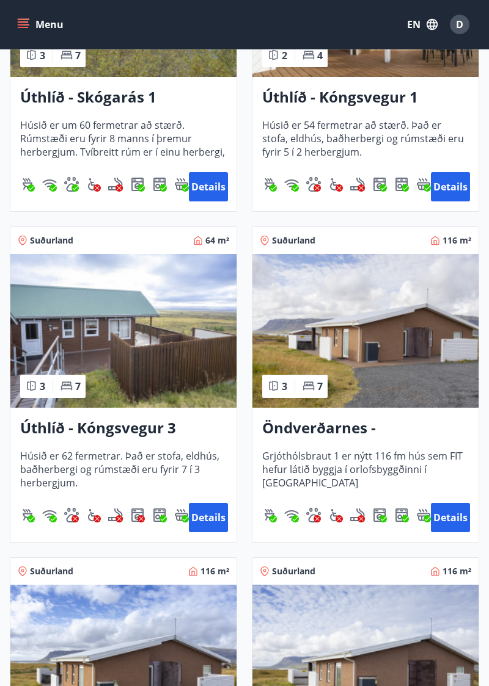
scroll to position [2117, 0]
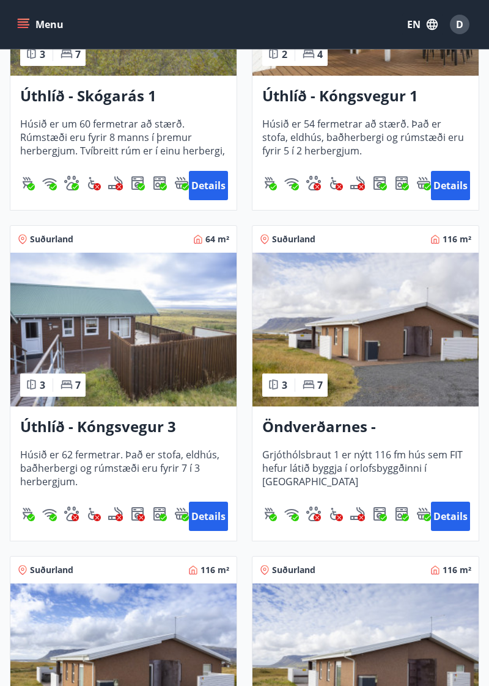
click at [446, 521] on button "Details" at bounding box center [450, 516] width 39 height 29
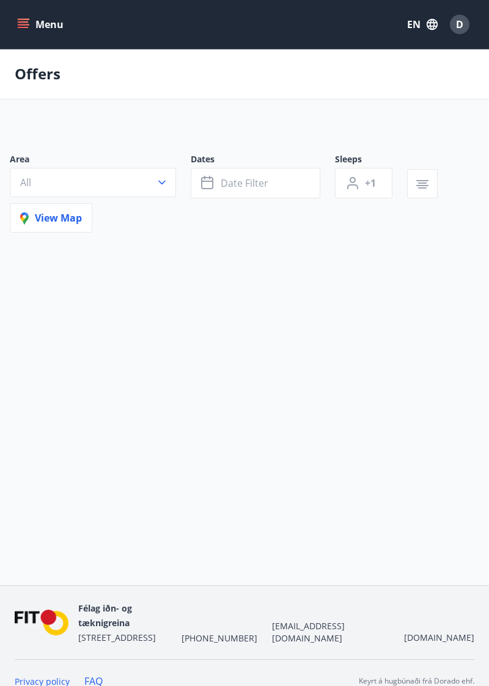
type input "*"
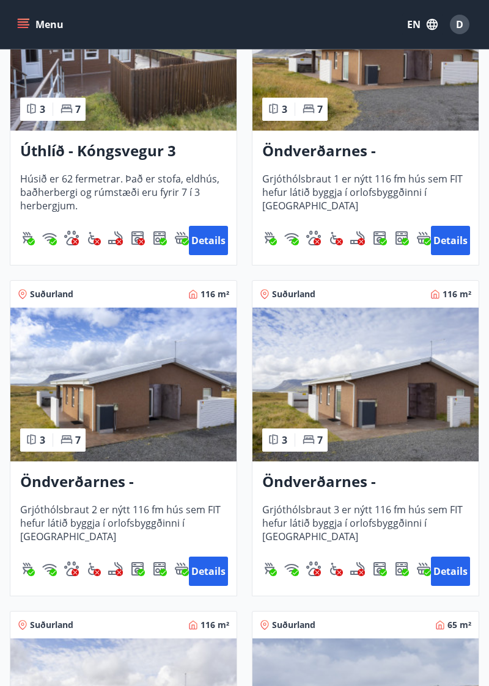
scroll to position [2394, 0]
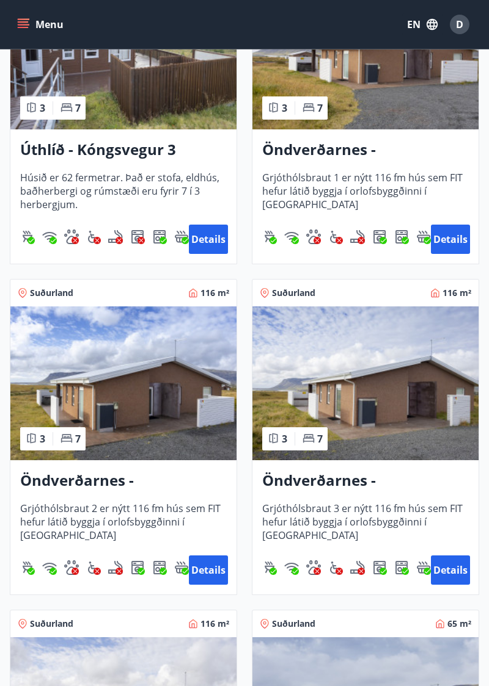
click at [205, 574] on button "Details" at bounding box center [208, 570] width 39 height 29
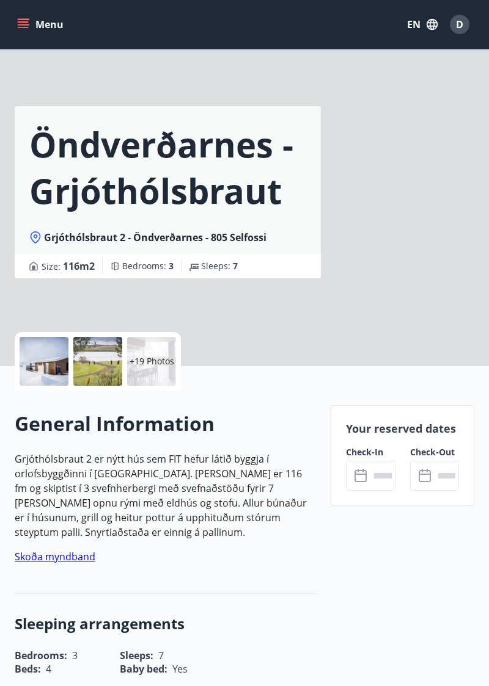
click at [376, 478] on input "text" at bounding box center [382, 476] width 26 height 30
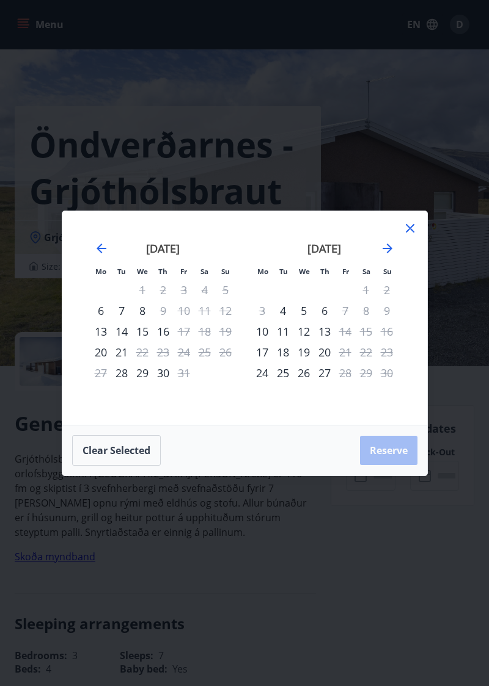
click at [382, 256] on icon "Move forward to switch to the next month." at bounding box center [387, 248] width 15 height 15
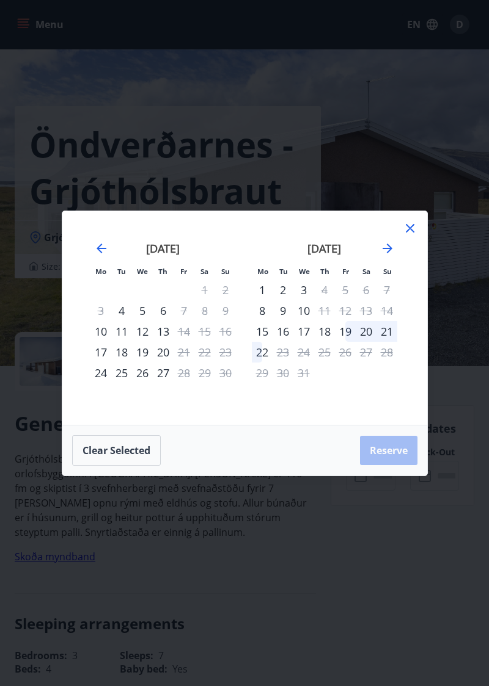
click at [382, 256] on icon "Move forward to switch to the next month." at bounding box center [387, 248] width 15 height 15
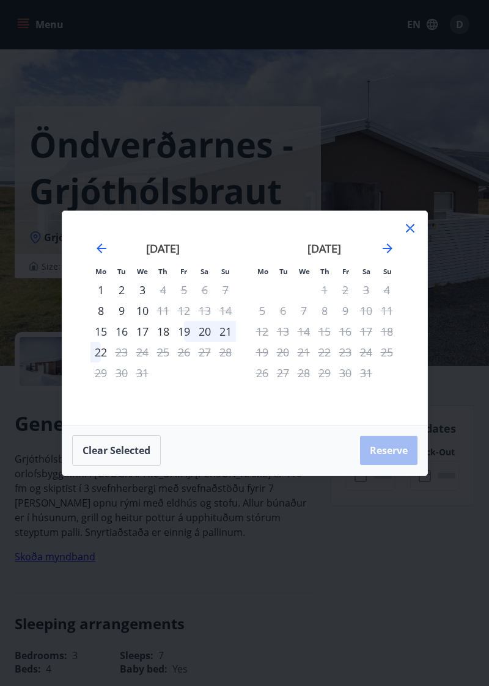
click at [156, 572] on div "Mo Tu We Th Fr Sa Su Mo Tu We Th Fr Sa Su [DATE] 1 2 3 4 5 6 7 8 9 10 11 12 13 …" at bounding box center [244, 343] width 489 height 686
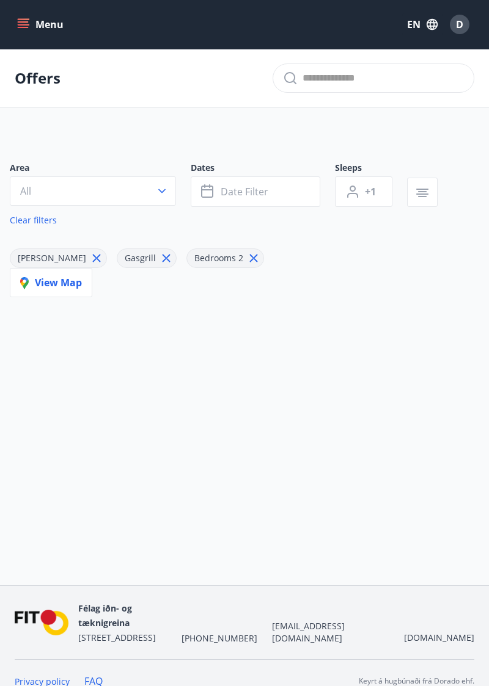
type input "*"
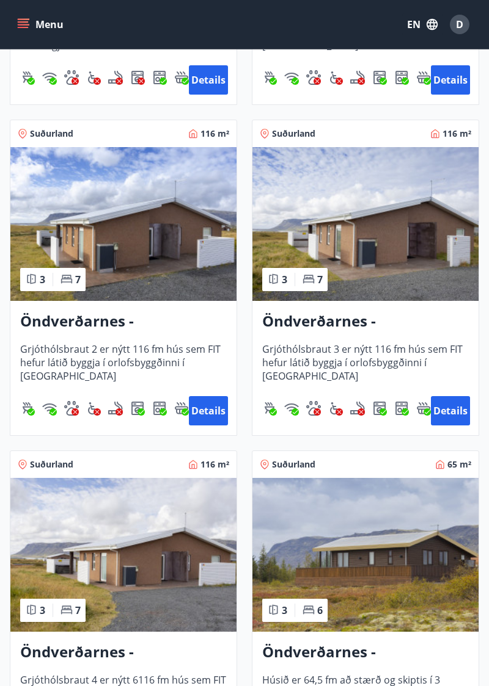
scroll to position [2555, 0]
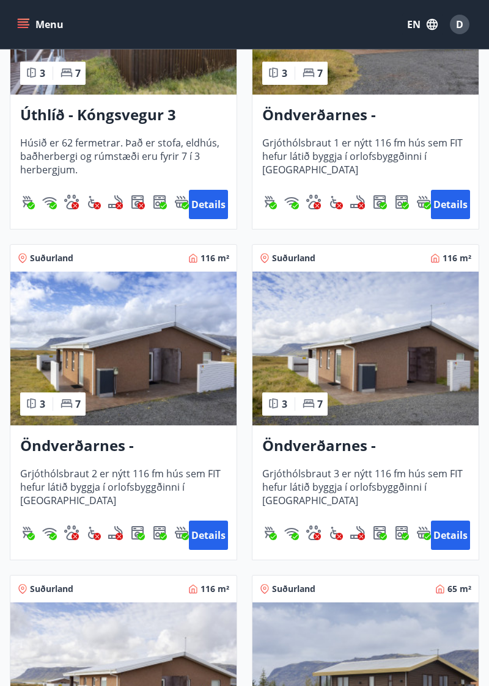
click at [446, 537] on button "Details" at bounding box center [450, 535] width 39 height 29
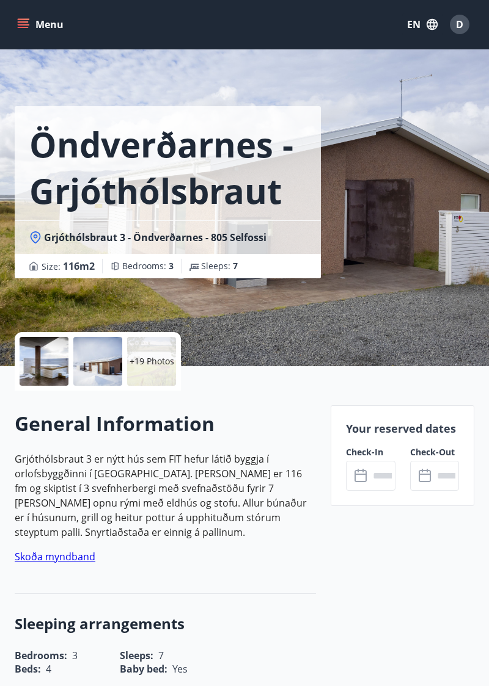
click at [373, 482] on input "text" at bounding box center [382, 476] width 26 height 30
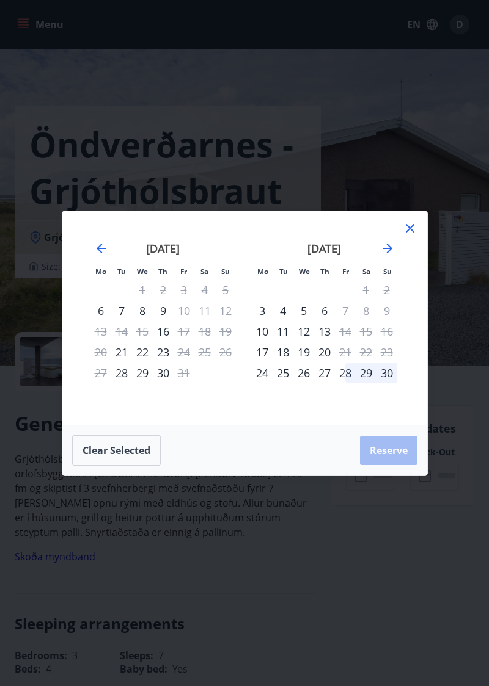
click at [381, 252] on icon "Move forward to switch to the next month." at bounding box center [387, 248] width 15 height 15
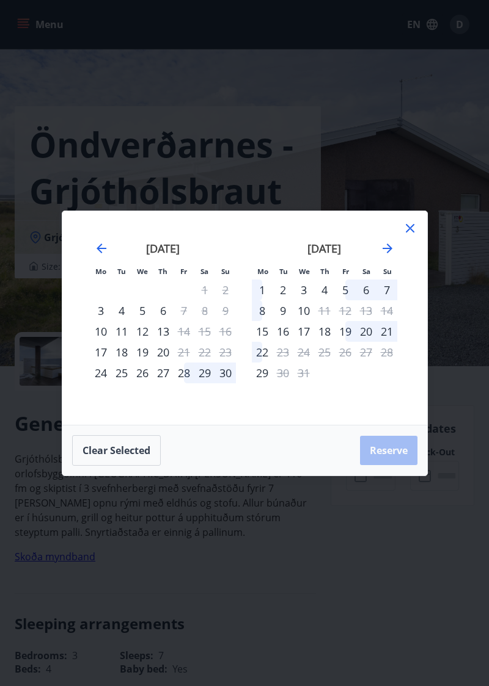
click at [381, 252] on icon "Move forward to switch to the next month." at bounding box center [387, 248] width 15 height 15
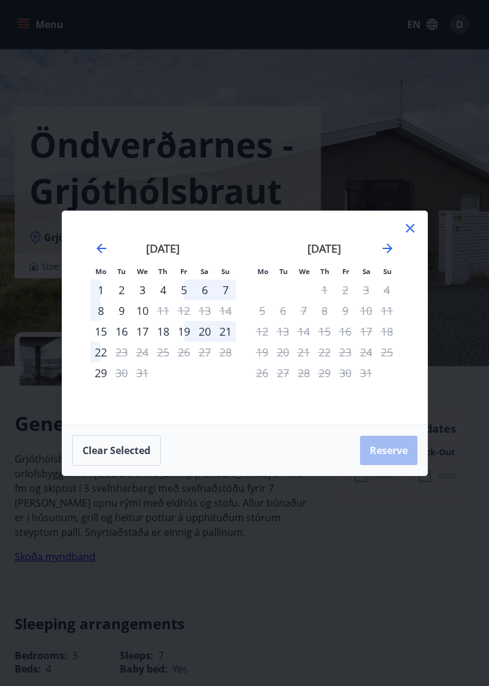
click at [193, 332] on div "19" at bounding box center [183, 331] width 21 height 21
click at [105, 360] on div "22" at bounding box center [100, 352] width 21 height 21
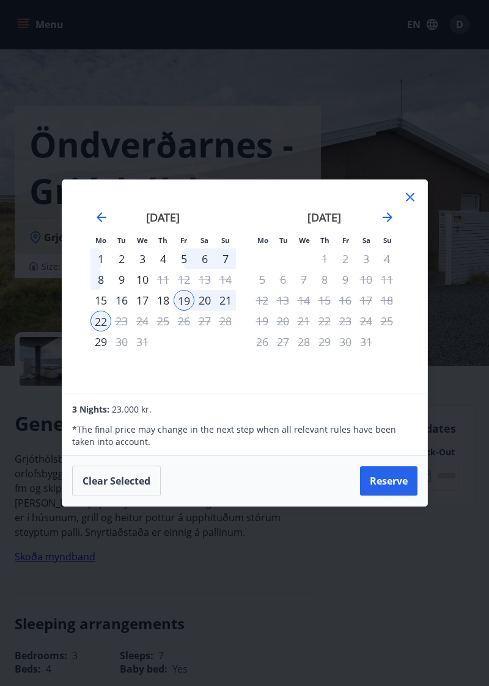
click at [412, 207] on div at bounding box center [409, 199] width 15 height 18
click at [401, 203] on div "[DATE] 1 2 3 4 5 6 7 8 9 10 11 12 13 14 15 16 17 18 19 20 21 22 23 24 25 26 27 …" at bounding box center [324, 295] width 161 height 200
click at [103, 486] on button "Clear selected" at bounding box center [116, 481] width 89 height 31
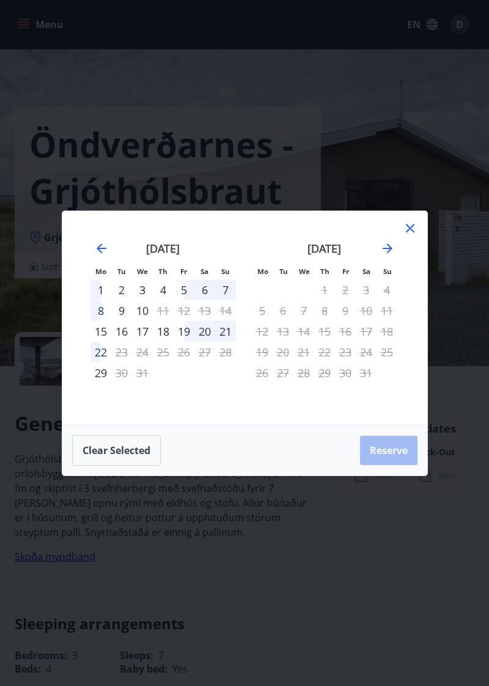
click at [402, 224] on icon at bounding box center [409, 228] width 15 height 15
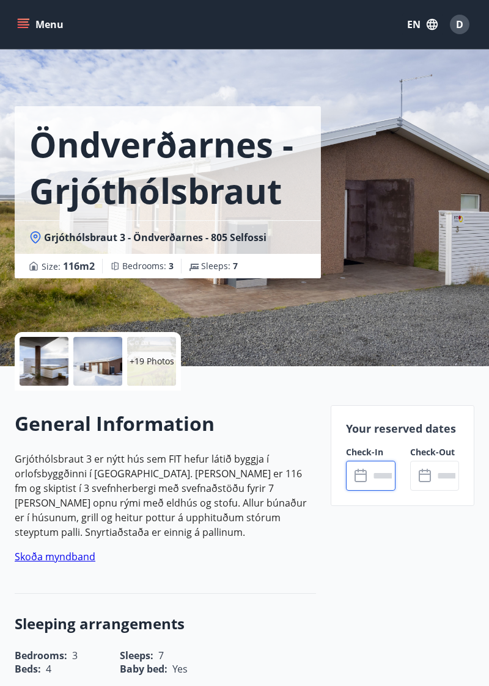
click at [153, 366] on p "+19 Photos" at bounding box center [151, 361] width 45 height 12
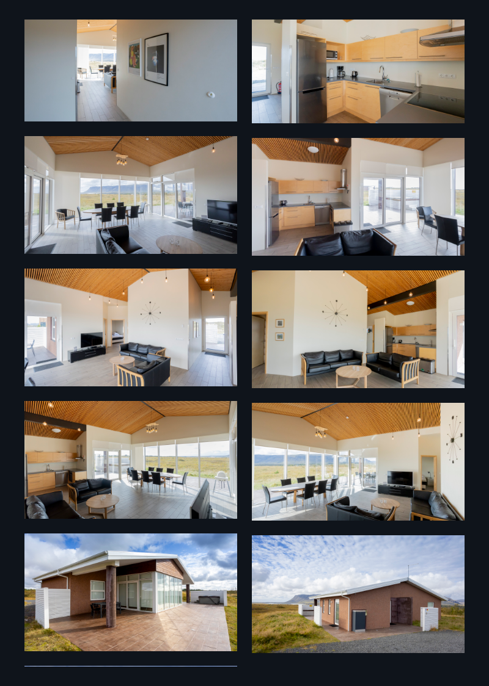
scroll to position [1114, 0]
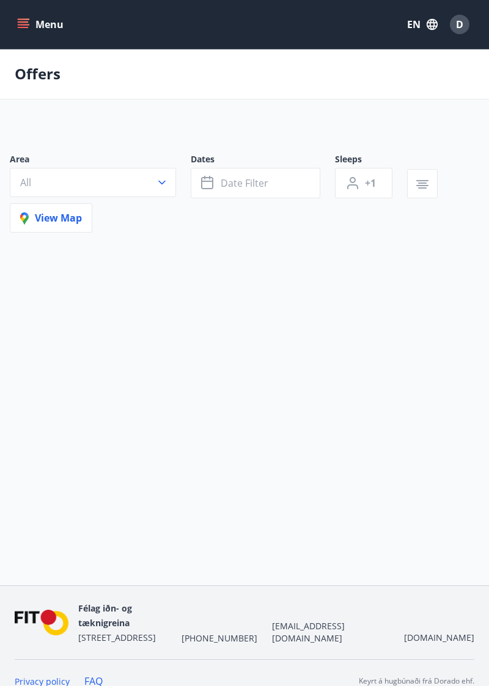
scroll to position [51, 0]
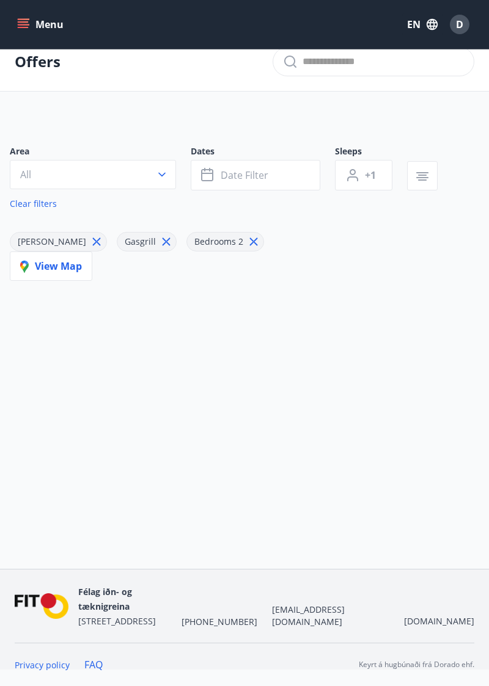
type input "*"
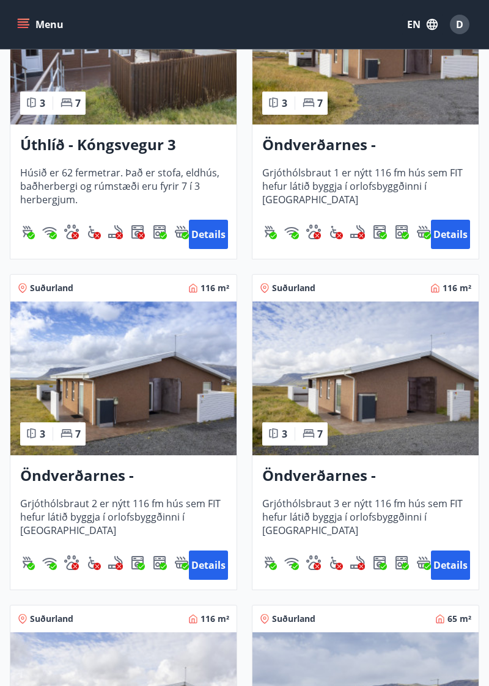
click at [451, 577] on button "Details" at bounding box center [450, 565] width 39 height 29
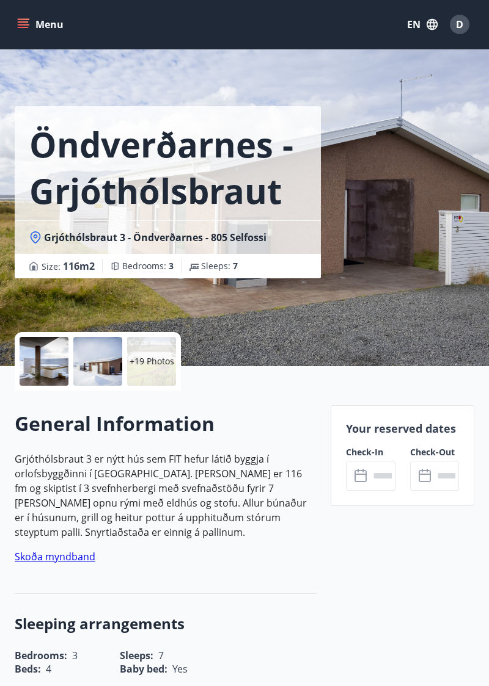
click at [371, 482] on input "text" at bounding box center [382, 476] width 26 height 30
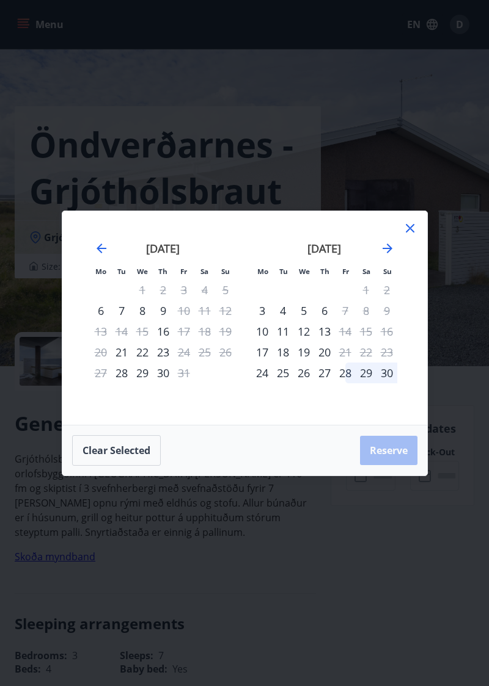
click at [381, 256] on icon "Move forward to switch to the next month." at bounding box center [387, 248] width 15 height 15
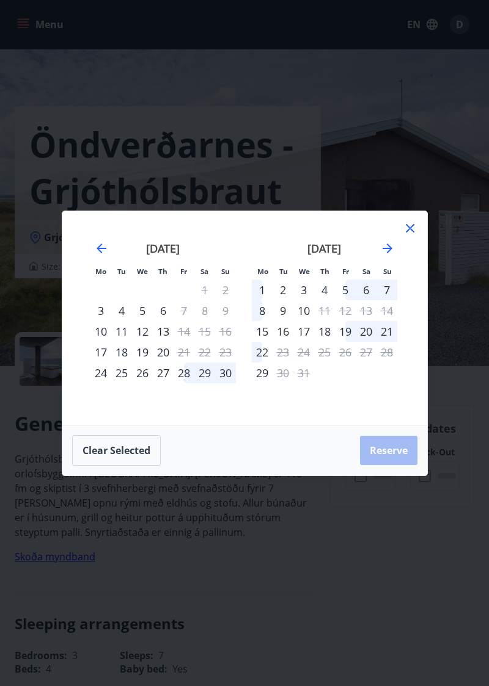
click at [383, 253] on icon "Move forward to switch to the next month." at bounding box center [387, 249] width 10 height 10
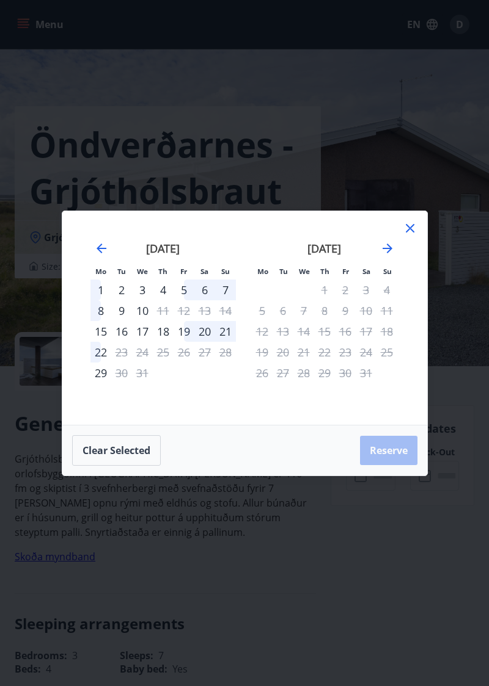
click at [402, 236] on icon at bounding box center [409, 228] width 15 height 15
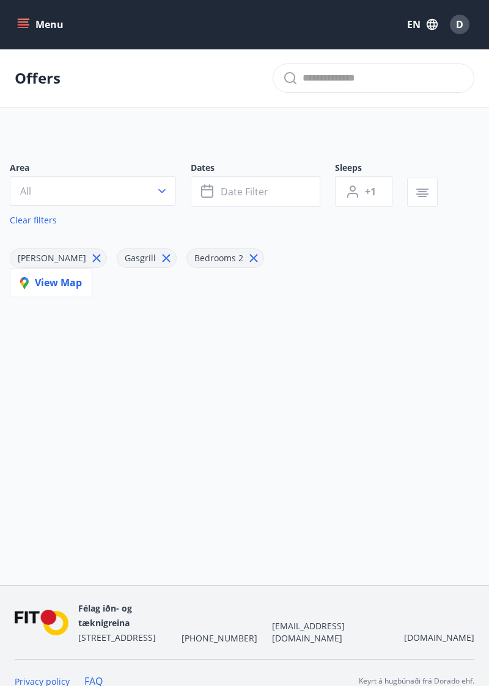
type input "*"
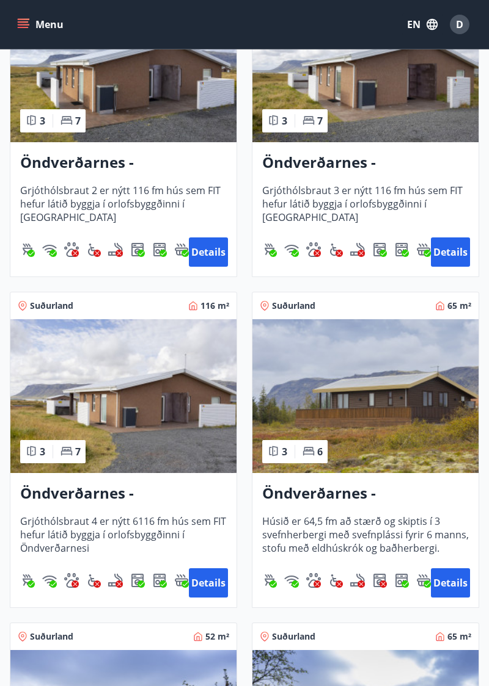
scroll to position [2718, 0]
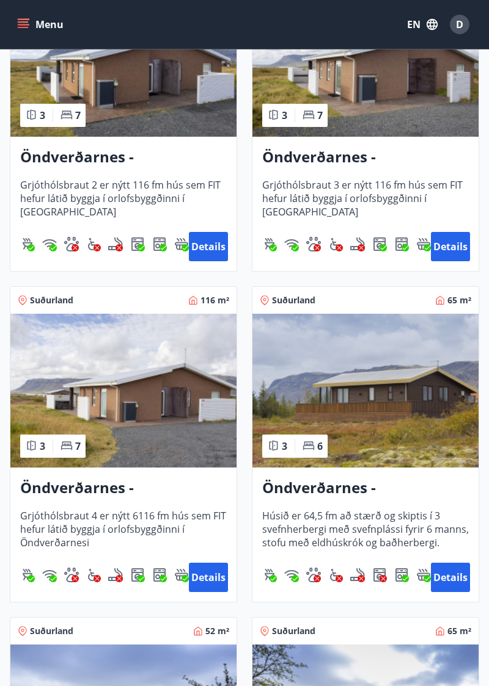
click at [209, 581] on button "Details" at bounding box center [208, 577] width 39 height 29
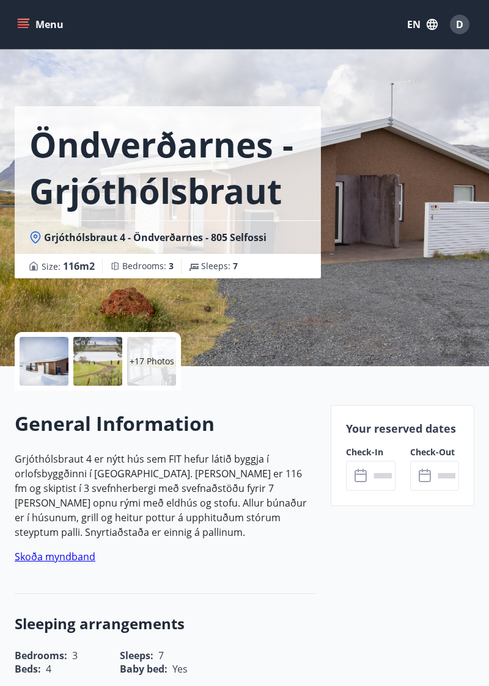
click at [379, 480] on input "text" at bounding box center [382, 476] width 26 height 30
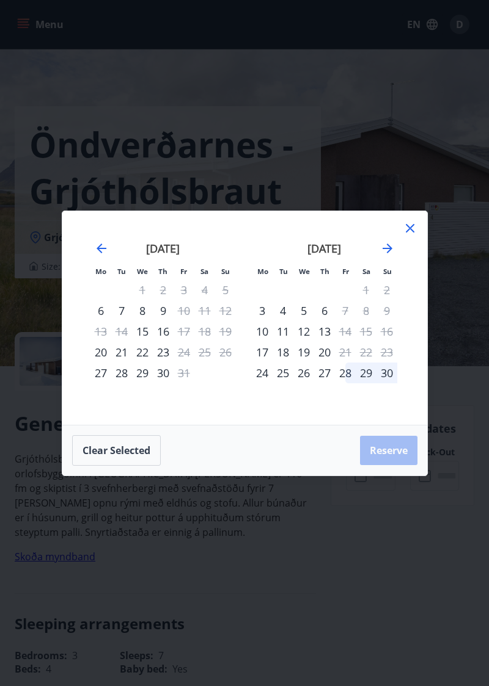
click at [382, 256] on icon "Move forward to switch to the next month." at bounding box center [387, 248] width 15 height 15
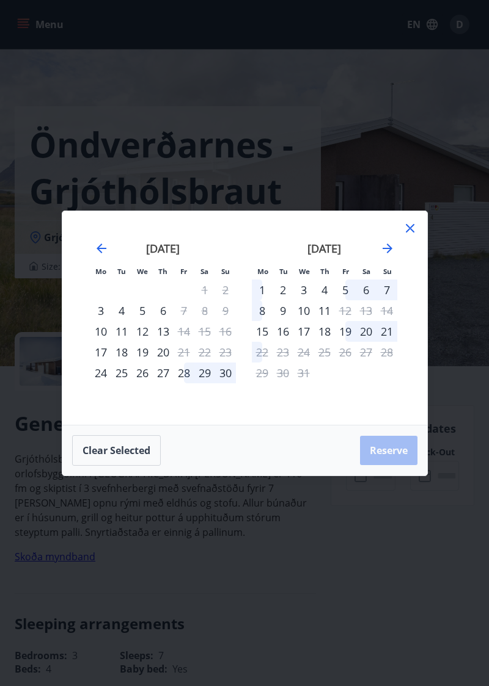
click at [382, 256] on icon "Move forward to switch to the next month." at bounding box center [387, 248] width 15 height 15
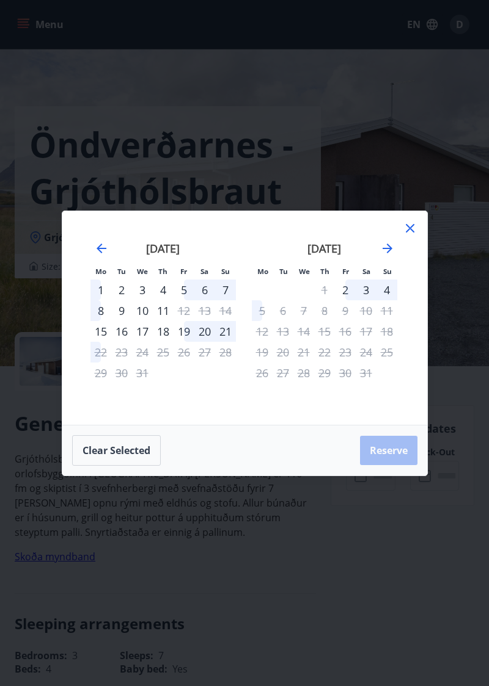
click at [407, 236] on icon at bounding box center [409, 228] width 15 height 15
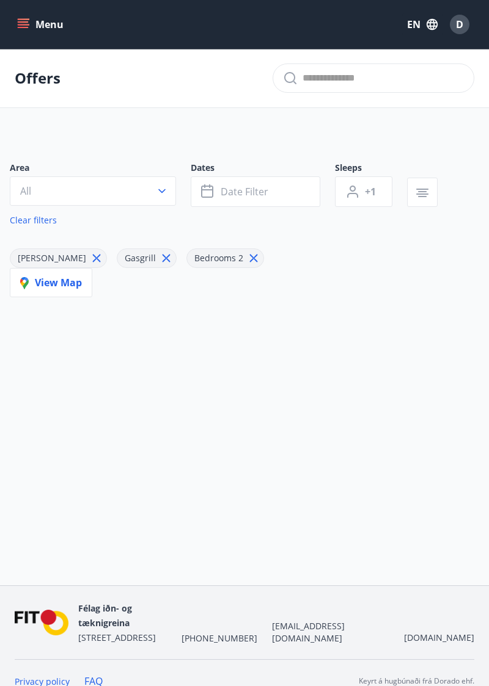
type input "*"
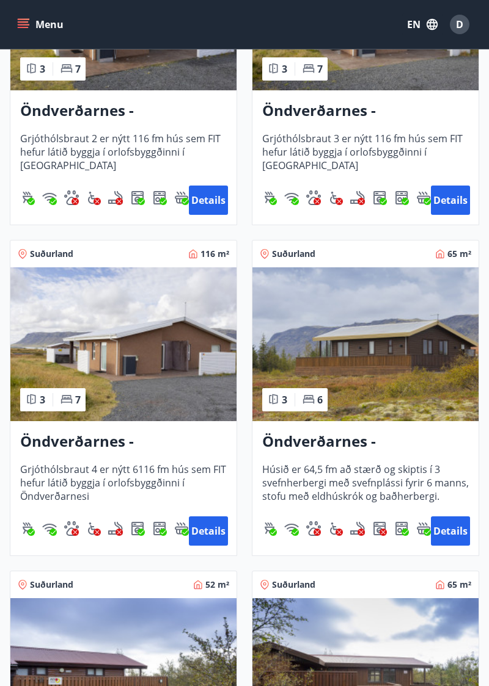
scroll to position [2764, 0]
click at [450, 537] on button "Details" at bounding box center [450, 531] width 39 height 29
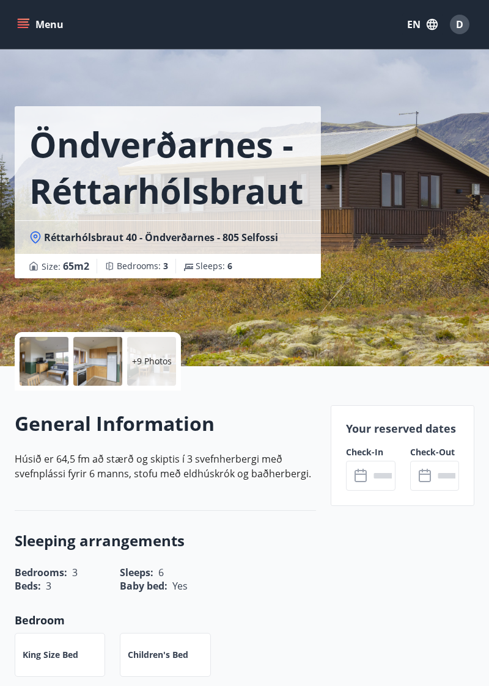
click at [371, 476] on input "text" at bounding box center [382, 476] width 26 height 30
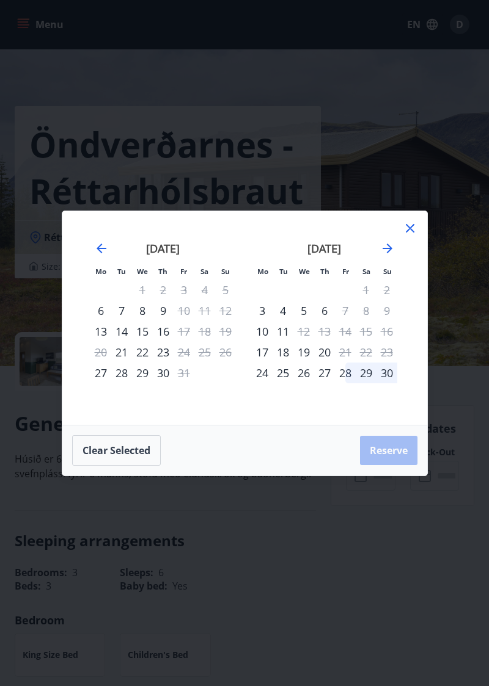
click at [380, 256] on icon "Move forward to switch to the next month." at bounding box center [387, 248] width 15 height 15
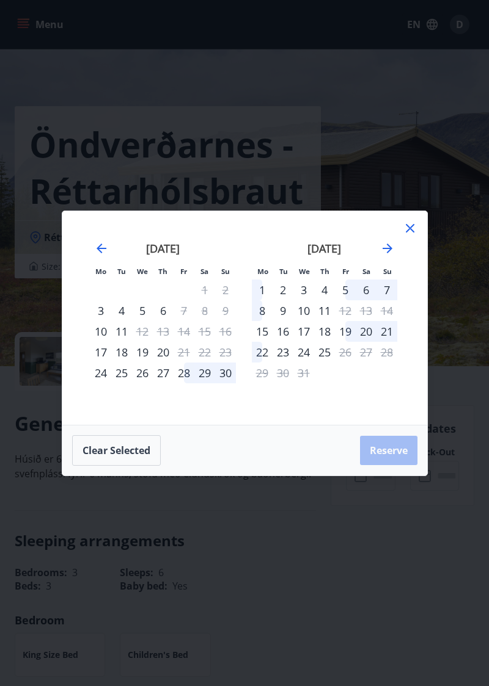
click at [381, 256] on icon "Move forward to switch to the next month." at bounding box center [387, 248] width 15 height 15
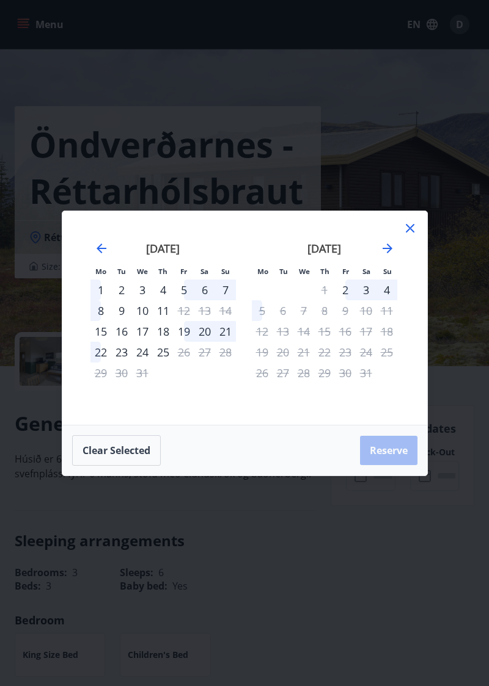
click at [389, 610] on div "Mo Tu We Th Fr Sa Su Mo Tu We Th Fr Sa Su [DATE] 1 2 3 4 5 6 7 8 9 10 11 12 13 …" at bounding box center [244, 343] width 489 height 686
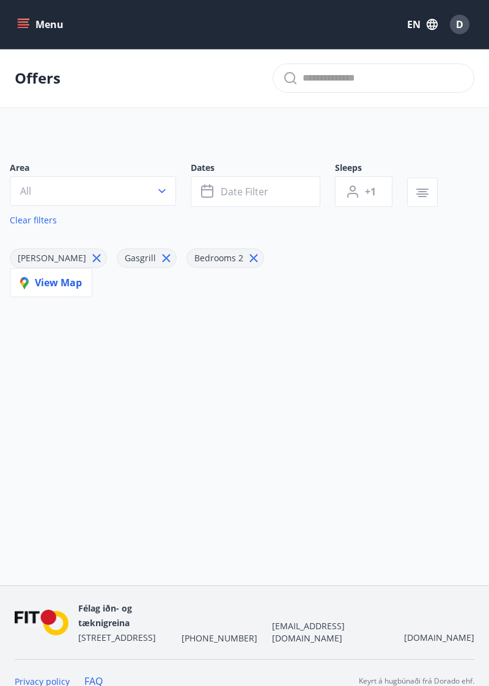
type input "*"
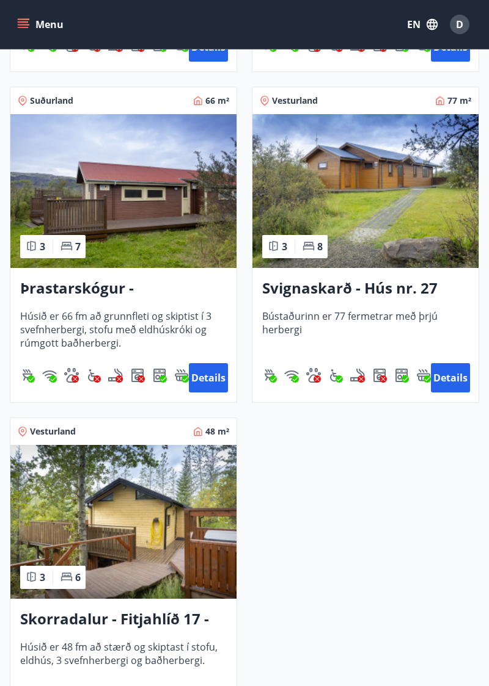
scroll to position [3586, 0]
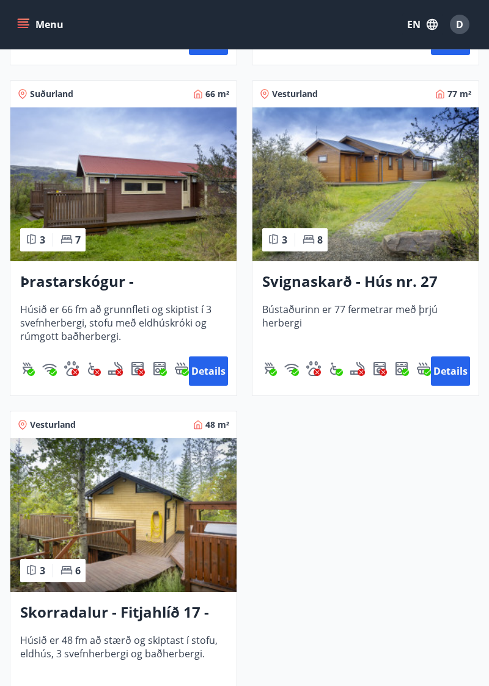
click at [445, 371] on button "Details" at bounding box center [450, 371] width 39 height 29
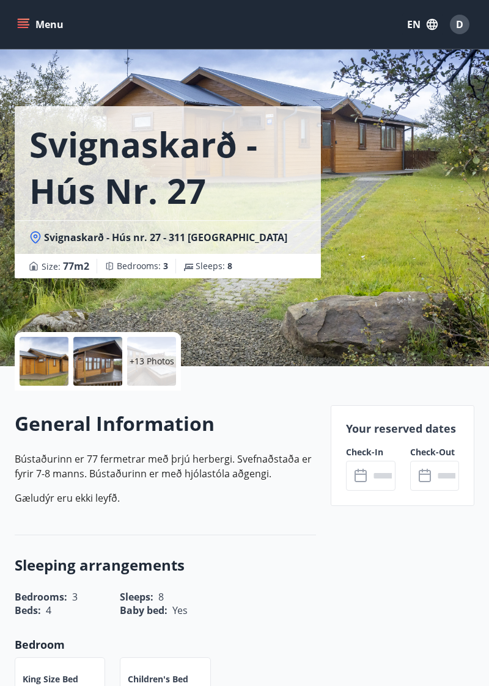
click at [142, 374] on div "+13 Photos" at bounding box center [151, 361] width 49 height 49
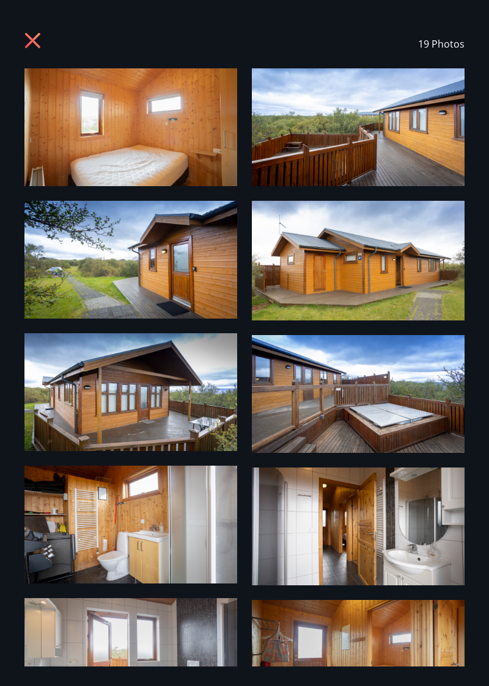
click at [32, 40] on icon at bounding box center [32, 40] width 3 height 3
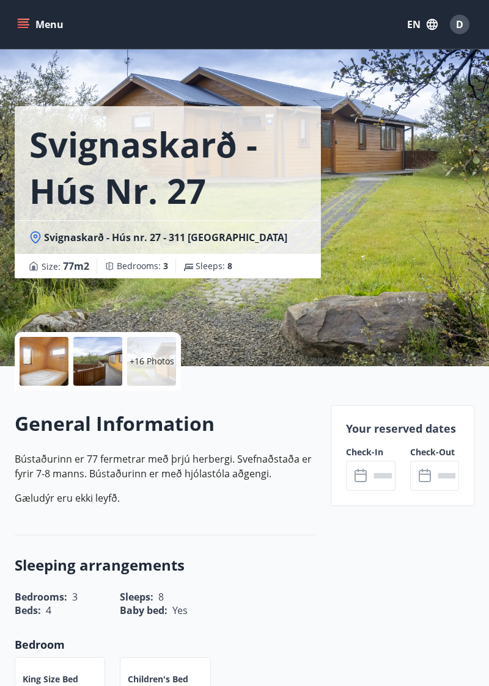
click at [370, 487] on input "text" at bounding box center [382, 476] width 26 height 30
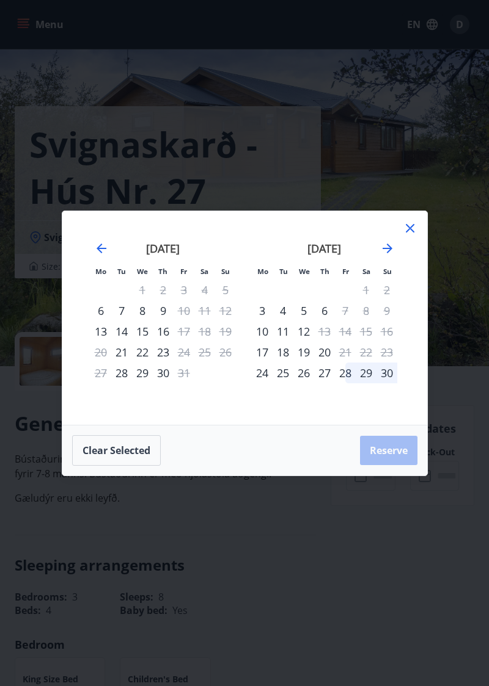
click at [381, 256] on icon "Move forward to switch to the next month." at bounding box center [387, 248] width 15 height 15
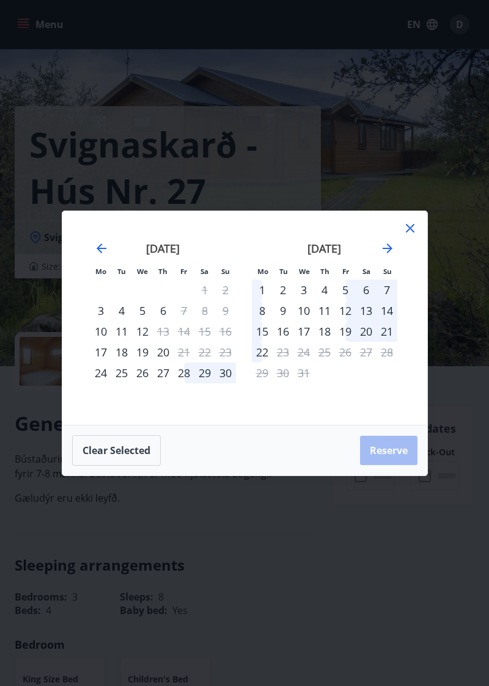
click at [380, 256] on icon "Move forward to switch to the next month." at bounding box center [387, 248] width 15 height 15
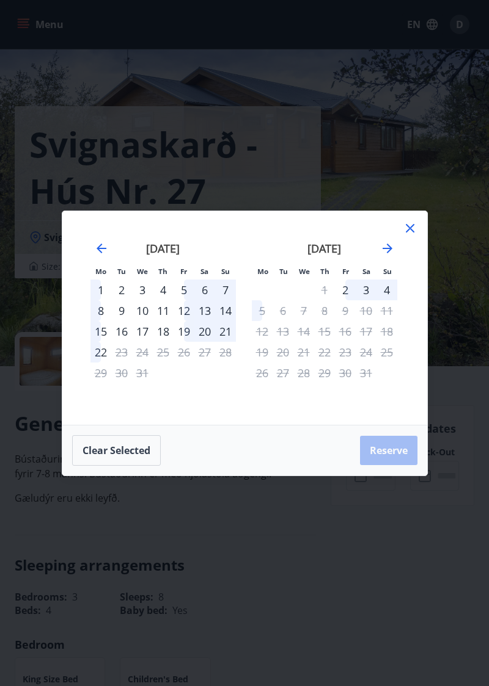
click at [371, 642] on div "Mo Tu We Th Fr Sa Su Mo Tu We Th Fr Sa Su [DATE] 1 2 3 4 5 6 7 8 9 10 11 12 13 …" at bounding box center [244, 343] width 489 height 686
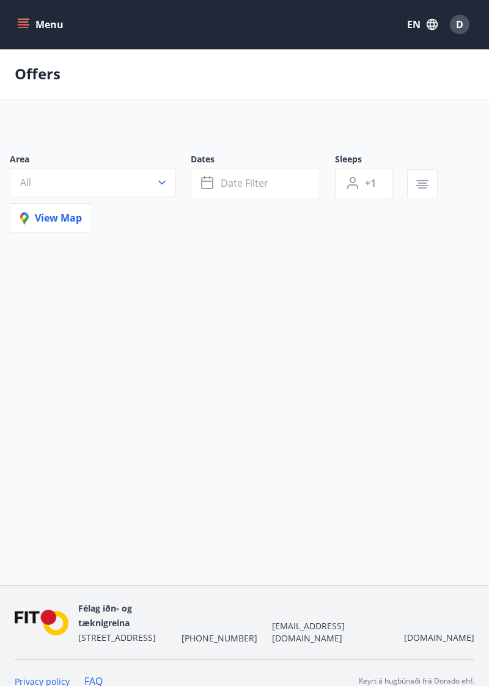
type input "*"
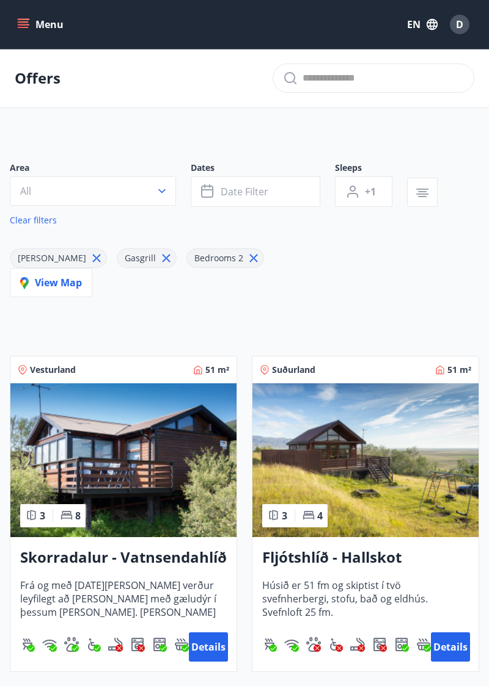
click at [38, 189] on button "All" at bounding box center [93, 190] width 166 height 29
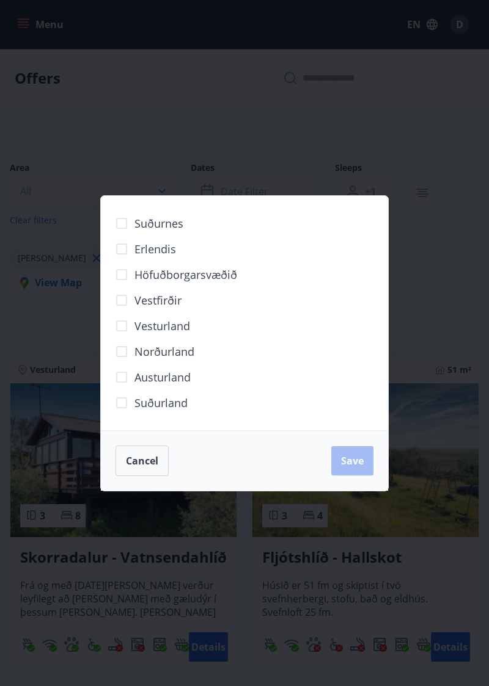
click at [32, 192] on div "Suðurnes Erlendis Höfuðborgarsvæðið [GEOGRAPHIC_DATA] [GEOGRAPHIC_DATA] [GEOGRA…" at bounding box center [244, 343] width 489 height 686
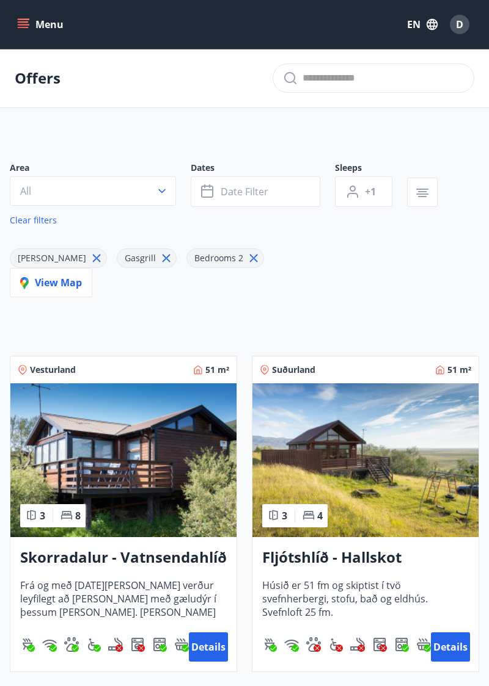
click at [399, 186] on div "Sleeps +1" at bounding box center [371, 184] width 72 height 45
click at [415, 191] on icon "button" at bounding box center [422, 193] width 15 height 15
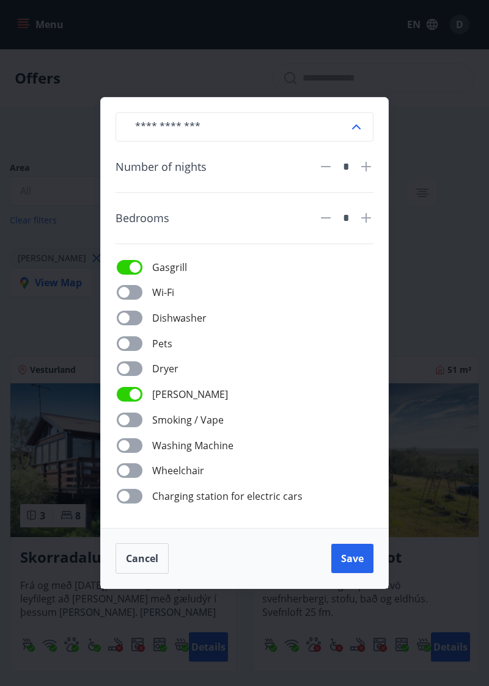
click at [348, 142] on input "text" at bounding box center [237, 127] width 224 height 30
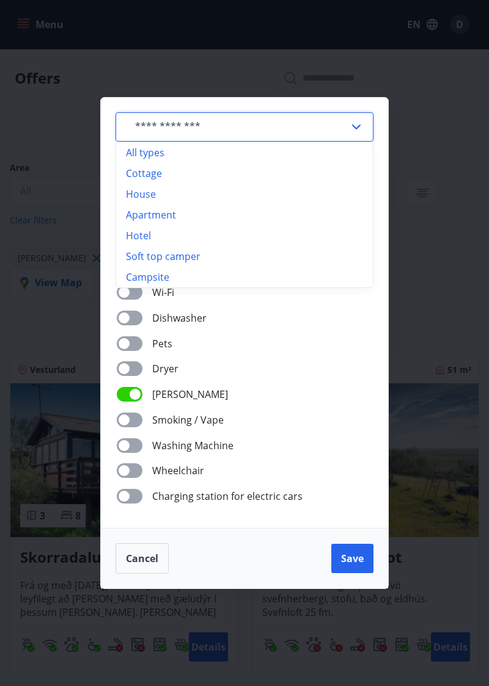
click at [137, 184] on li "Cottage" at bounding box center [244, 173] width 257 height 21
type input "*******"
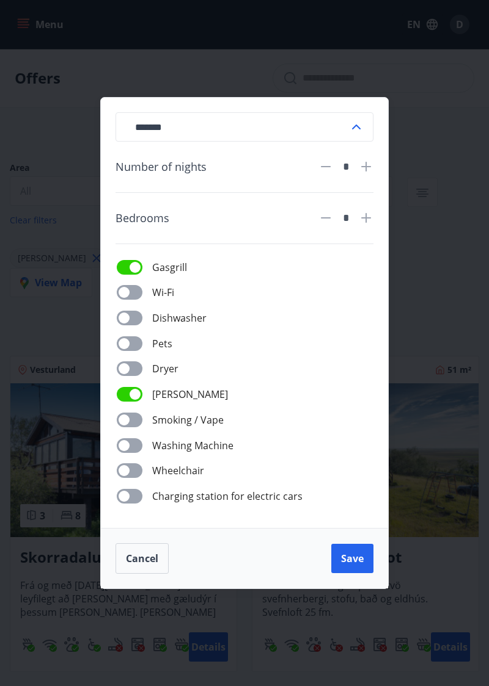
click at [359, 573] on button "Save" at bounding box center [352, 558] width 42 height 29
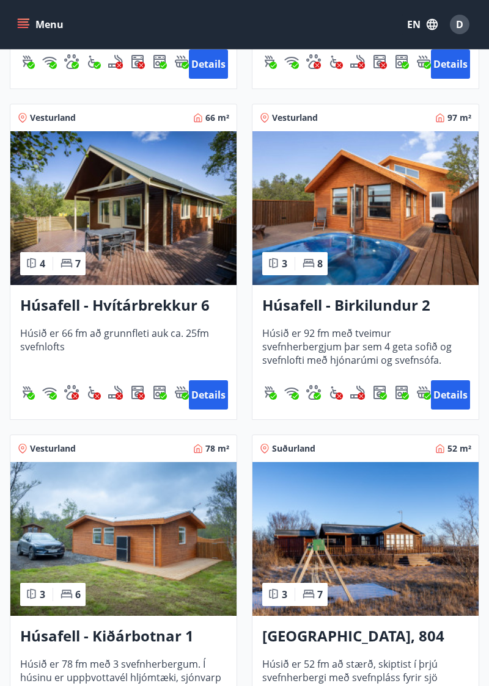
click at [441, 399] on button "Details" at bounding box center [450, 394] width 39 height 29
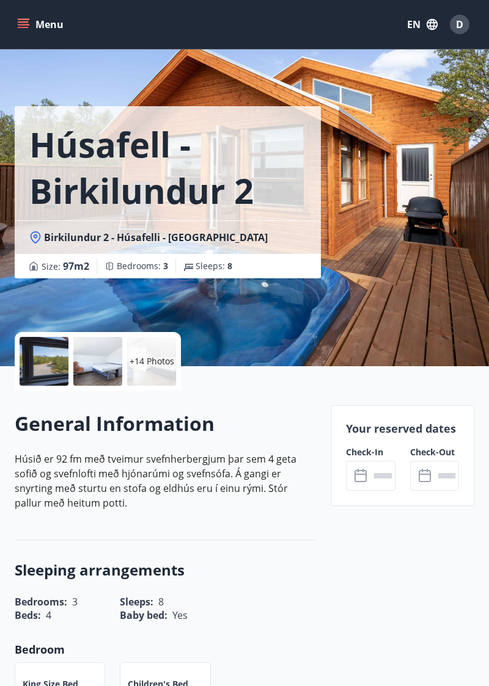
click at [371, 484] on input "text" at bounding box center [382, 476] width 26 height 30
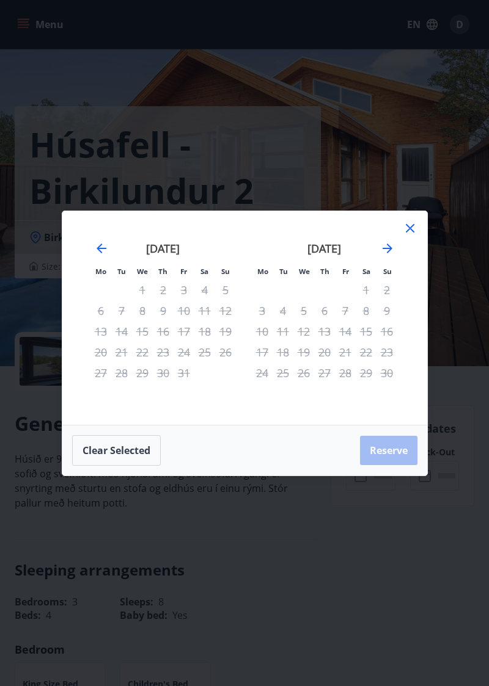
click at [373, 278] on div "[DATE]" at bounding box center [324, 253] width 145 height 54
click at [383, 256] on icon "Move forward to switch to the next month." at bounding box center [387, 248] width 15 height 15
click at [384, 256] on icon "Move forward to switch to the next month." at bounding box center [387, 248] width 15 height 15
click at [408, 233] on icon at bounding box center [410, 228] width 9 height 9
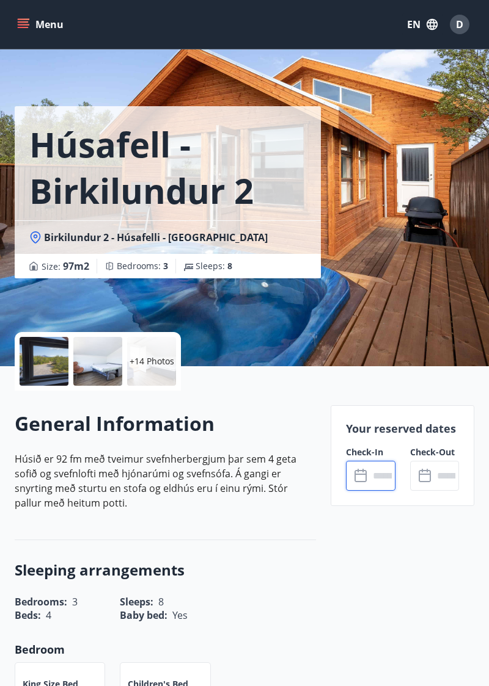
click at [147, 362] on p "+14 Photos" at bounding box center [151, 361] width 45 height 12
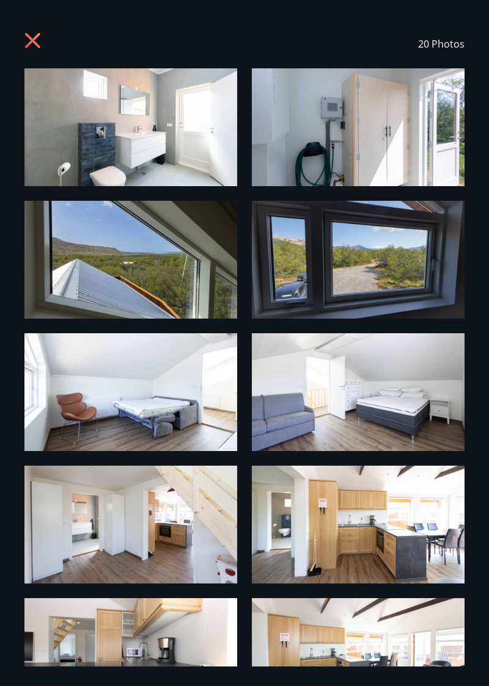
click at [31, 44] on icon at bounding box center [34, 42] width 20 height 20
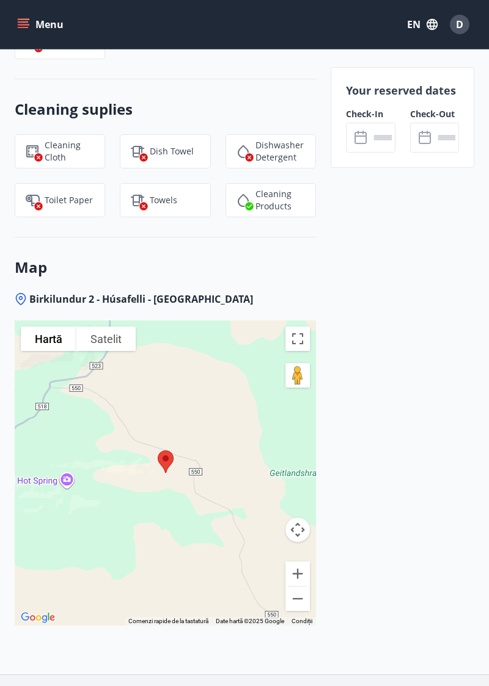
scroll to position [1435, 0]
click at [64, 482] on div at bounding box center [165, 472] width 301 height 305
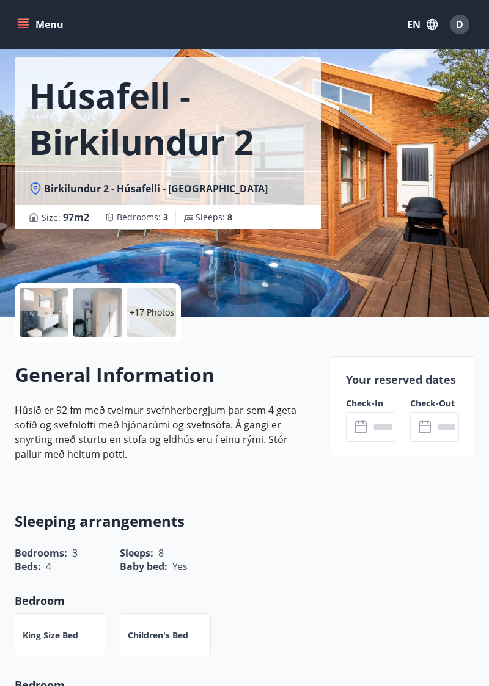
scroll to position [0, 0]
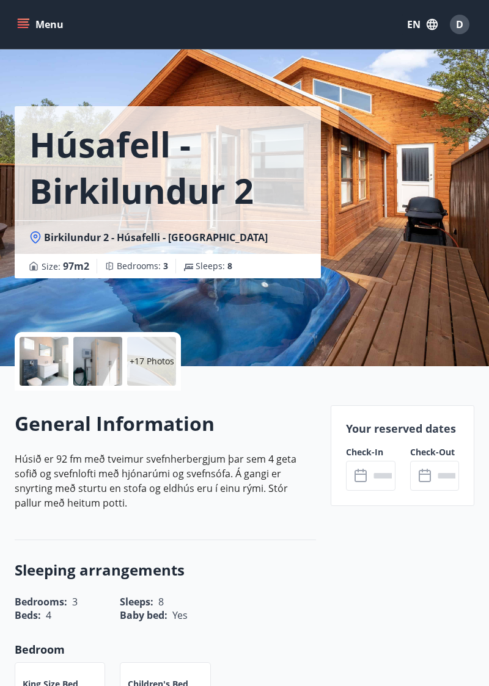
click at [57, 366] on div at bounding box center [44, 361] width 49 height 49
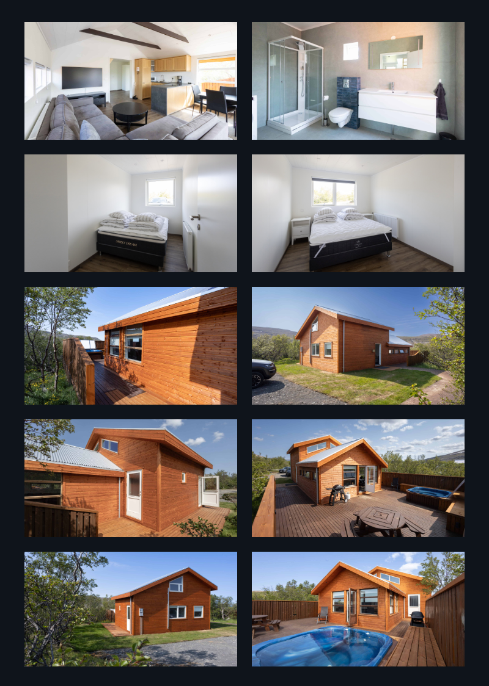
scroll to position [716, 0]
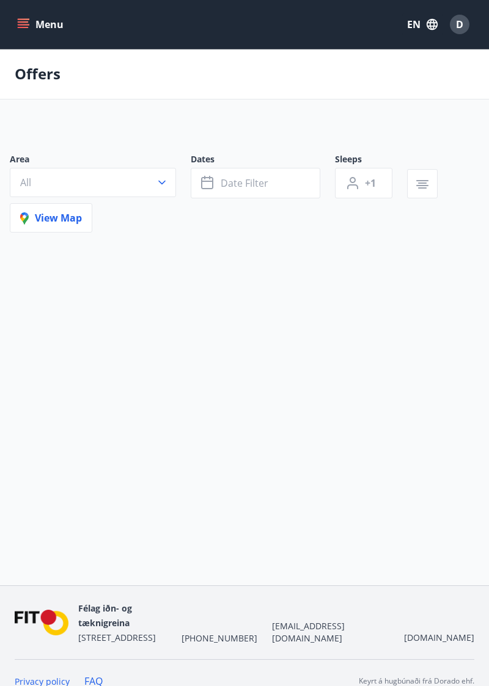
scroll to position [51, 0]
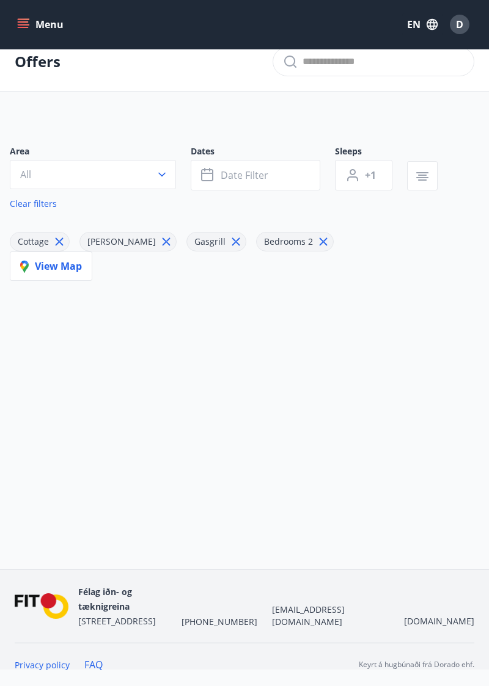
type input "*******"
type input "*"
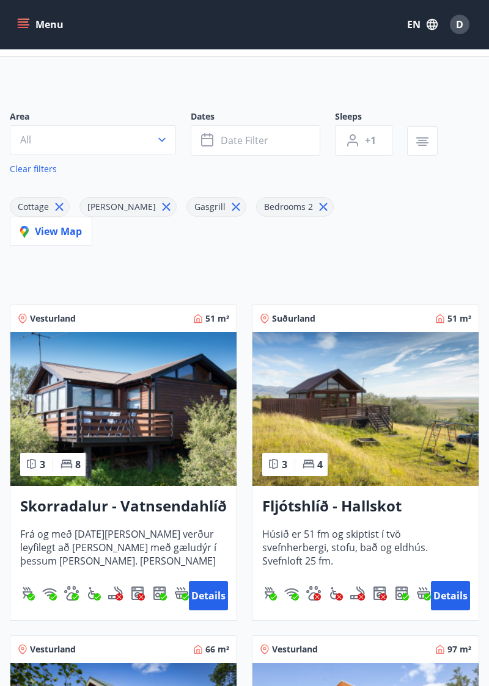
click at [424, 446] on img at bounding box center [365, 409] width 226 height 154
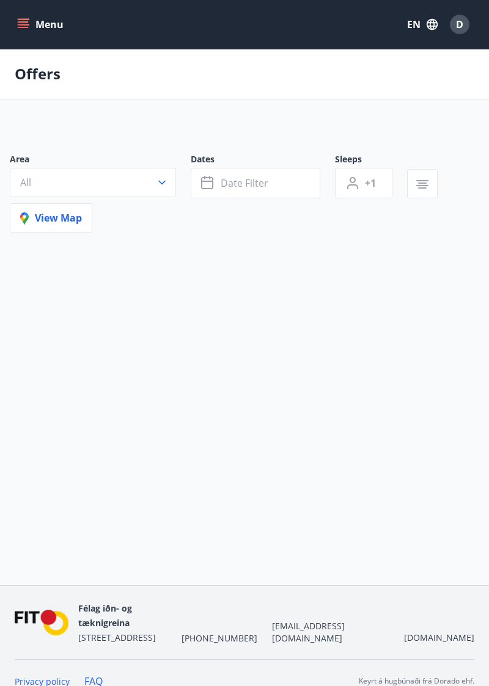
scroll to position [51, 0]
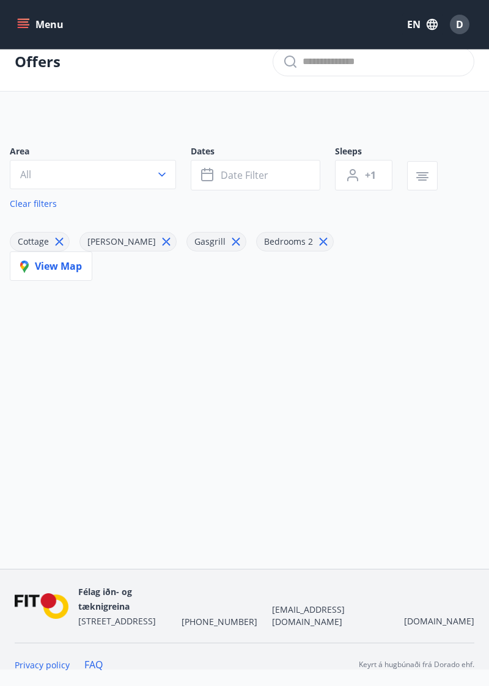
type input "*******"
type input "*"
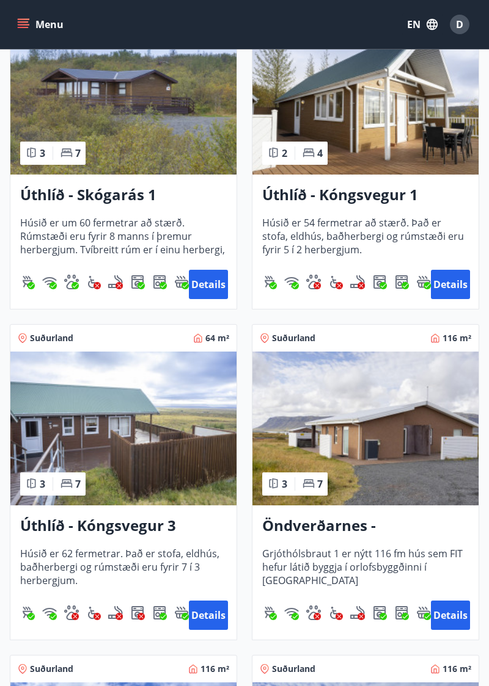
scroll to position [2065, 0]
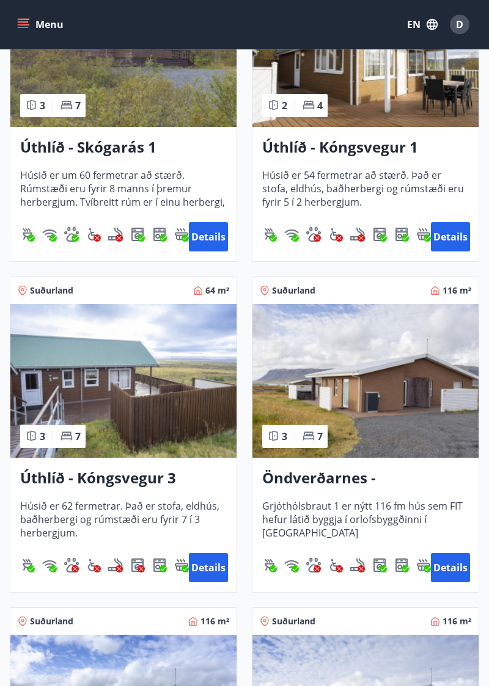
click at [205, 566] on button "Details" at bounding box center [208, 567] width 39 height 29
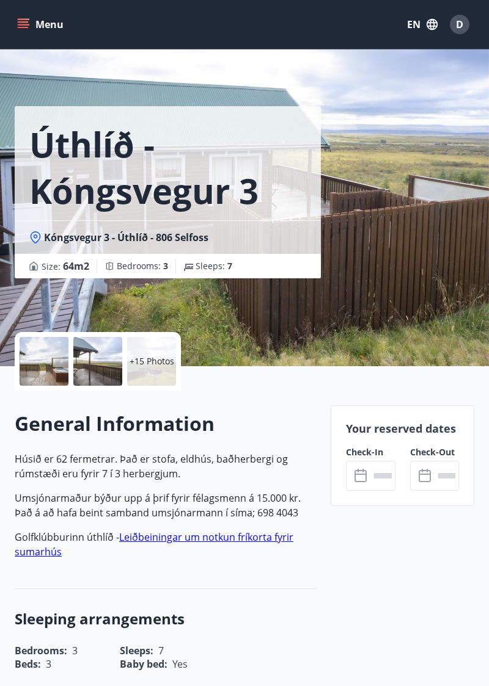
click at [145, 366] on p "+15 Photos" at bounding box center [151, 361] width 45 height 12
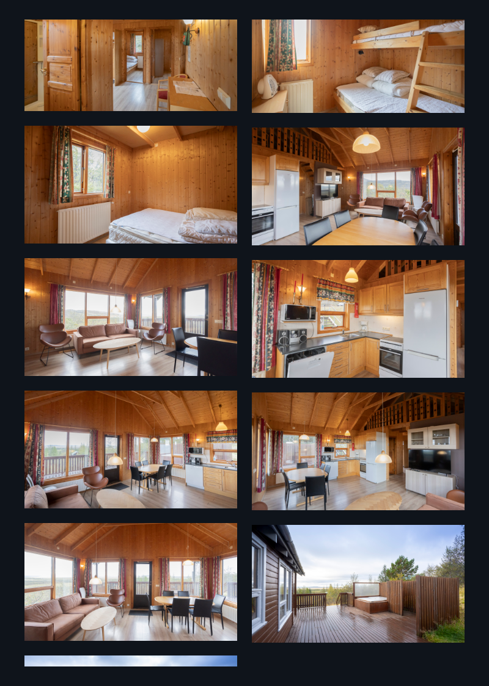
scroll to position [798, 0]
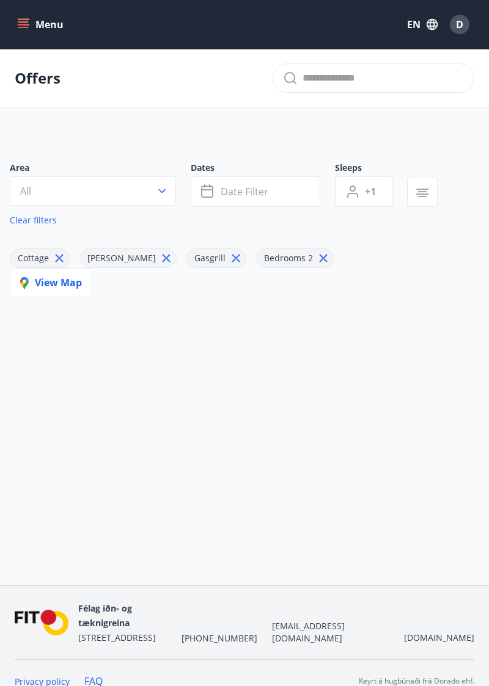
type input "*******"
type input "*"
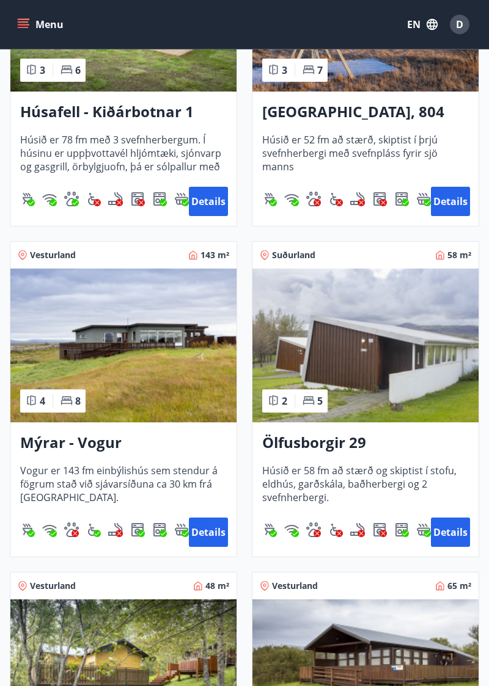
scroll to position [1113, 0]
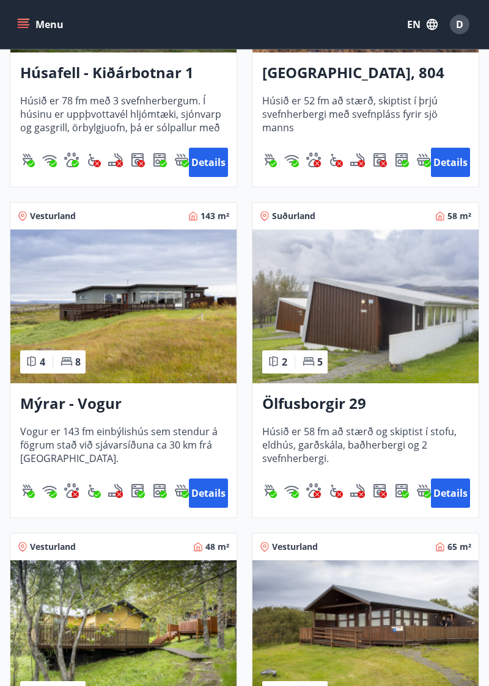
click at [452, 495] on button "Details" at bounding box center [450, 493] width 39 height 29
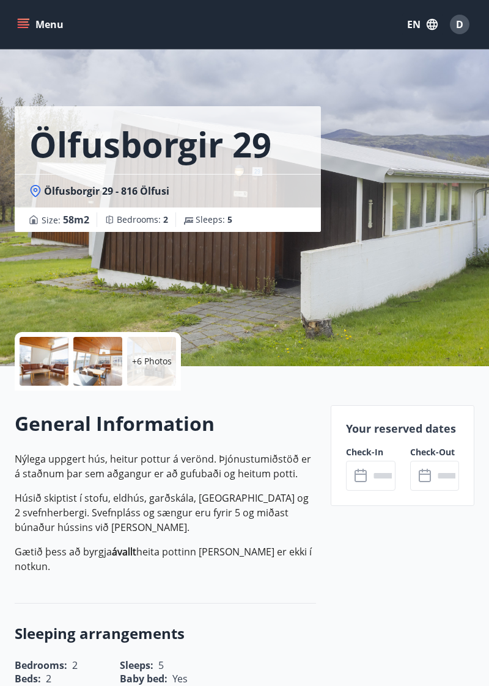
click at [377, 486] on input "text" at bounding box center [382, 476] width 26 height 30
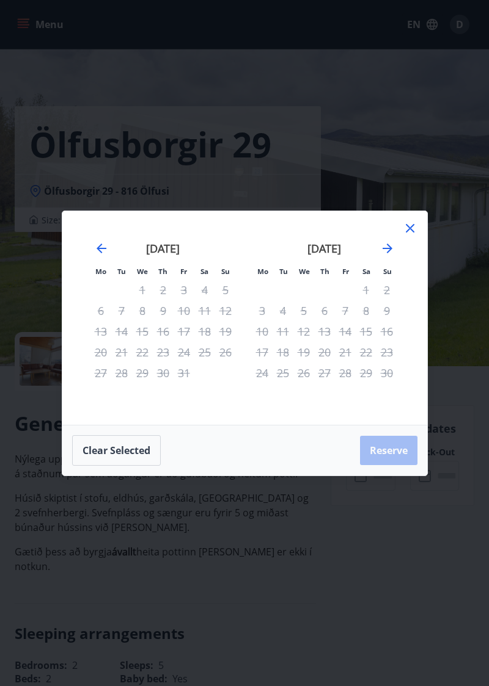
click at [382, 256] on icon "Move forward to switch to the next month." at bounding box center [387, 248] width 15 height 15
click at [410, 233] on icon at bounding box center [410, 228] width 9 height 9
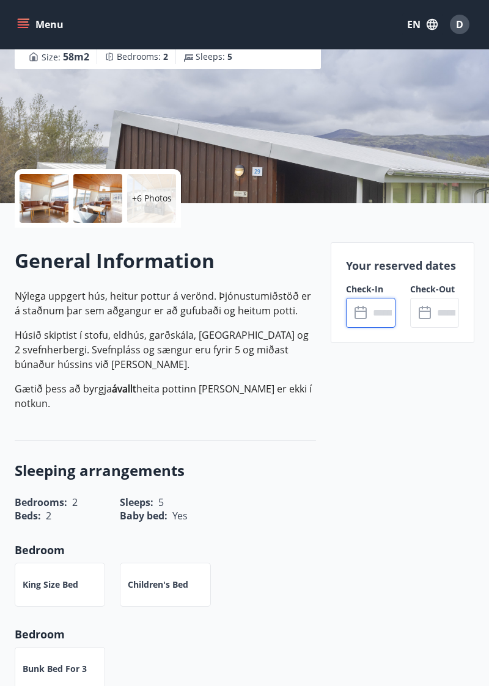
scroll to position [160, 0]
